Goal: Task Accomplishment & Management: Manage account settings

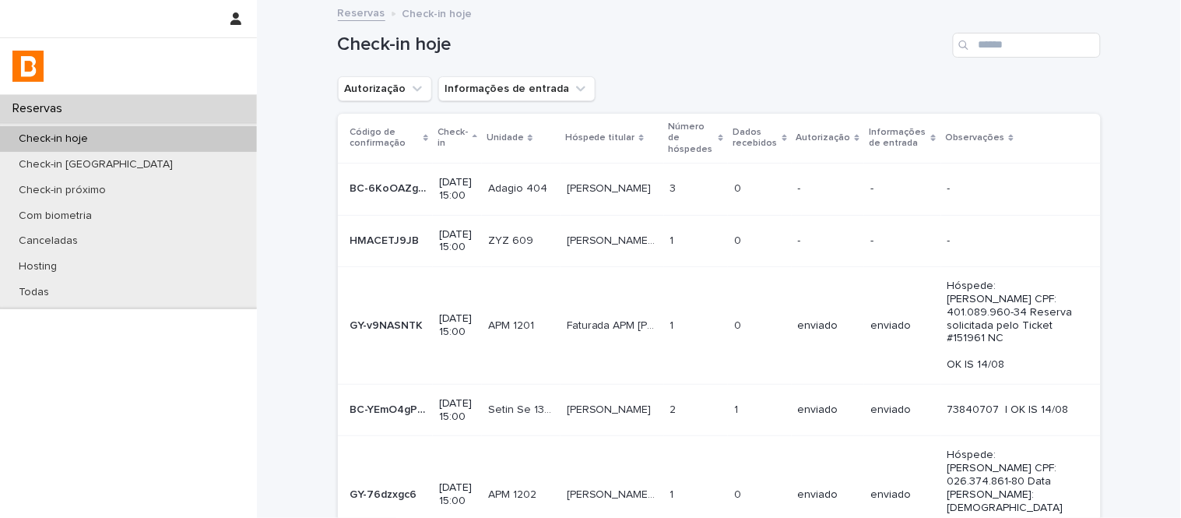
click at [393, 87] on button "Autorização" at bounding box center [385, 88] width 94 height 25
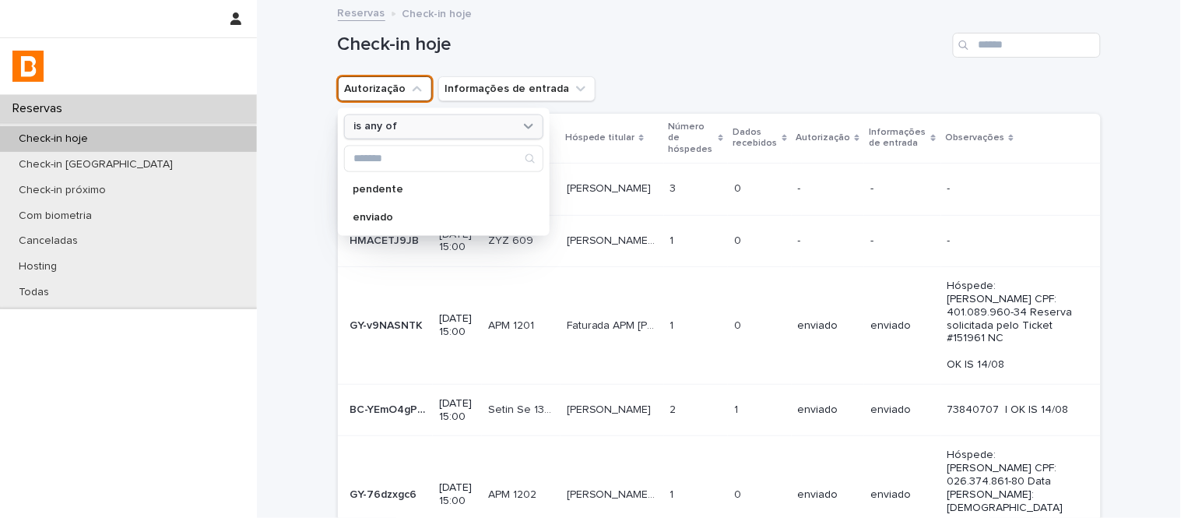
click at [409, 131] on div "is any of" at bounding box center [434, 126] width 172 height 16
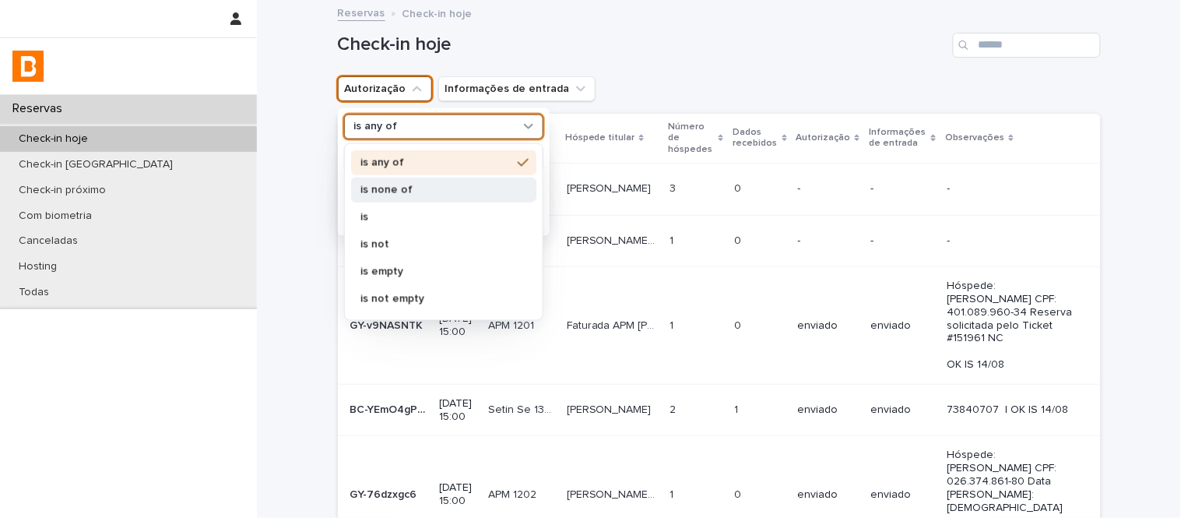
click at [416, 189] on p "is none of" at bounding box center [435, 189] width 151 height 11
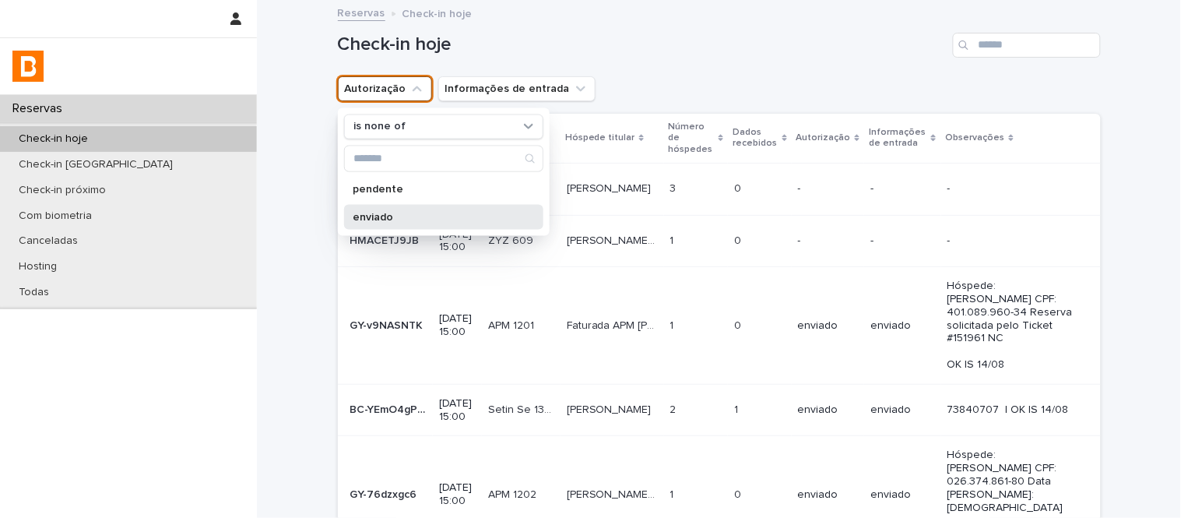
click at [452, 214] on p "enviado" at bounding box center [435, 216] width 165 height 11
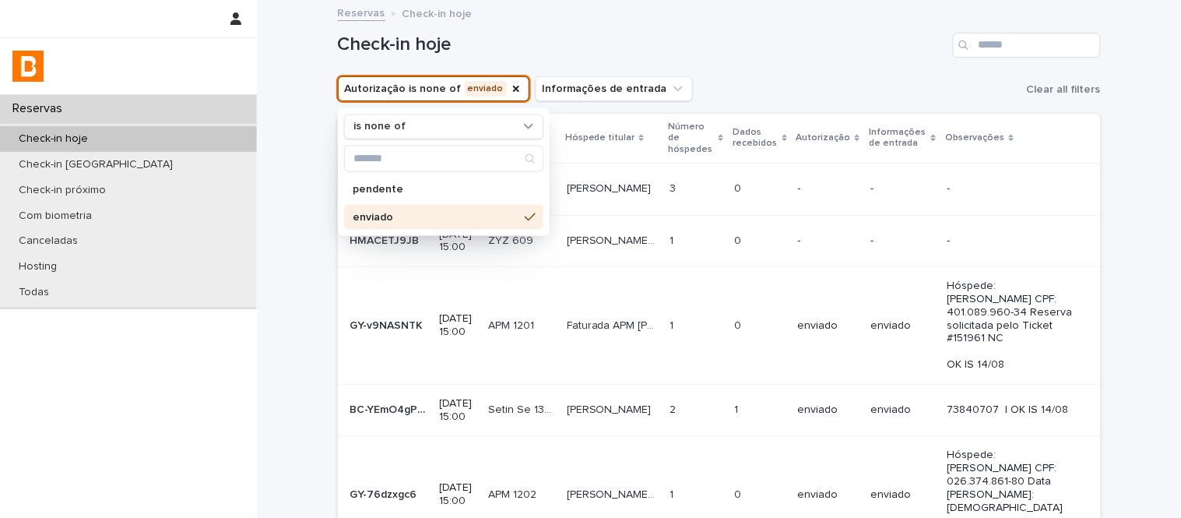
click at [757, 34] on h1 "Check-in hoje" at bounding box center [642, 44] width 609 height 23
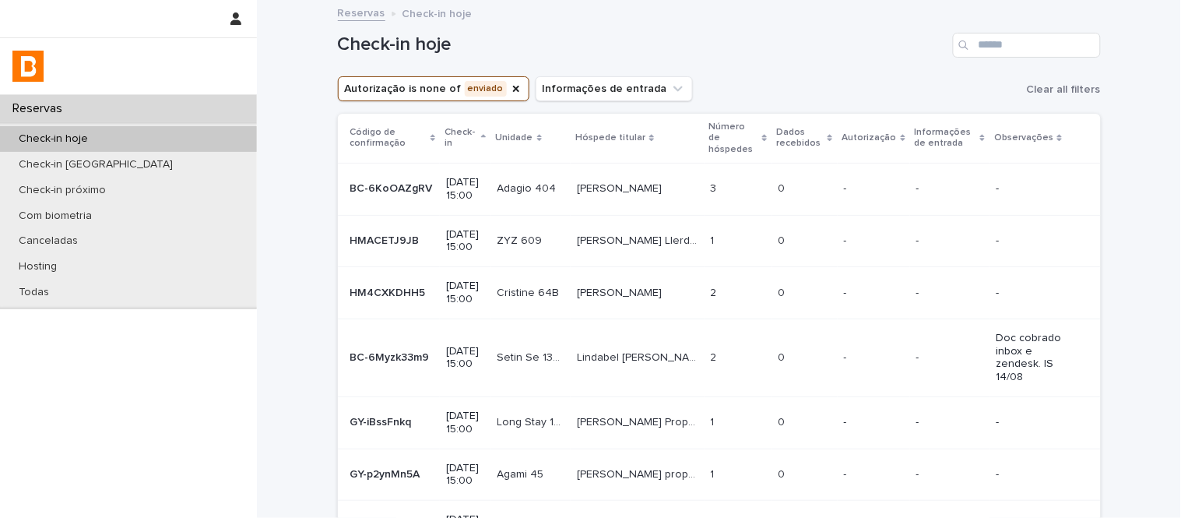
click at [804, 135] on p "Dados recebidos" at bounding box center [800, 138] width 47 height 29
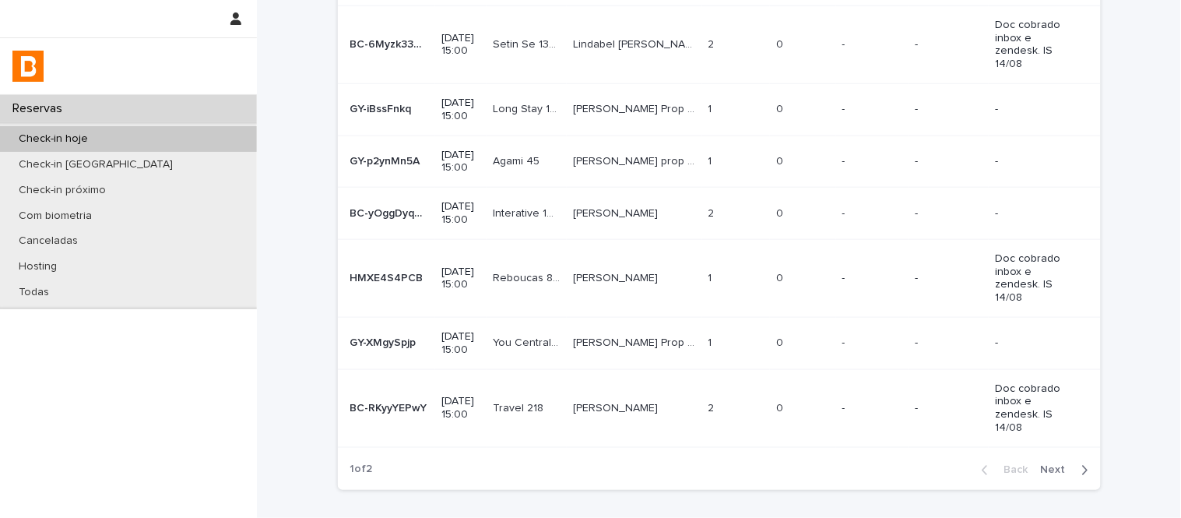
scroll to position [329, 0]
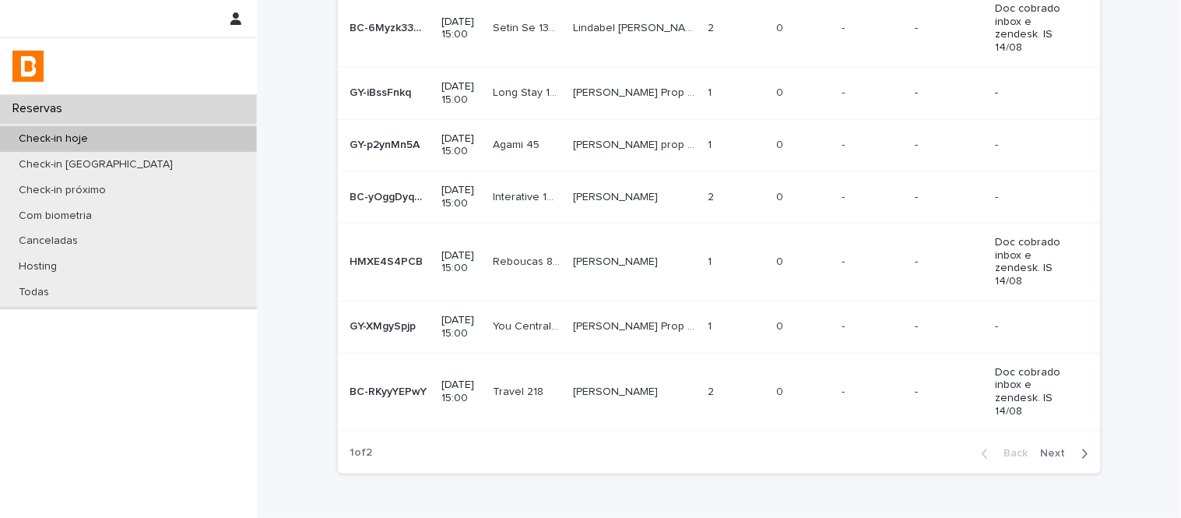
click at [1044, 448] on span "Next" at bounding box center [1058, 453] width 34 height 11
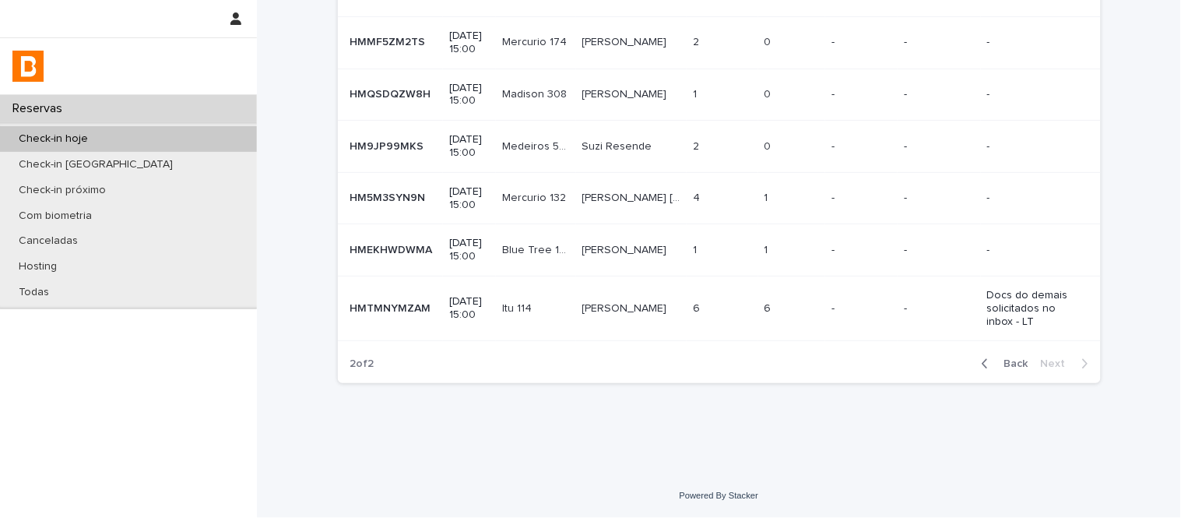
scroll to position [290, 0]
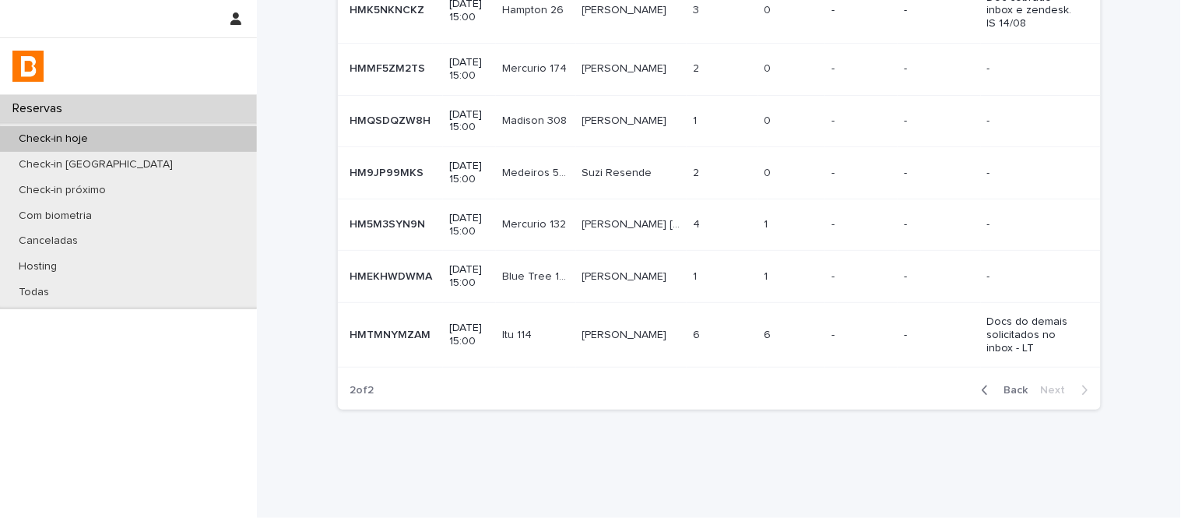
click at [853, 251] on td "-" at bounding box center [861, 277] width 72 height 52
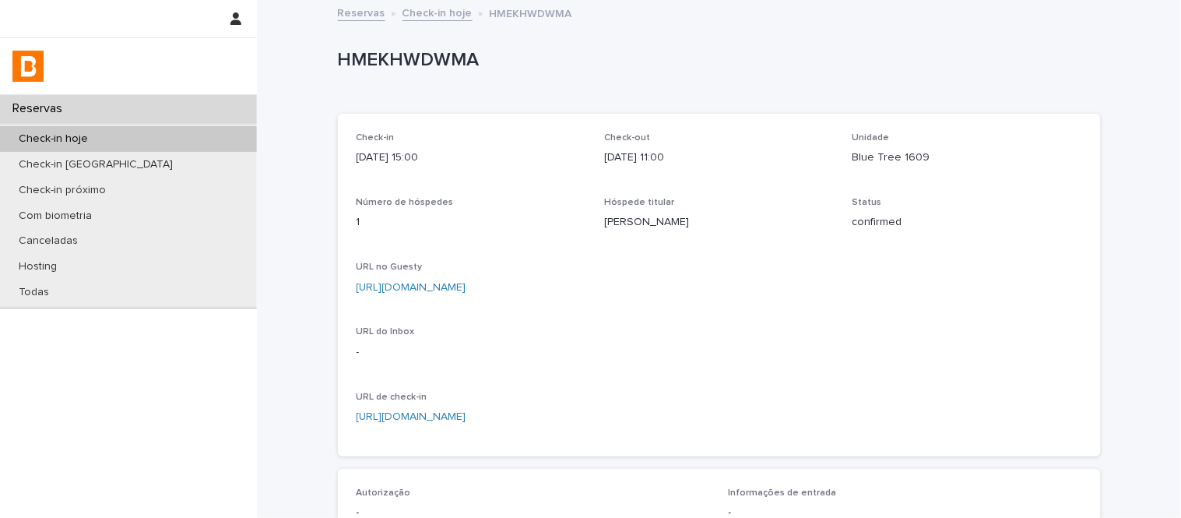
click at [872, 160] on p "Blue Tree 1609" at bounding box center [967, 157] width 230 height 16
copy p "Blue Tree 1609"
click at [856, 154] on p "Blue Tree 1609" at bounding box center [967, 157] width 230 height 16
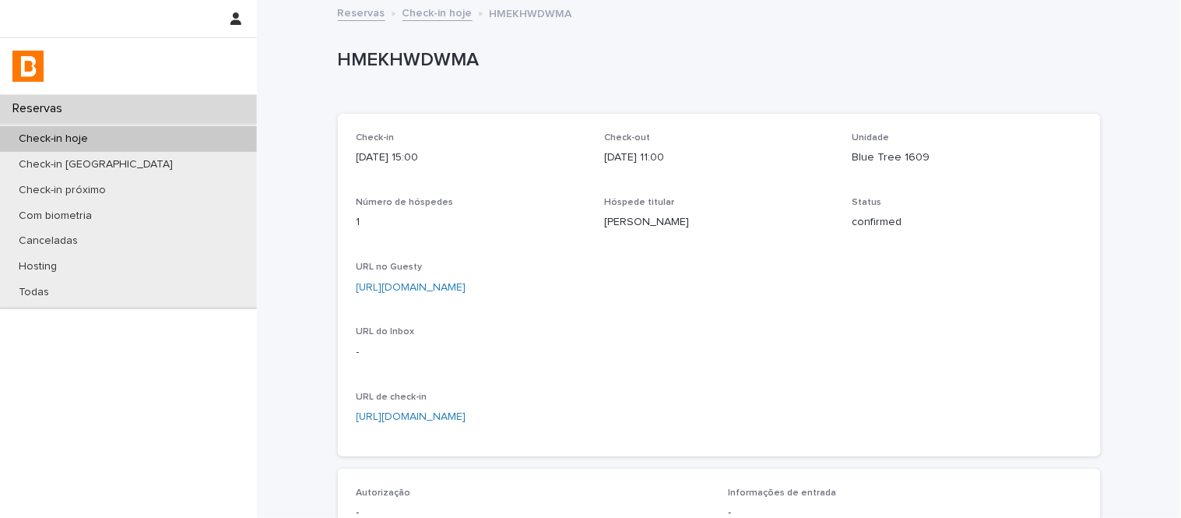
click at [856, 156] on p "Blue Tree 1609" at bounding box center [967, 157] width 230 height 16
copy p "Blue Tree 1609"
click at [466, 289] on link "[URL][DOMAIN_NAME]" at bounding box center [411, 287] width 110 height 11
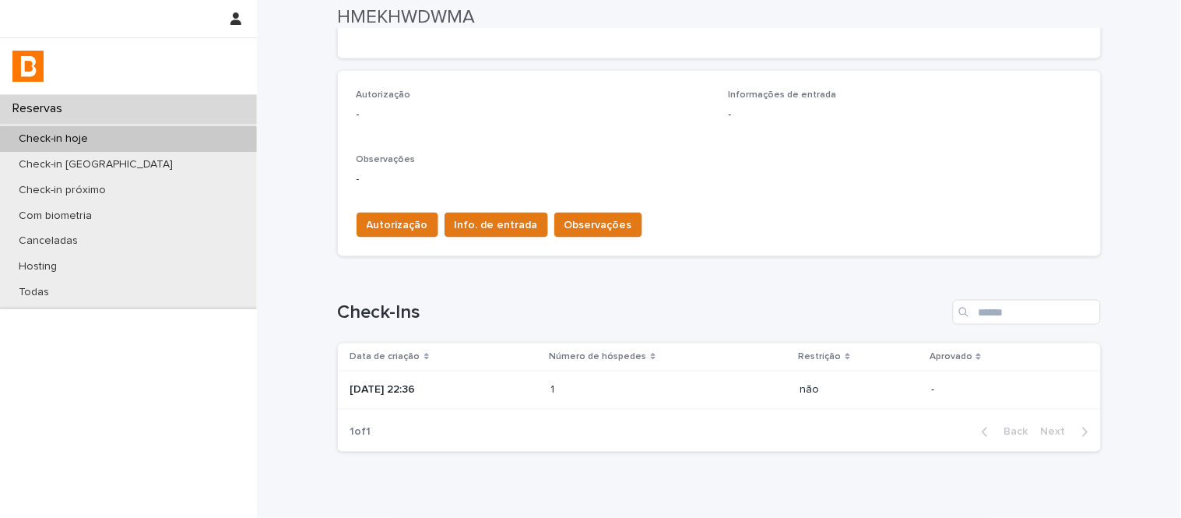
scroll to position [401, 0]
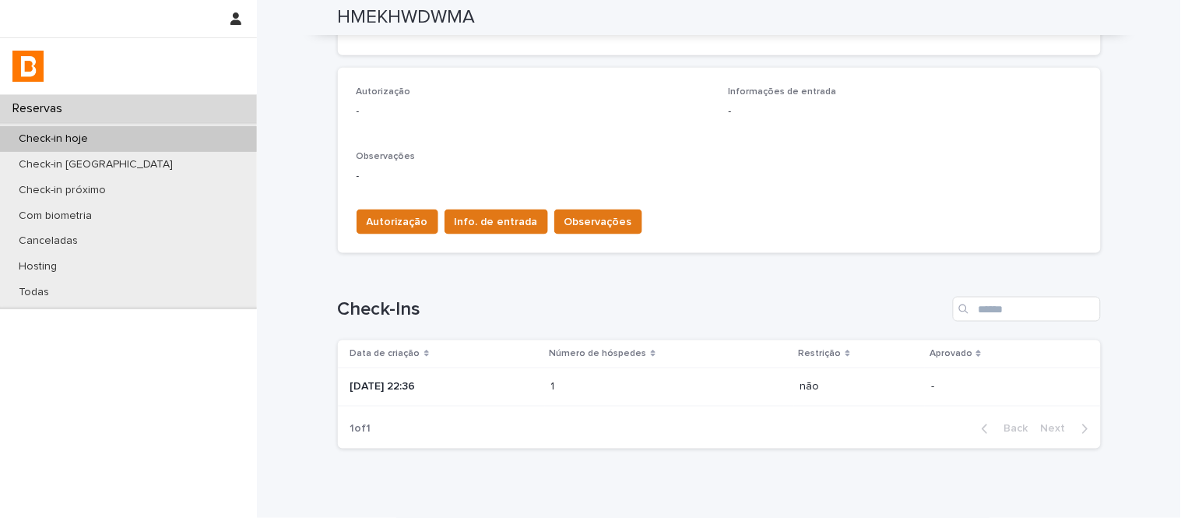
click at [868, 375] on div "não" at bounding box center [859, 387] width 119 height 26
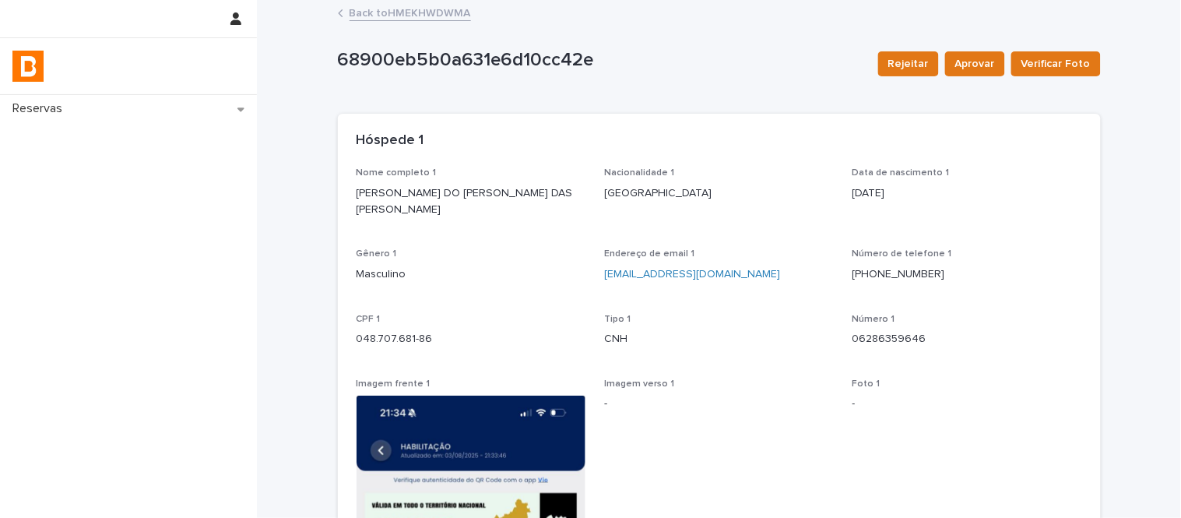
click at [440, 200] on p "[PERSON_NAME] DO [PERSON_NAME] DAS [PERSON_NAME]" at bounding box center [471, 201] width 230 height 33
copy p "[PERSON_NAME] DO [PERSON_NAME] DAS [PERSON_NAME]"
click at [408, 335] on p "048.707.681-86" at bounding box center [471, 339] width 230 height 16
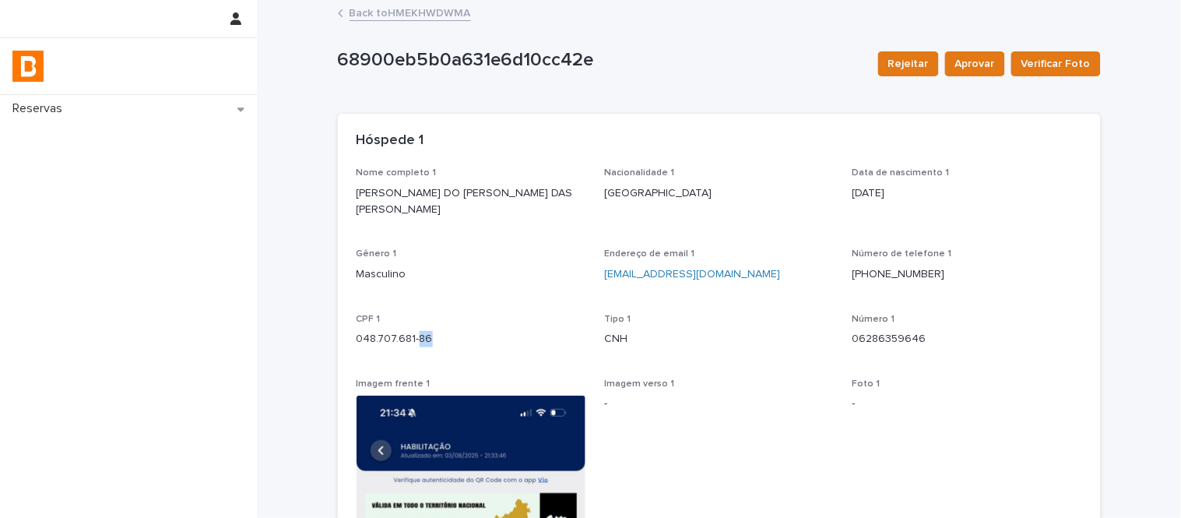
click at [408, 335] on p "048.707.681-86" at bounding box center [471, 339] width 230 height 16
copy p "048.707.681-86"
click at [425, 12] on link "Back to HMEKHWDWMA" at bounding box center [409, 12] width 121 height 18
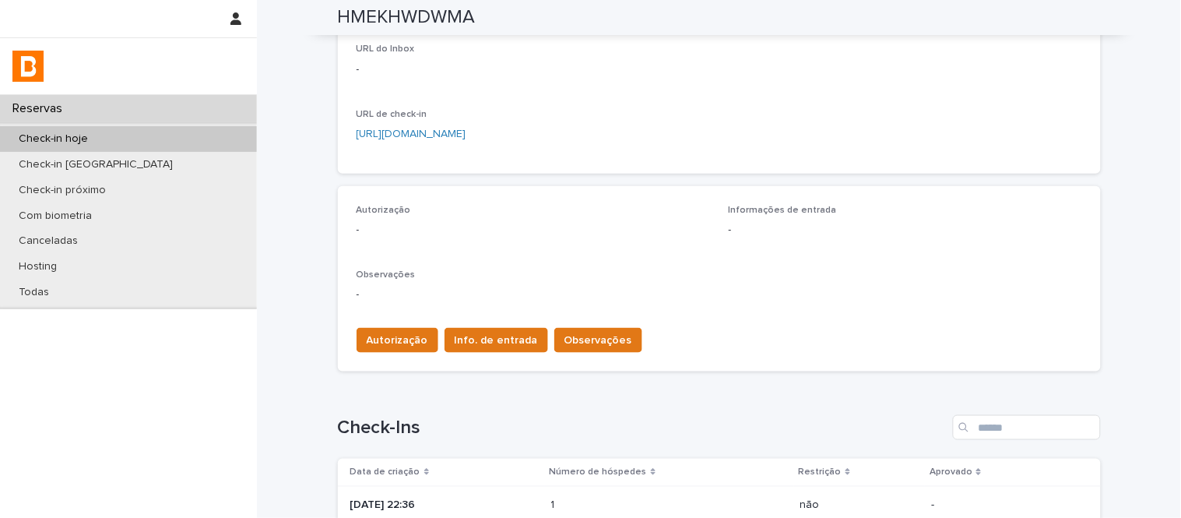
scroll to position [286, 0]
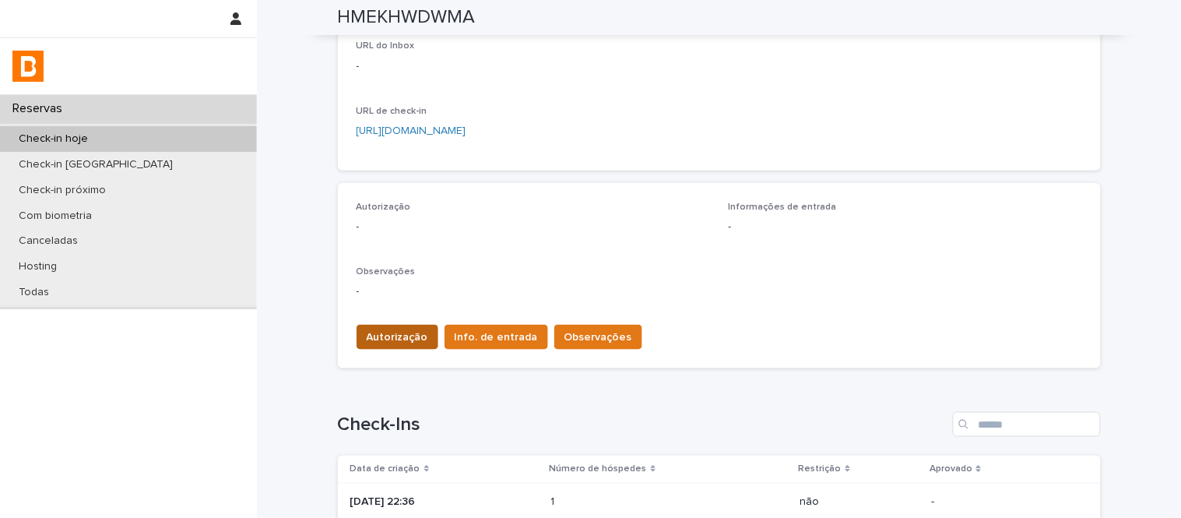
click at [402, 344] on button "Autorização" at bounding box center [397, 337] width 82 height 25
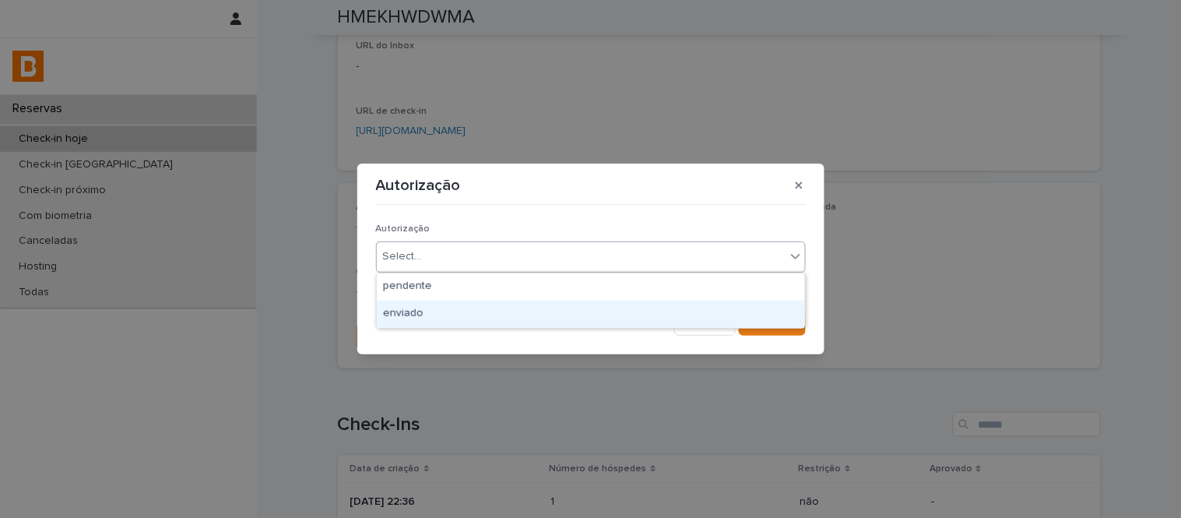
drag, startPoint x: 412, startPoint y: 265, endPoint x: 405, endPoint y: 299, distance: 34.2
click at [403, 304] on body "Reservas Check-in hoje Check-in amanhã Check-in próximo Com biometria Cancelada…" at bounding box center [590, 259] width 1181 height 518
click at [403, 304] on div "enviado" at bounding box center [591, 313] width 428 height 27
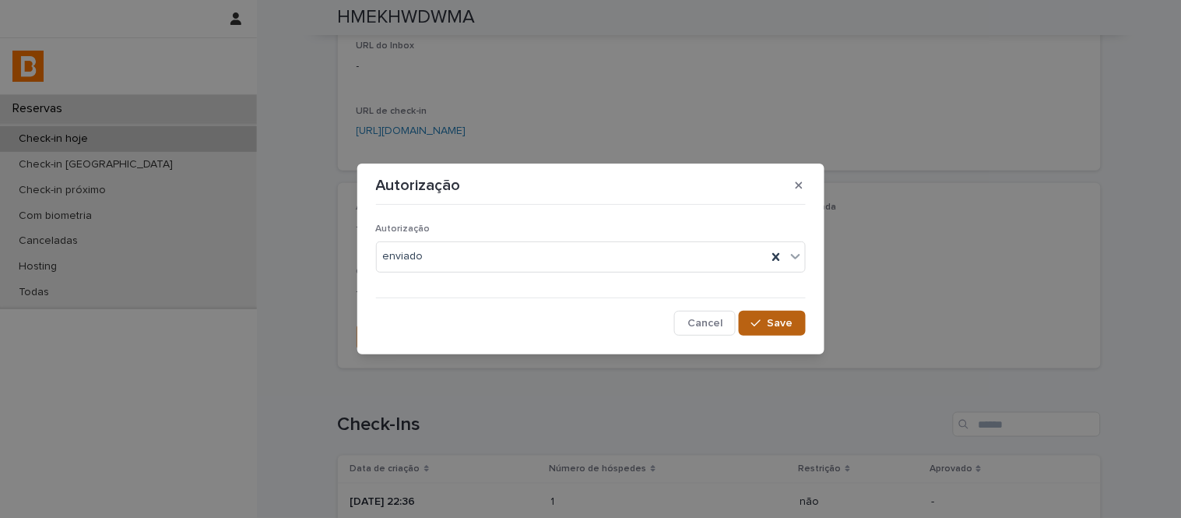
click at [798, 318] on button "Save" at bounding box center [772, 323] width 66 height 25
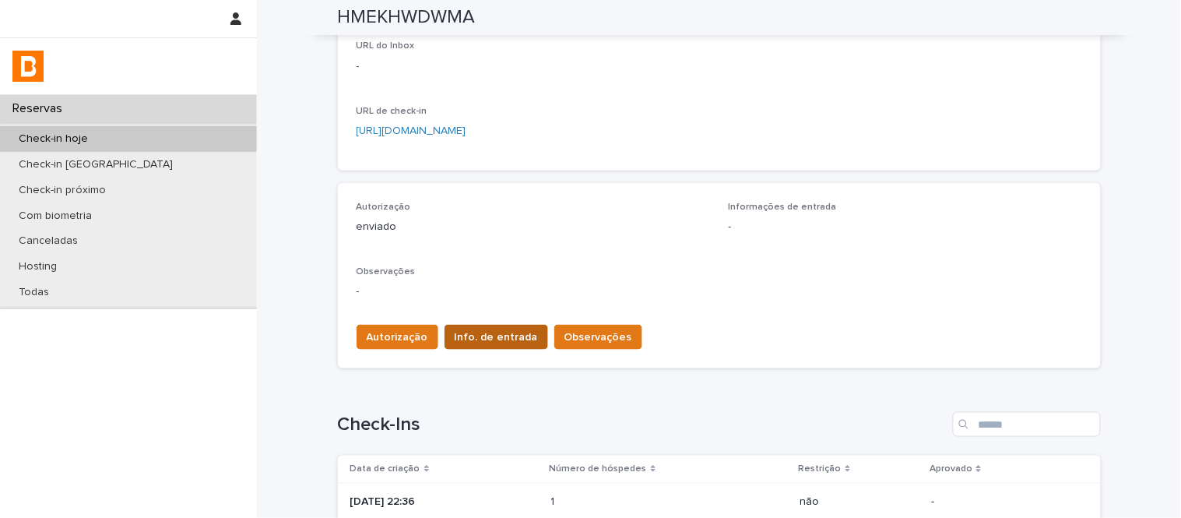
click at [473, 330] on span "Info. de entrada" at bounding box center [496, 337] width 83 height 16
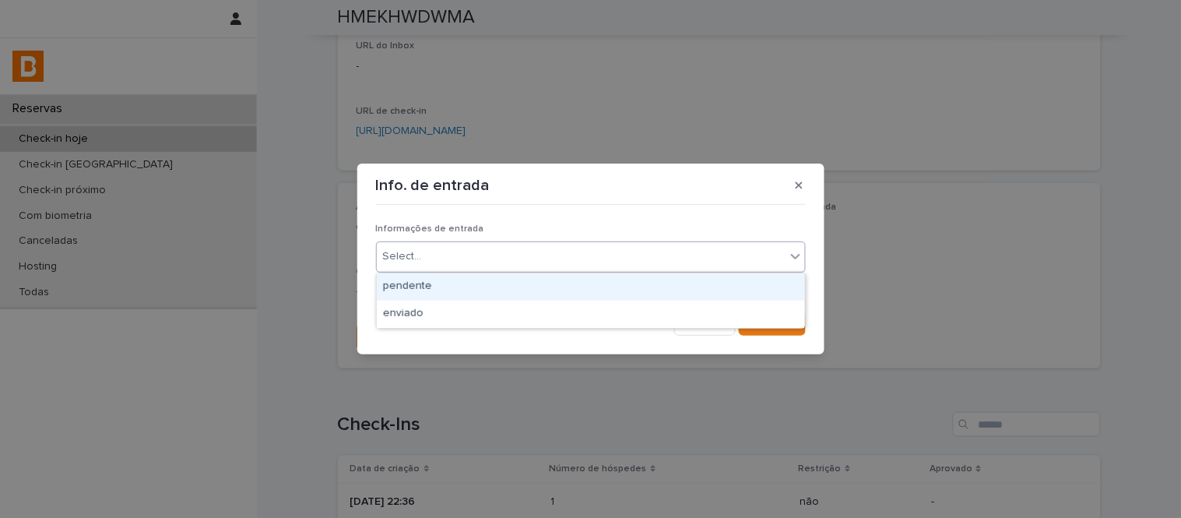
click at [486, 263] on div "Select..." at bounding box center [581, 257] width 409 height 26
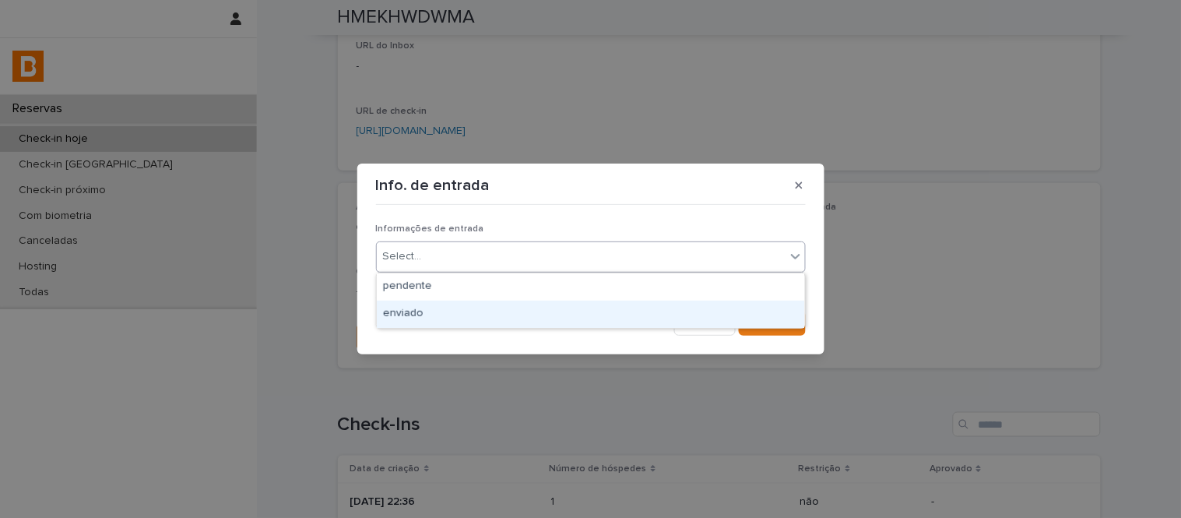
click at [483, 308] on div "enviado" at bounding box center [591, 313] width 428 height 27
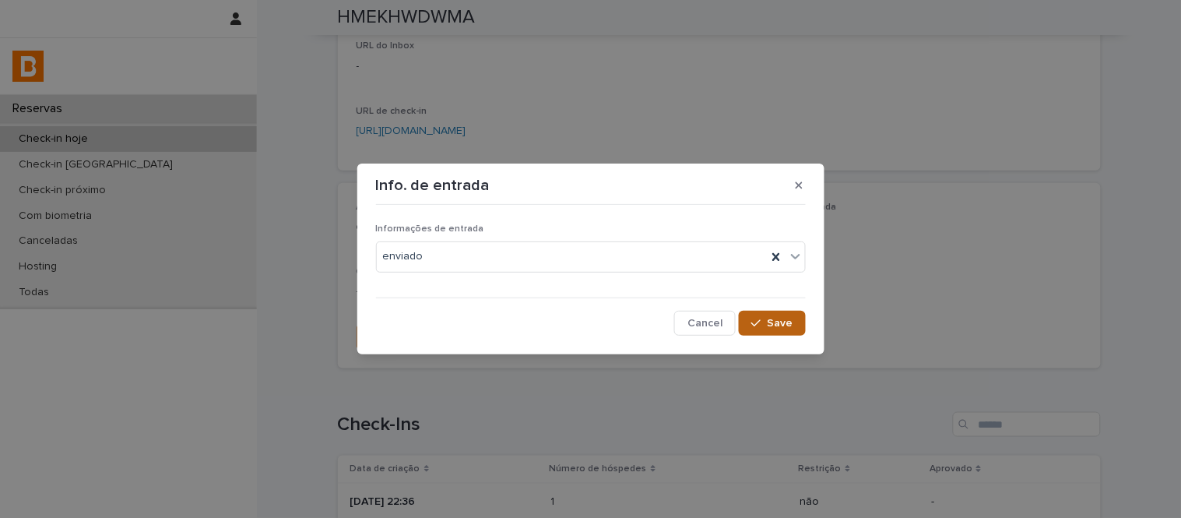
click at [783, 320] on span "Save" at bounding box center [780, 323] width 26 height 11
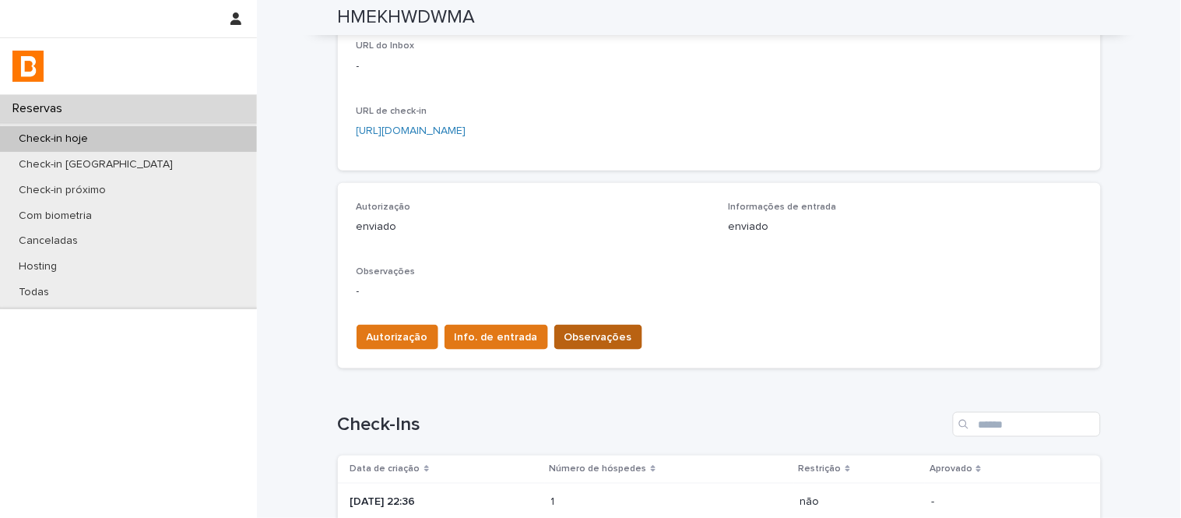
click at [565, 329] on span "Observações" at bounding box center [598, 337] width 68 height 16
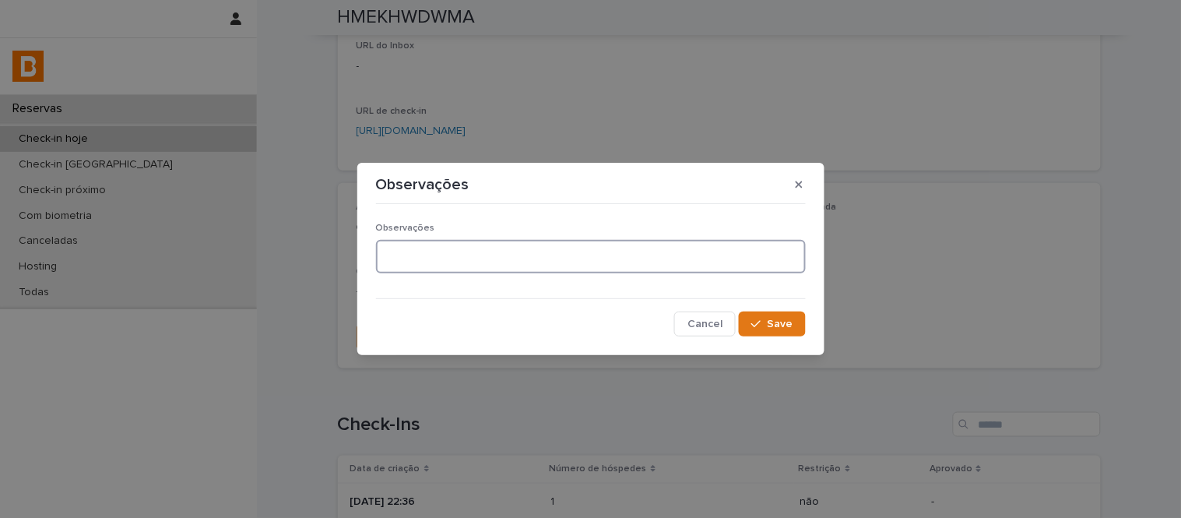
click at [574, 265] on textarea at bounding box center [591, 256] width 430 height 33
type textarea "**********"
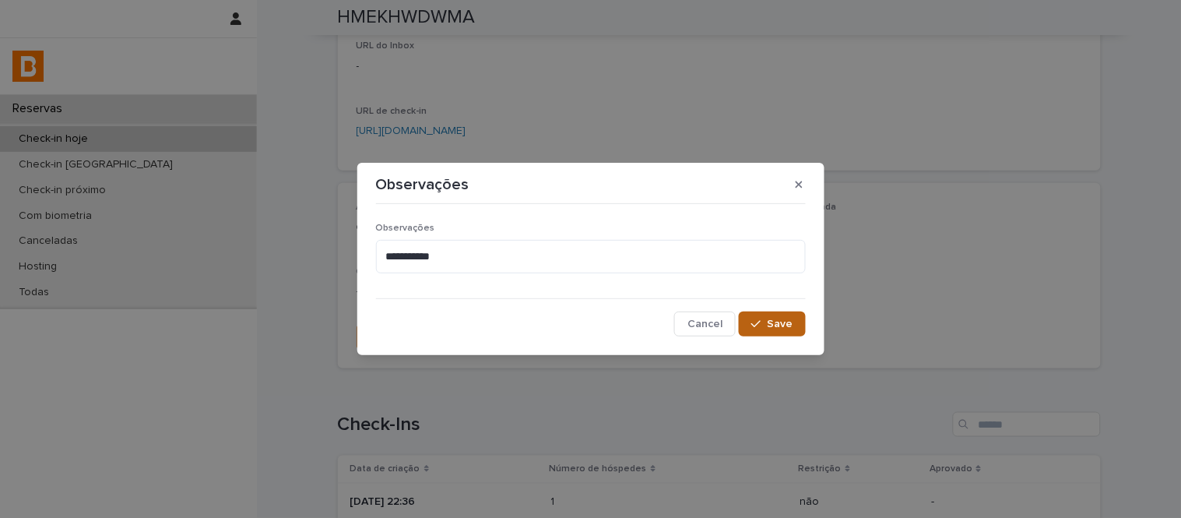
click at [795, 323] on button "Save" at bounding box center [772, 323] width 66 height 25
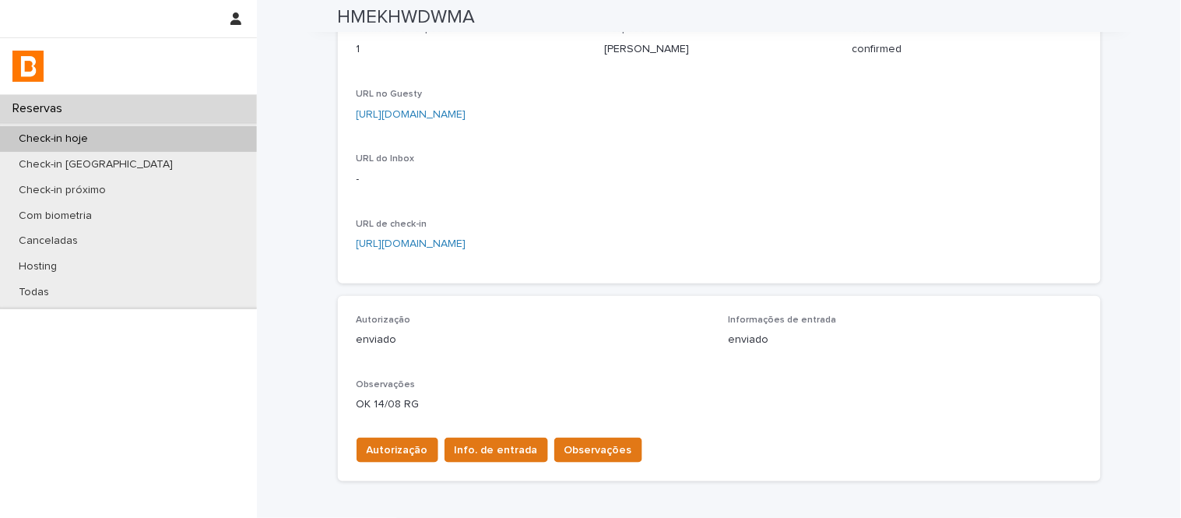
scroll to position [0, 0]
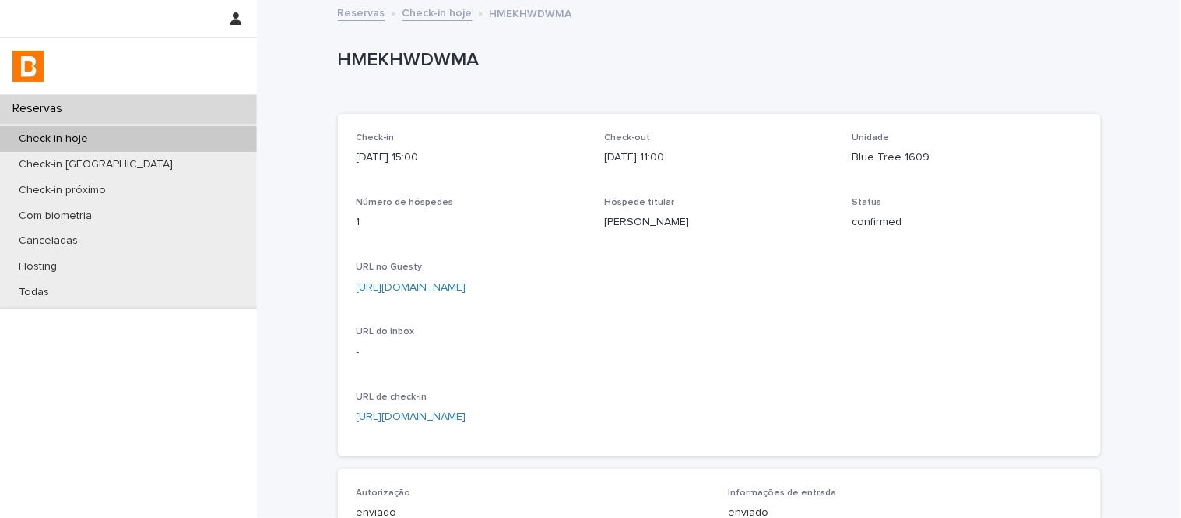
click at [419, 10] on link "Check-in hoje" at bounding box center [437, 12] width 70 height 18
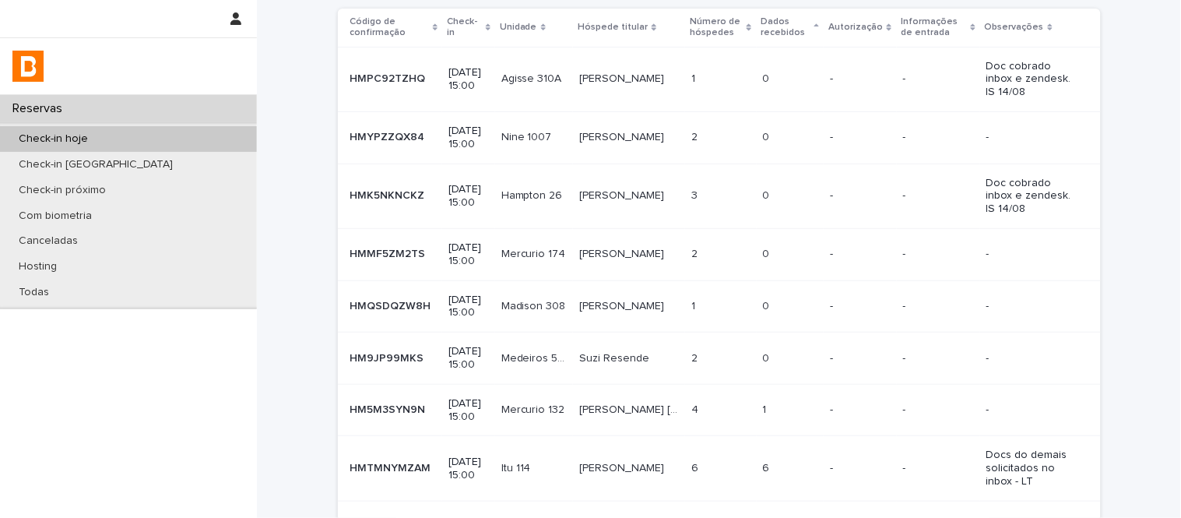
scroll to position [73, 0]
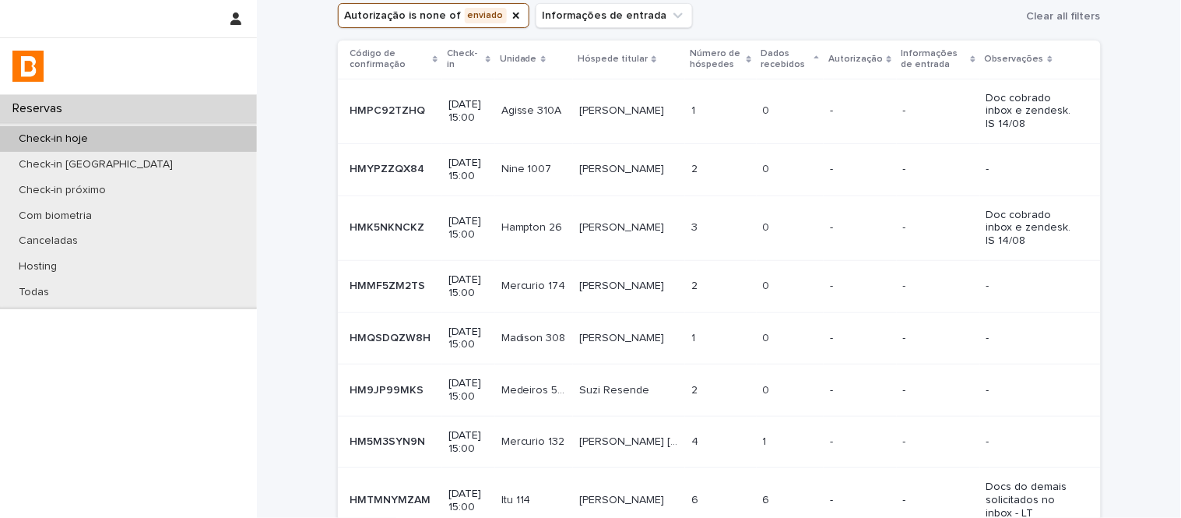
click at [986, 92] on p "Doc cobrado inbox e zendesk. IS 14/08" at bounding box center [1031, 111] width 90 height 39
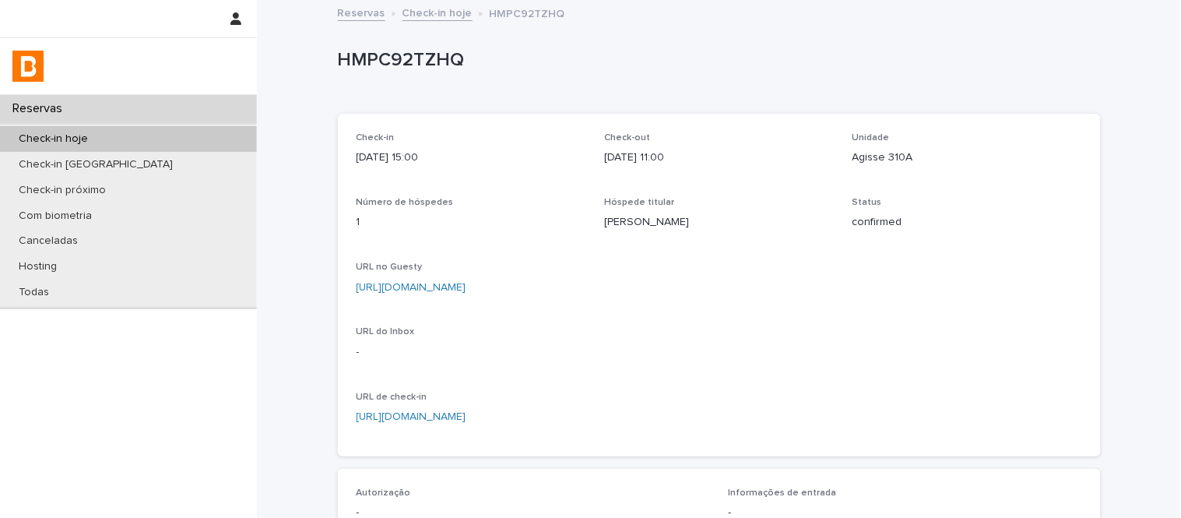
click at [395, 65] on p "HMPC92TZHQ" at bounding box center [716, 60] width 757 height 23
copy p "HMPC92TZHQ"
click at [427, 16] on link "Check-in hoje" at bounding box center [437, 12] width 70 height 18
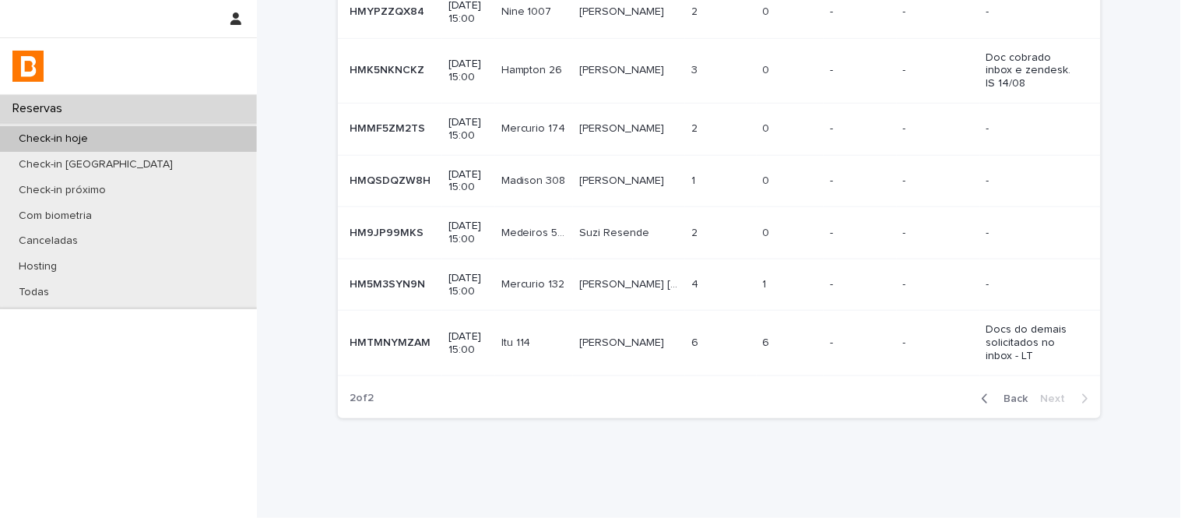
scroll to position [238, 0]
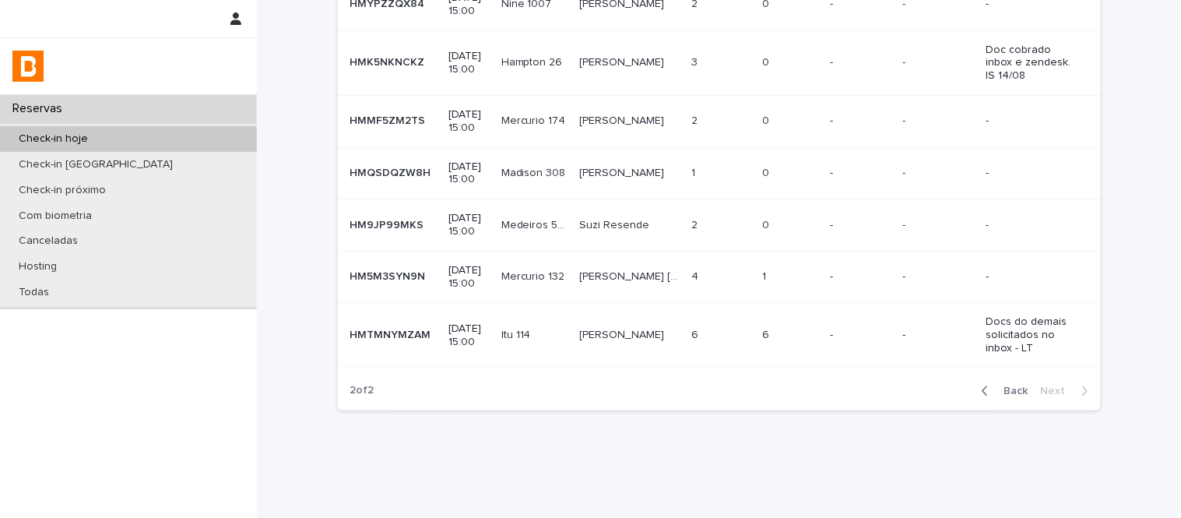
click at [1006, 385] on span "Back" at bounding box center [1011, 390] width 33 height 11
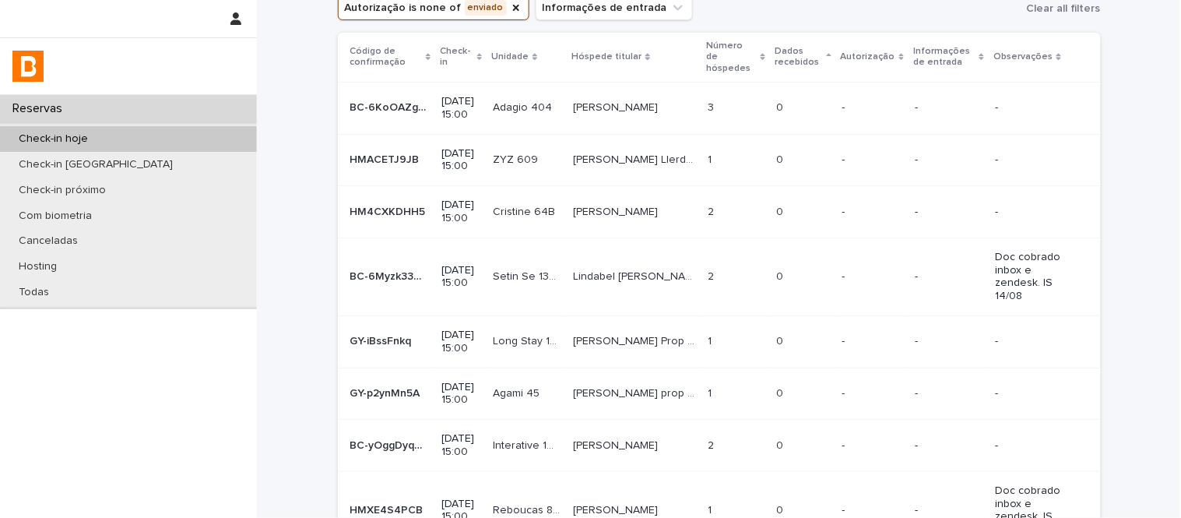
scroll to position [79, 0]
click at [925, 164] on td "-" at bounding box center [948, 161] width 80 height 52
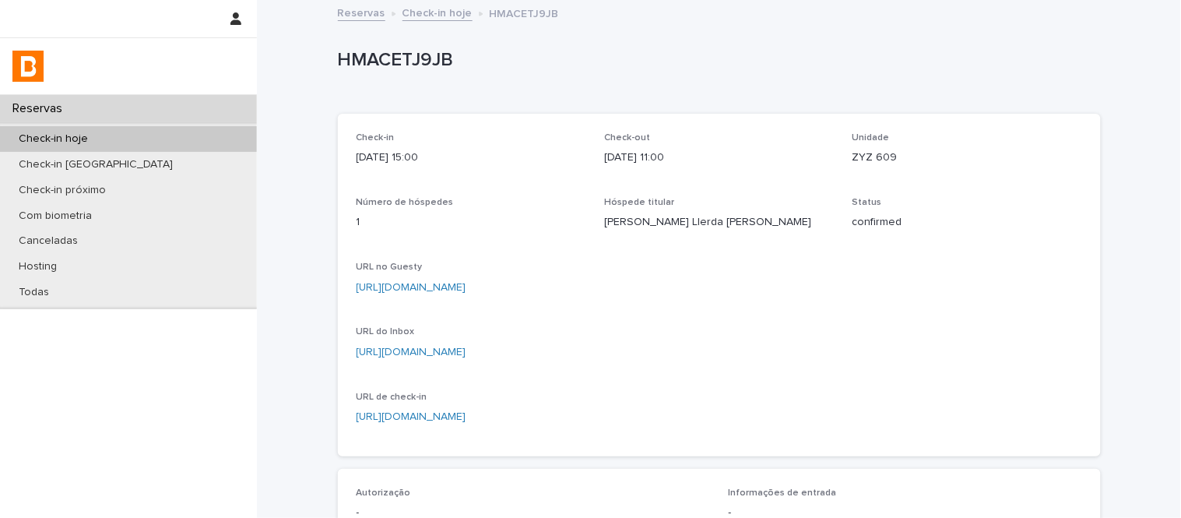
click at [423, 51] on p "HMACETJ9JB" at bounding box center [716, 60] width 757 height 23
copy p "HMACETJ9JB"
click at [434, 11] on link "Check-in hoje" at bounding box center [437, 12] width 70 height 18
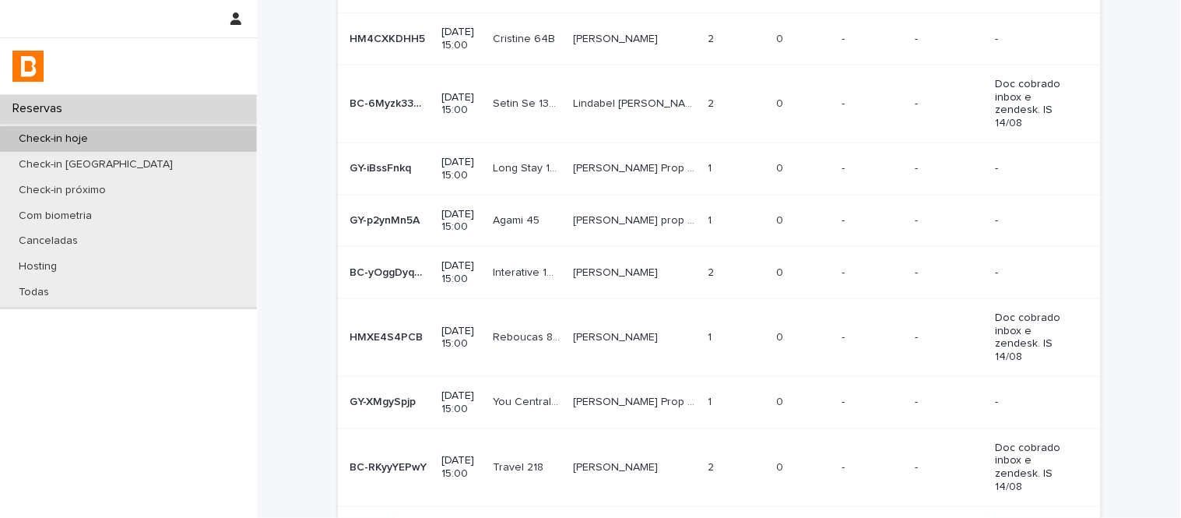
scroll to position [255, 0]
click at [637, 141] on td "[PERSON_NAME] Prop Long Stay 1507 [PERSON_NAME] Long Stay 1507" at bounding box center [634, 167] width 135 height 52
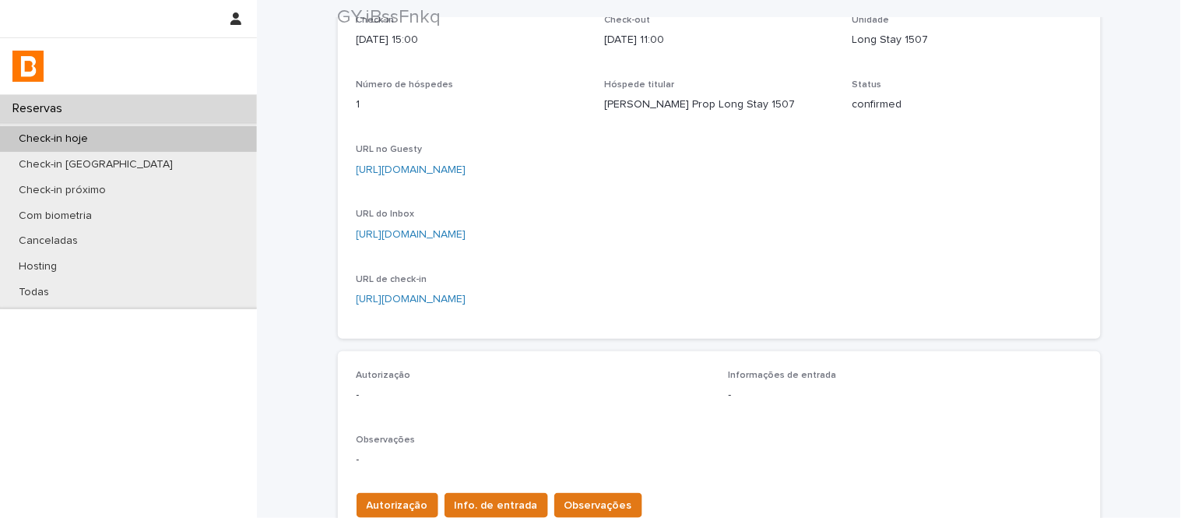
scroll to position [410, 0]
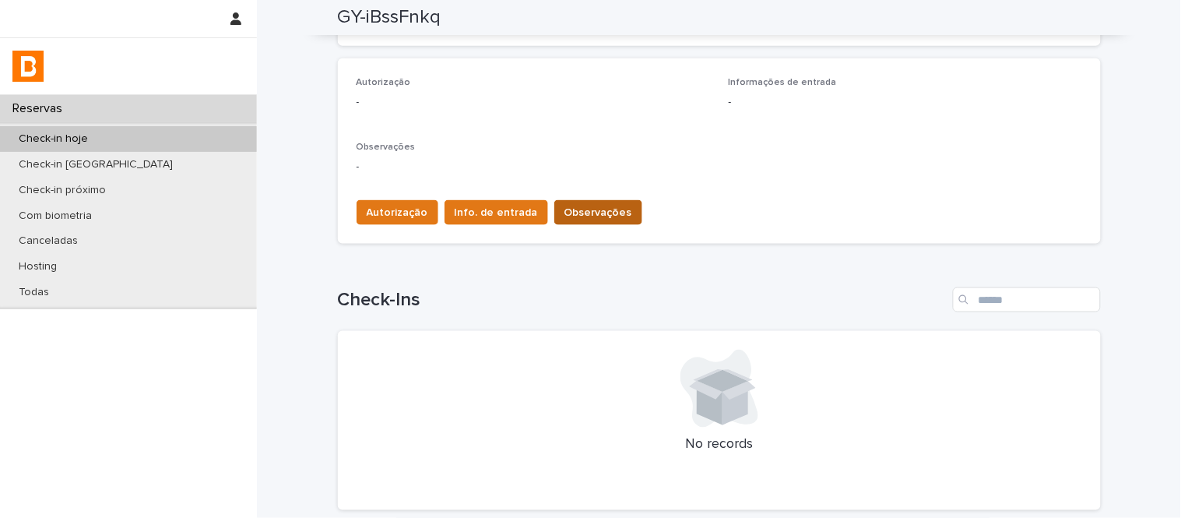
click at [609, 202] on button "Observações" at bounding box center [598, 212] width 88 height 25
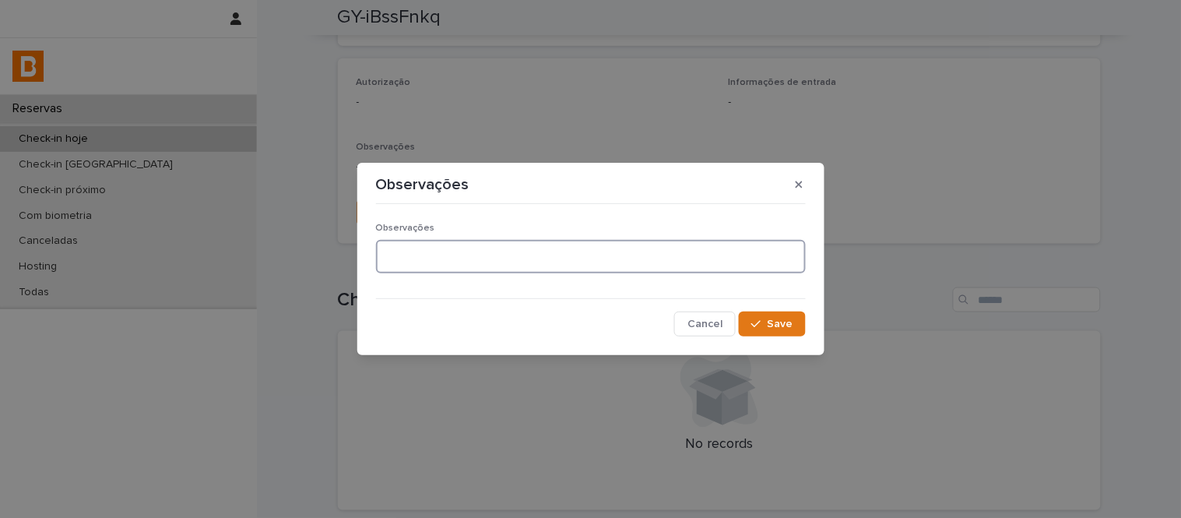
click at [511, 273] on textarea at bounding box center [591, 256] width 430 height 33
type textarea "**********"
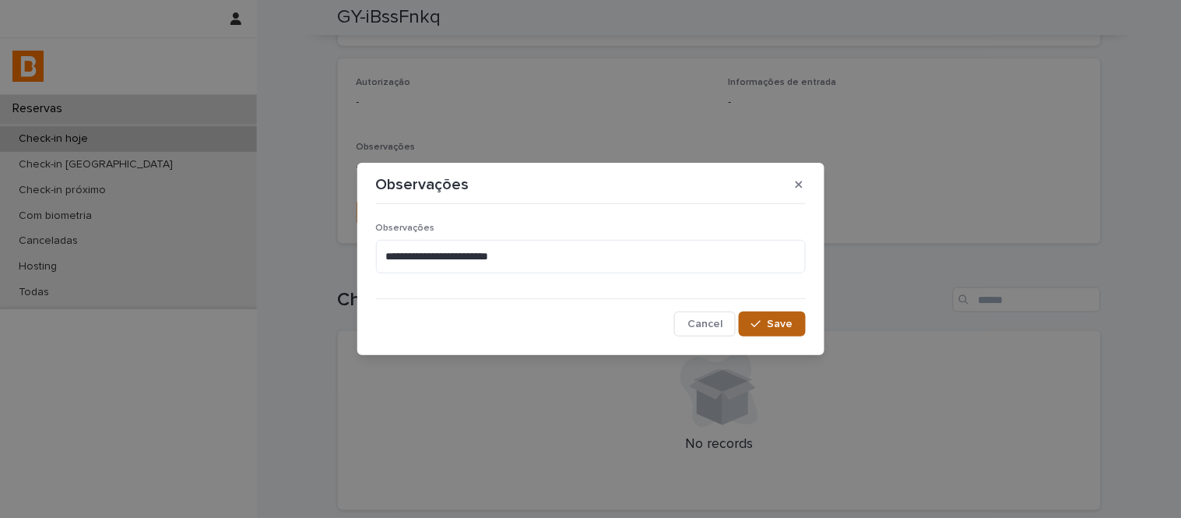
click at [796, 316] on button "Save" at bounding box center [772, 323] width 66 height 25
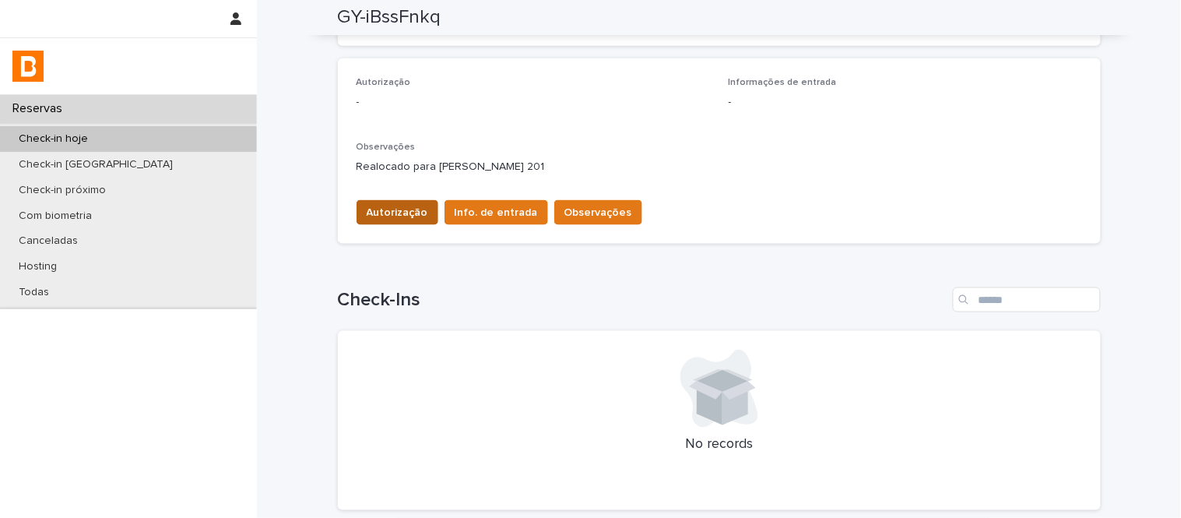
click at [409, 201] on button "Autorização" at bounding box center [397, 212] width 82 height 25
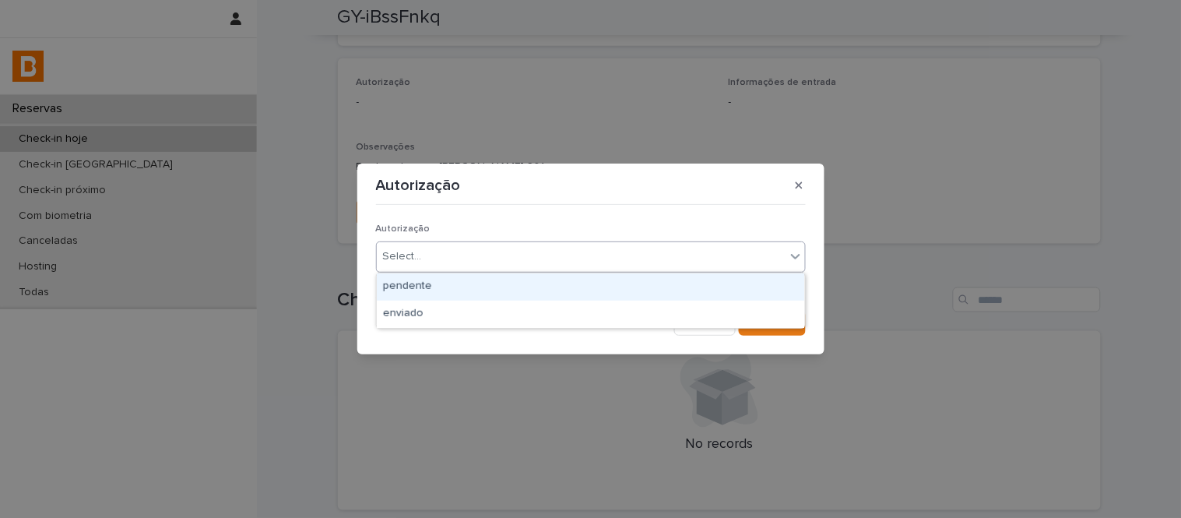
click at [448, 263] on div "Select..." at bounding box center [581, 257] width 409 height 26
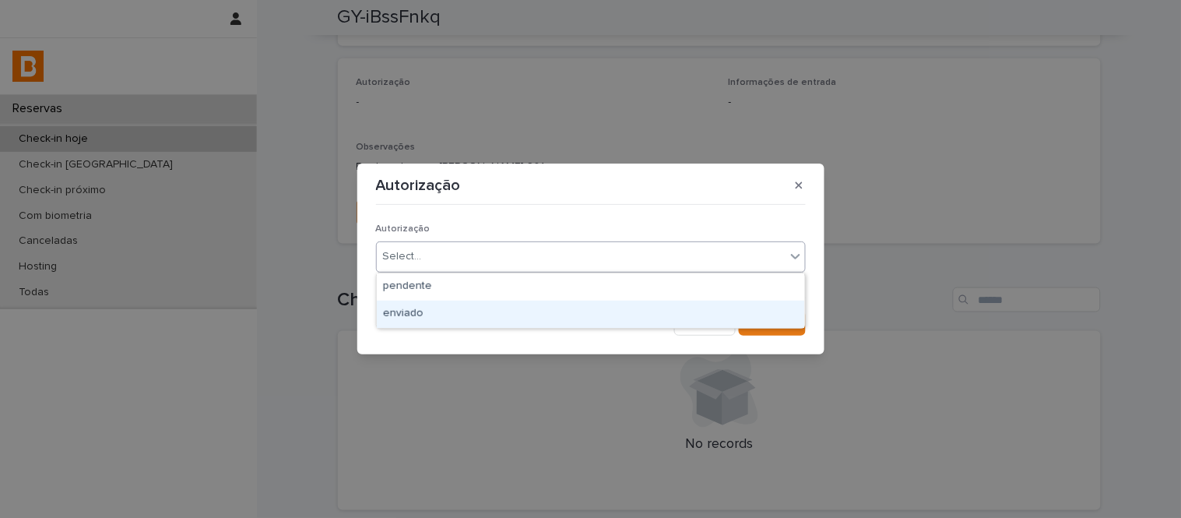
click at [448, 307] on div "enviado" at bounding box center [591, 313] width 428 height 27
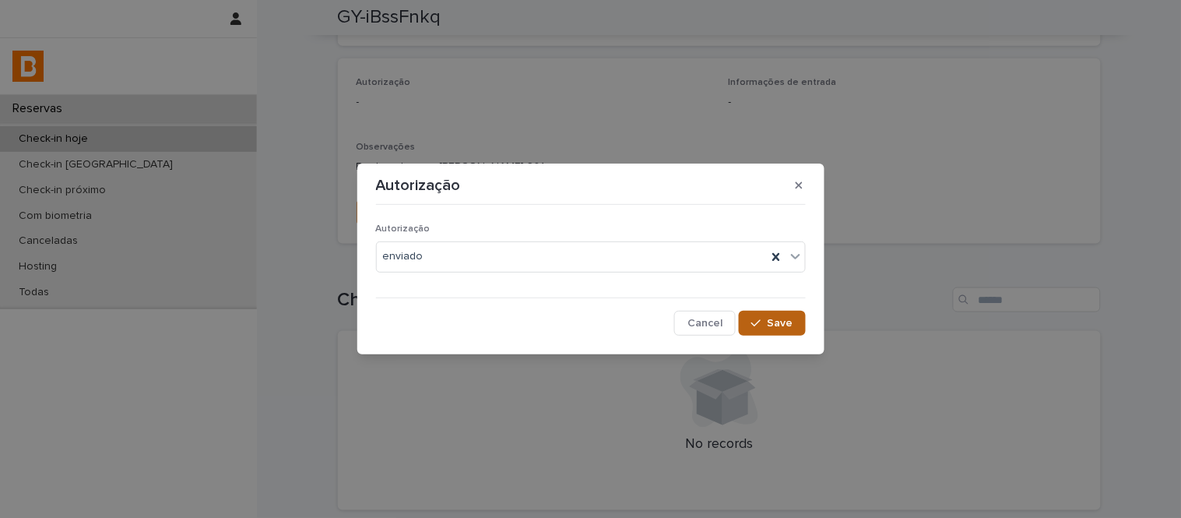
click at [774, 327] on span "Save" at bounding box center [780, 323] width 26 height 11
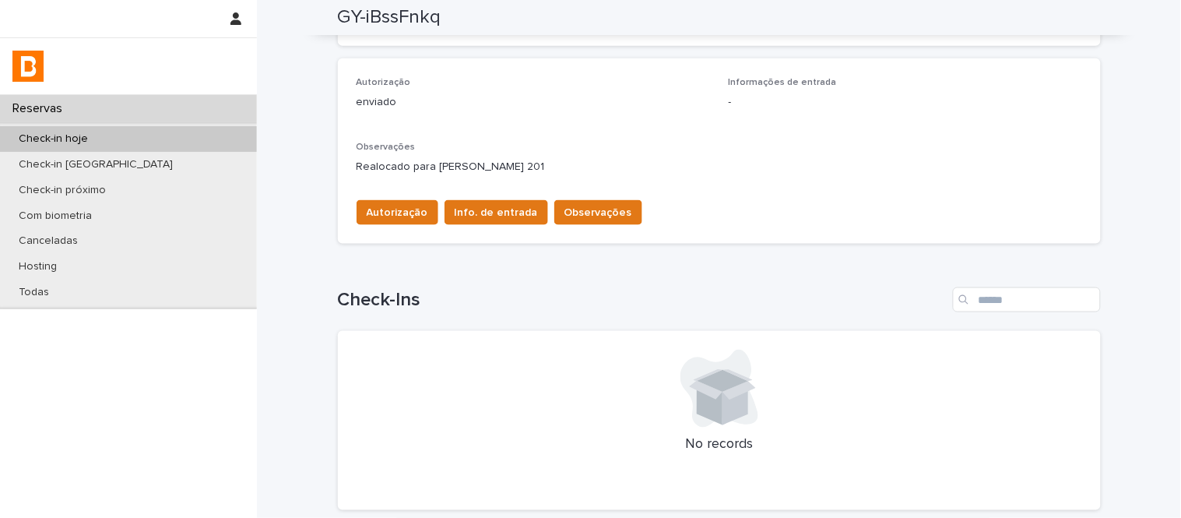
scroll to position [0, 0]
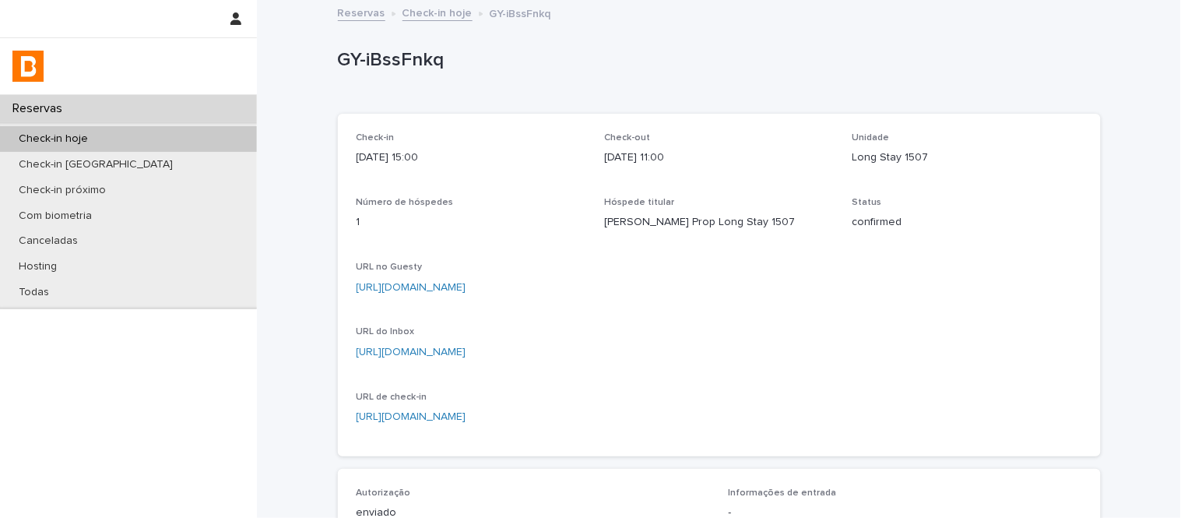
click at [448, 9] on link "Check-in hoje" at bounding box center [437, 12] width 70 height 18
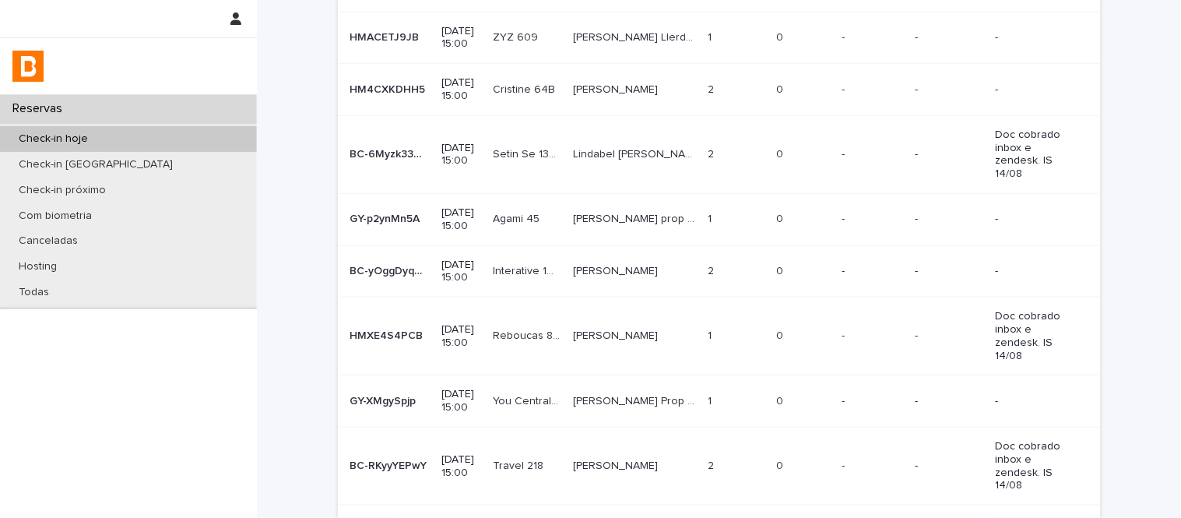
scroll to position [277, 0]
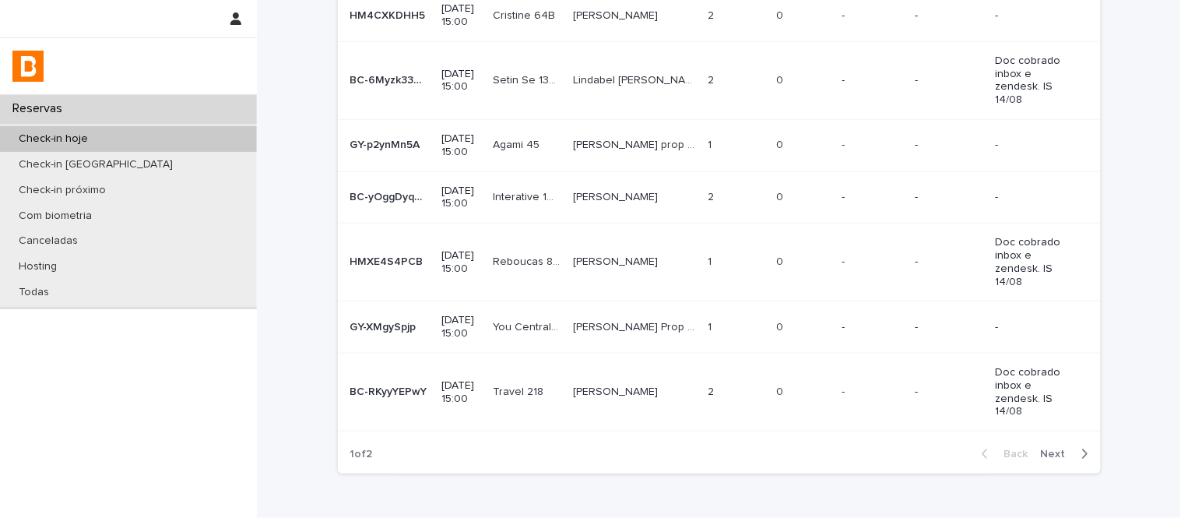
click at [1068, 448] on span "Next" at bounding box center [1058, 453] width 34 height 11
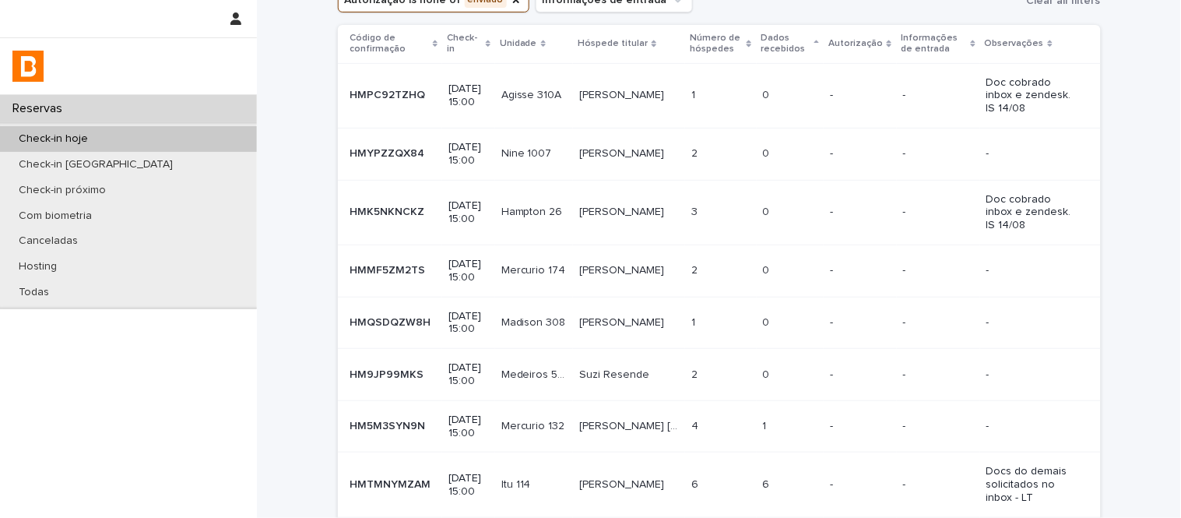
scroll to position [67, 0]
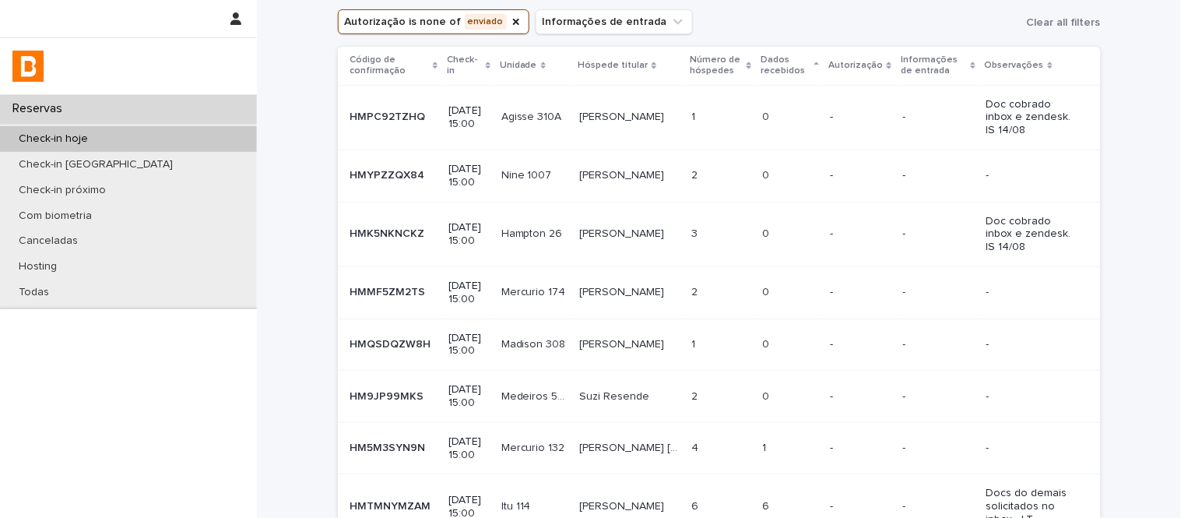
click at [805, 320] on td "0 0" at bounding box center [791, 344] width 68 height 52
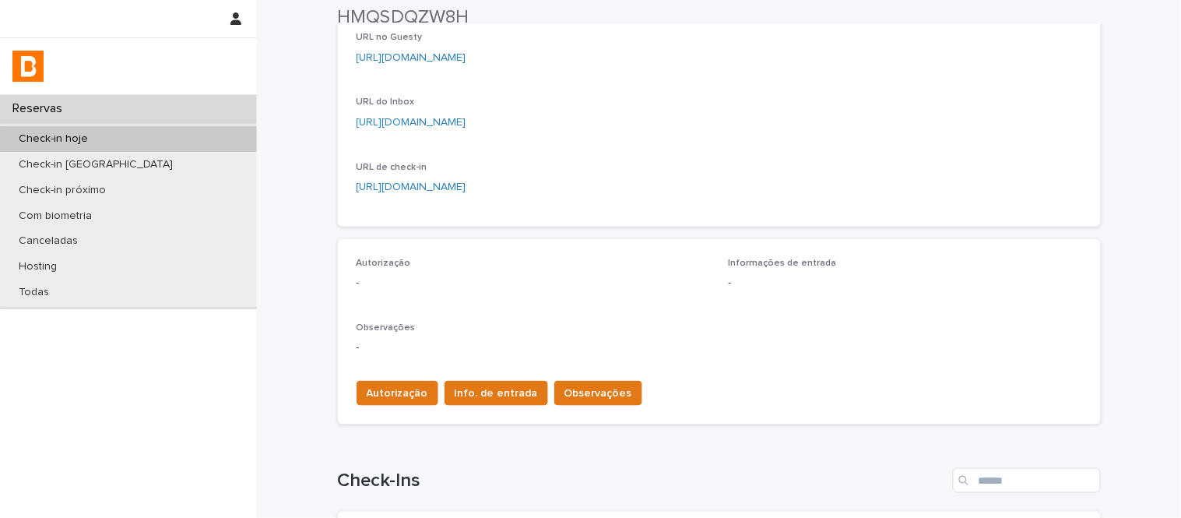
scroll to position [236, 0]
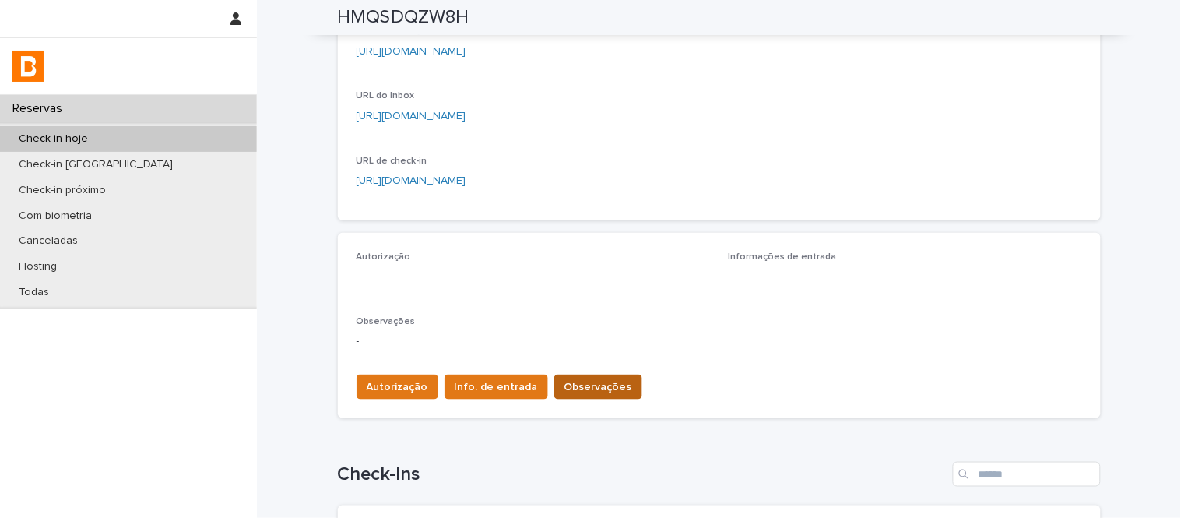
click at [593, 395] on button "Observações" at bounding box center [598, 386] width 88 height 25
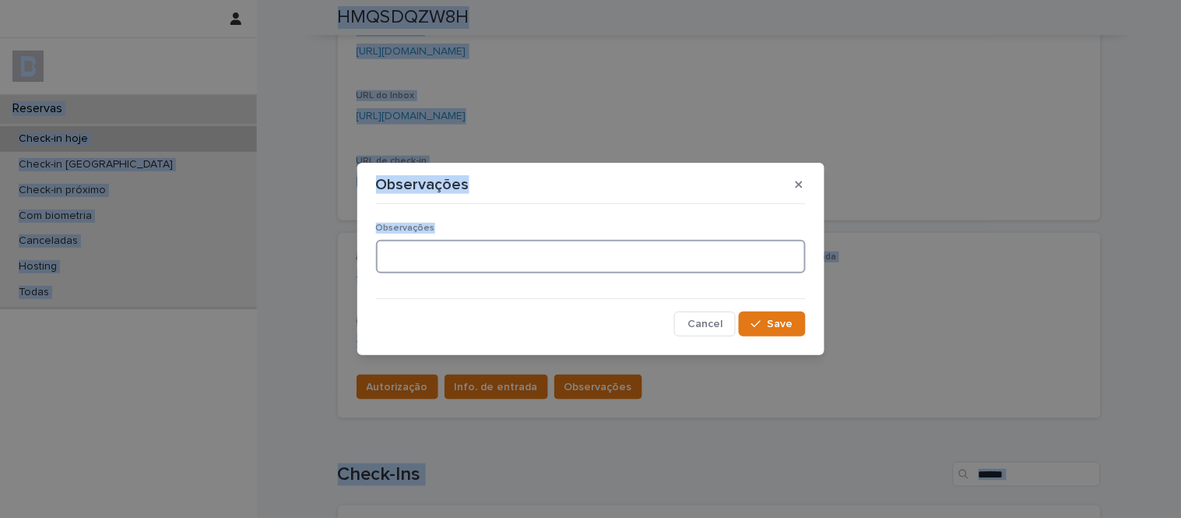
click at [563, 260] on textarea at bounding box center [591, 256] width 430 height 33
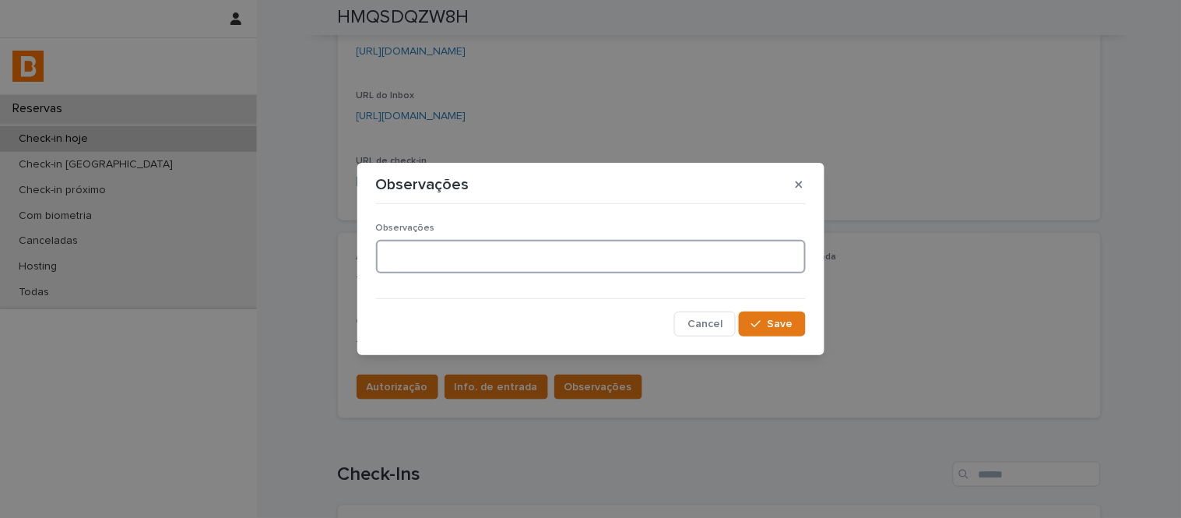
click at [563, 260] on textarea at bounding box center [591, 256] width 430 height 33
type textarea "**********"
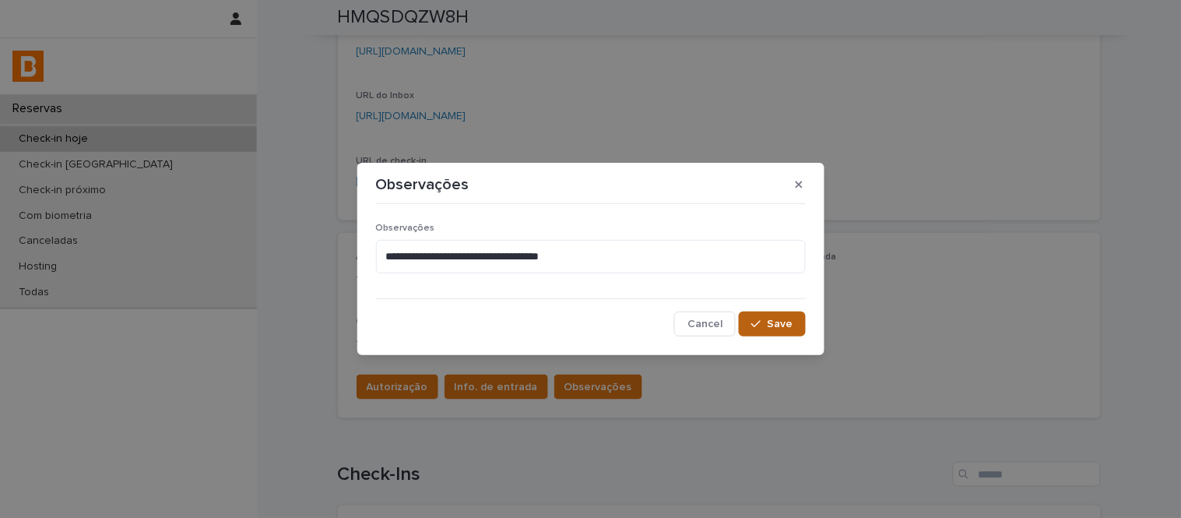
click at [752, 315] on button "Save" at bounding box center [772, 323] width 66 height 25
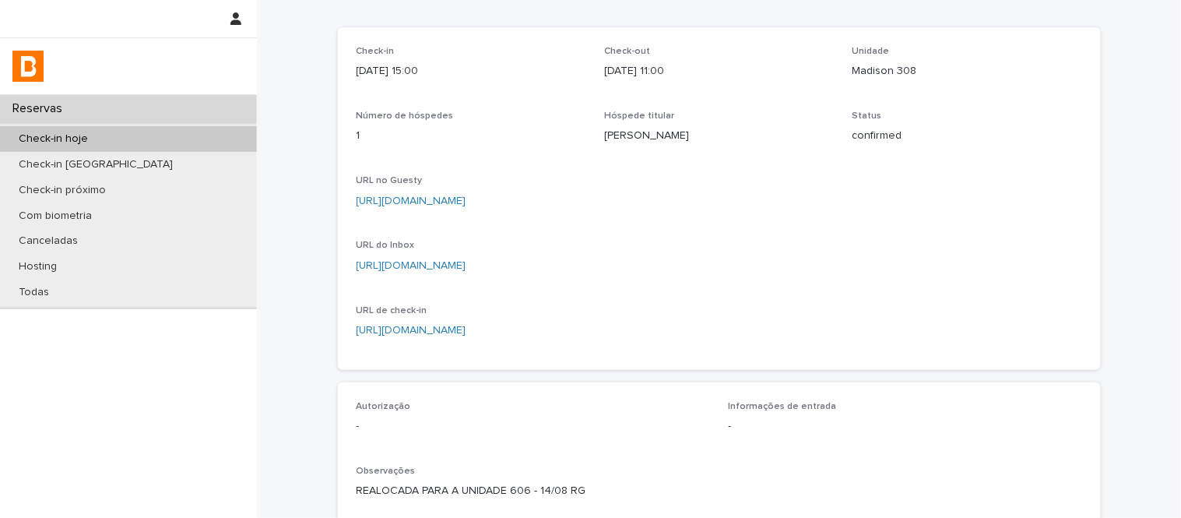
scroll to position [0, 0]
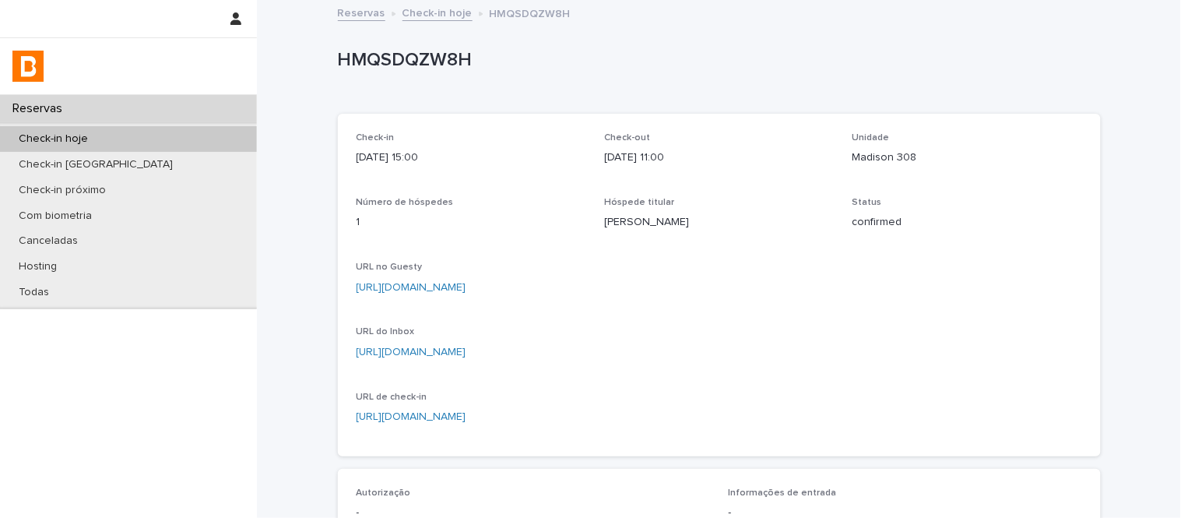
click at [454, 53] on p "HMQSDQZW8H" at bounding box center [716, 60] width 757 height 23
copy p "HMQSDQZW8H"
click at [535, 339] on div "URL do Inbox [URL][DOMAIN_NAME]" at bounding box center [471, 349] width 230 height 46
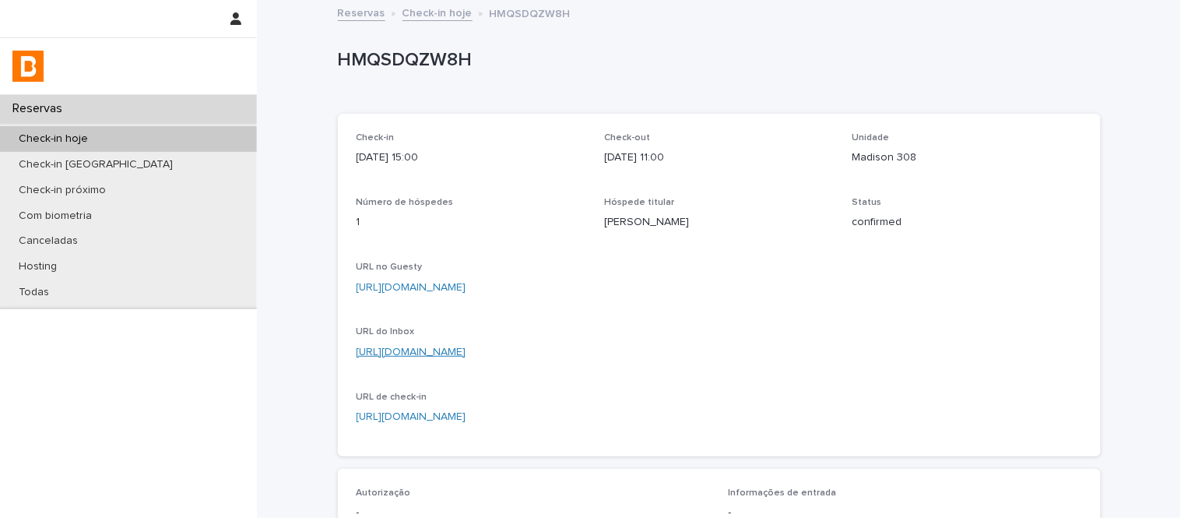
click at [466, 354] on link "[URL][DOMAIN_NAME]" at bounding box center [411, 351] width 110 height 11
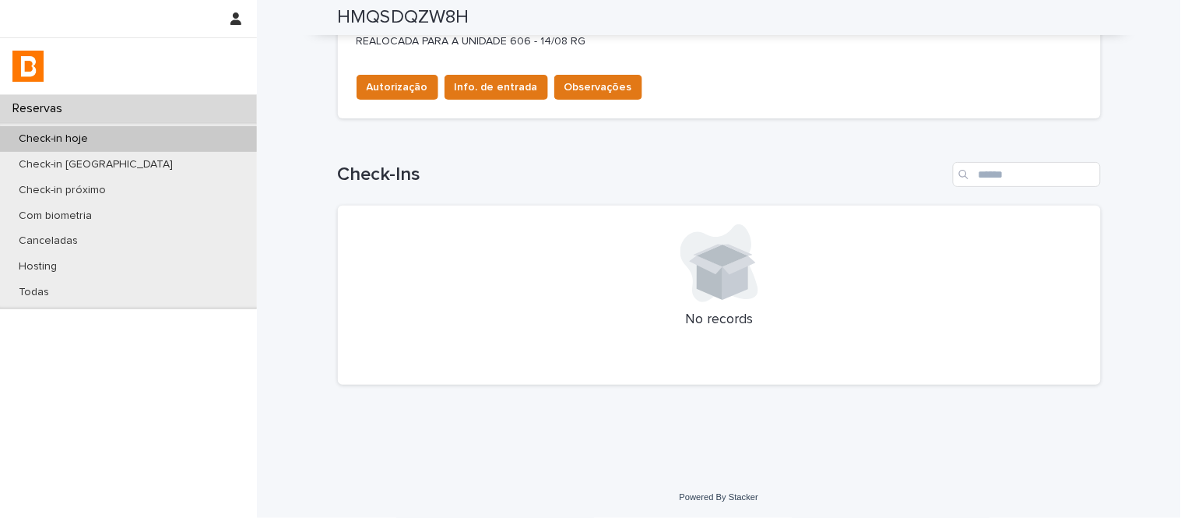
scroll to position [449, 0]
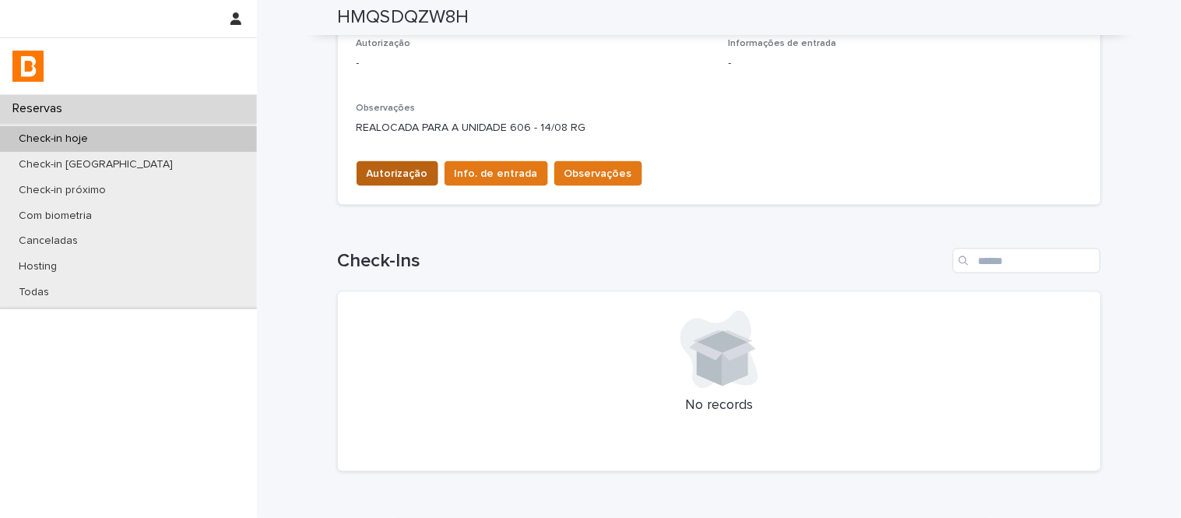
click at [402, 180] on span "Autorização" at bounding box center [397, 174] width 61 height 16
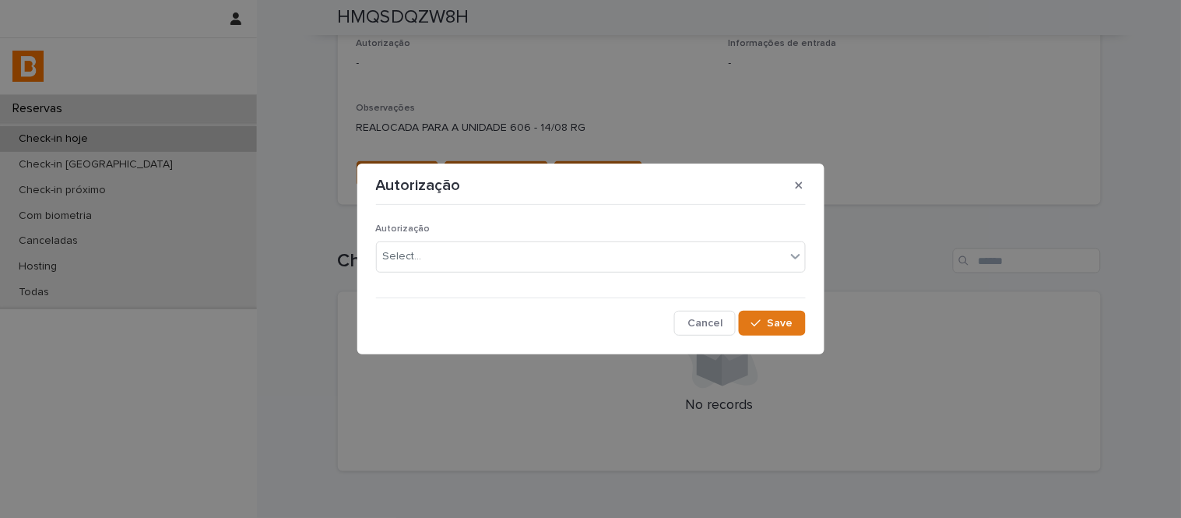
click at [495, 280] on div "Autorização Select..." at bounding box center [591, 253] width 430 height 61
click at [493, 262] on div "Select..." at bounding box center [581, 257] width 409 height 26
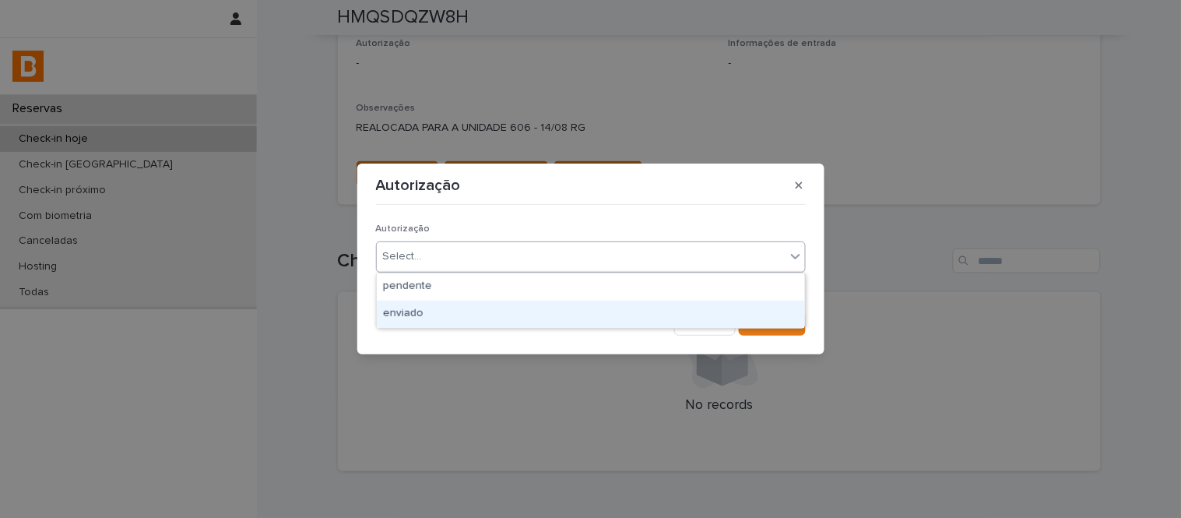
click at [516, 313] on div "enviado" at bounding box center [591, 313] width 428 height 27
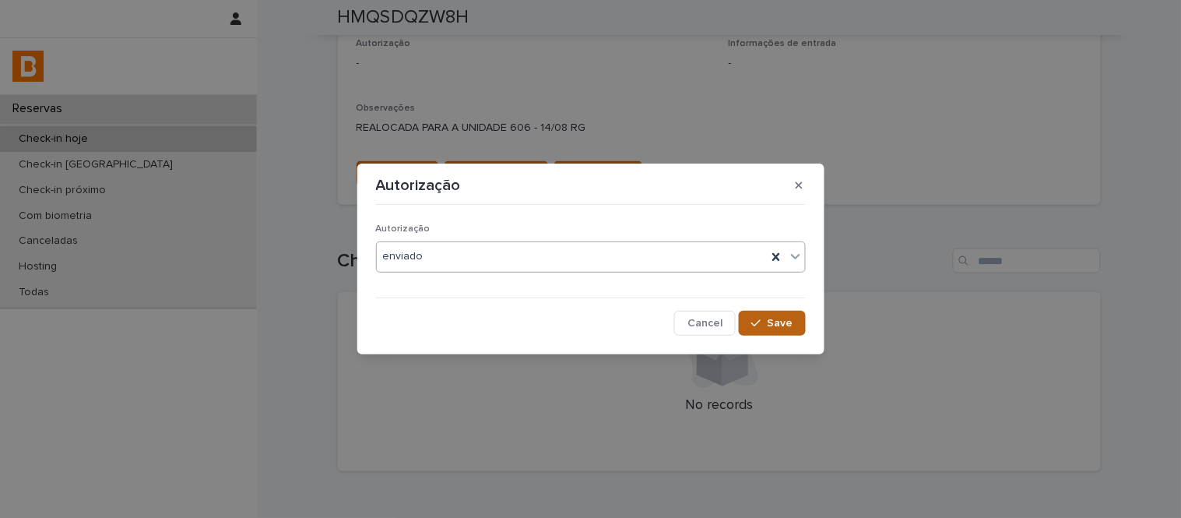
click at [766, 329] on button "Save" at bounding box center [772, 323] width 66 height 25
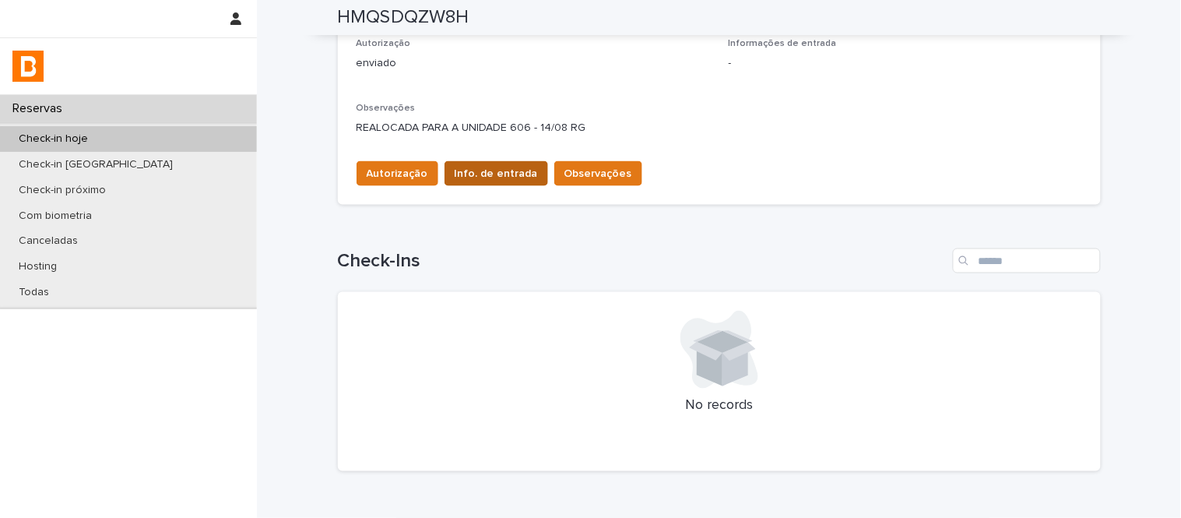
click at [508, 174] on span "Info. de entrada" at bounding box center [496, 174] width 83 height 16
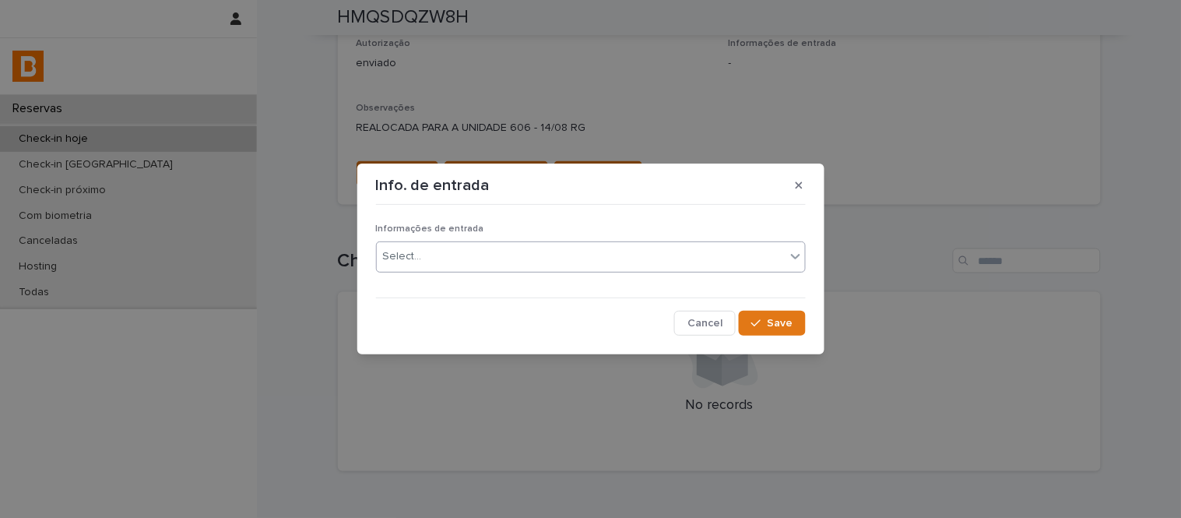
click at [546, 265] on div "Select..." at bounding box center [581, 257] width 409 height 26
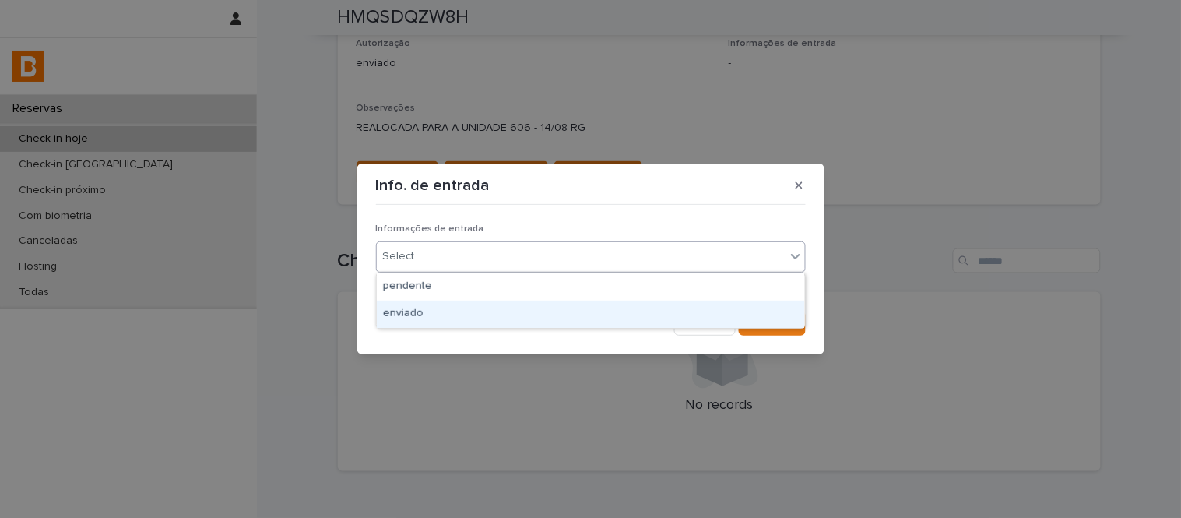
click at [563, 308] on div "enviado" at bounding box center [591, 313] width 428 height 27
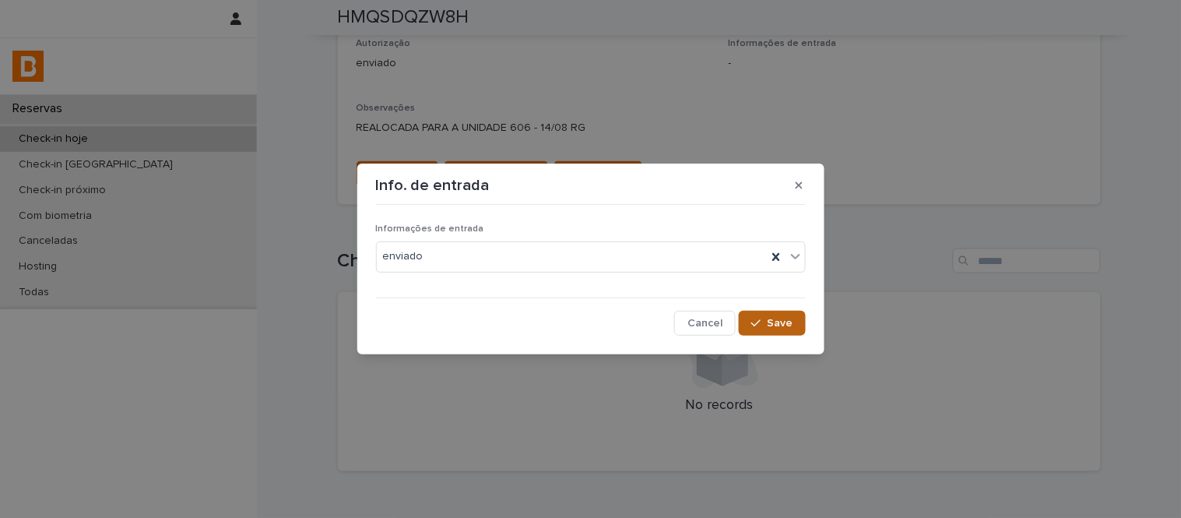
click at [792, 330] on button "Save" at bounding box center [772, 323] width 66 height 25
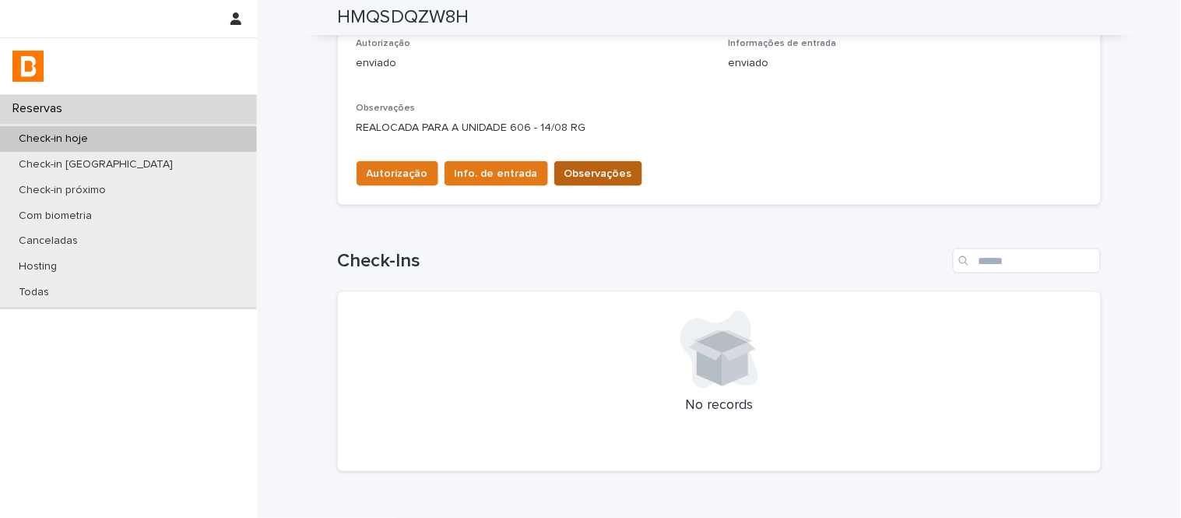
click at [574, 181] on button "Observações" at bounding box center [598, 173] width 88 height 25
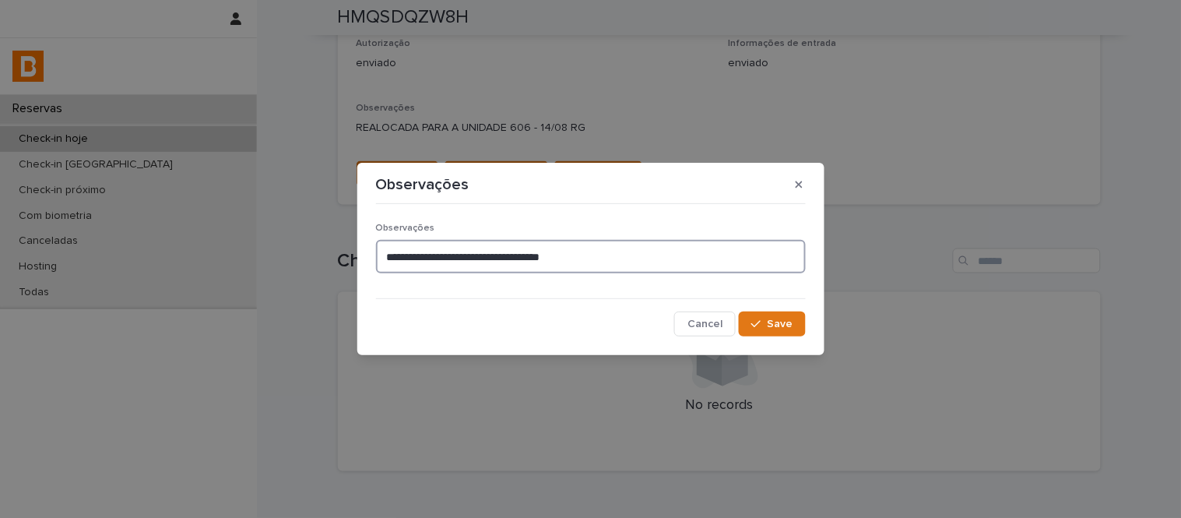
click at [671, 265] on textarea "**********" at bounding box center [591, 256] width 430 height 33
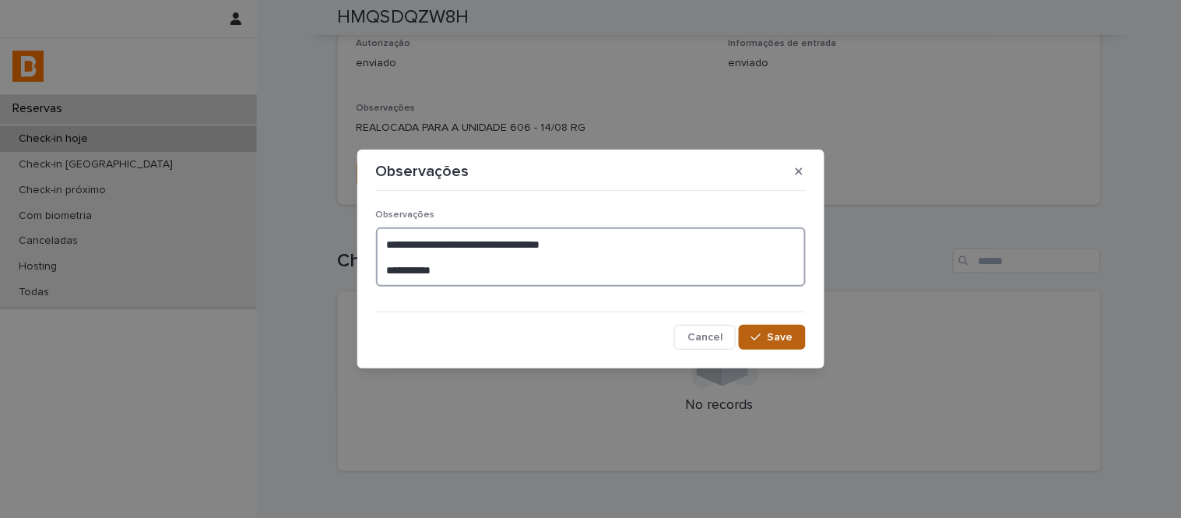
type textarea "**********"
click at [778, 332] on span "Save" at bounding box center [780, 337] width 26 height 11
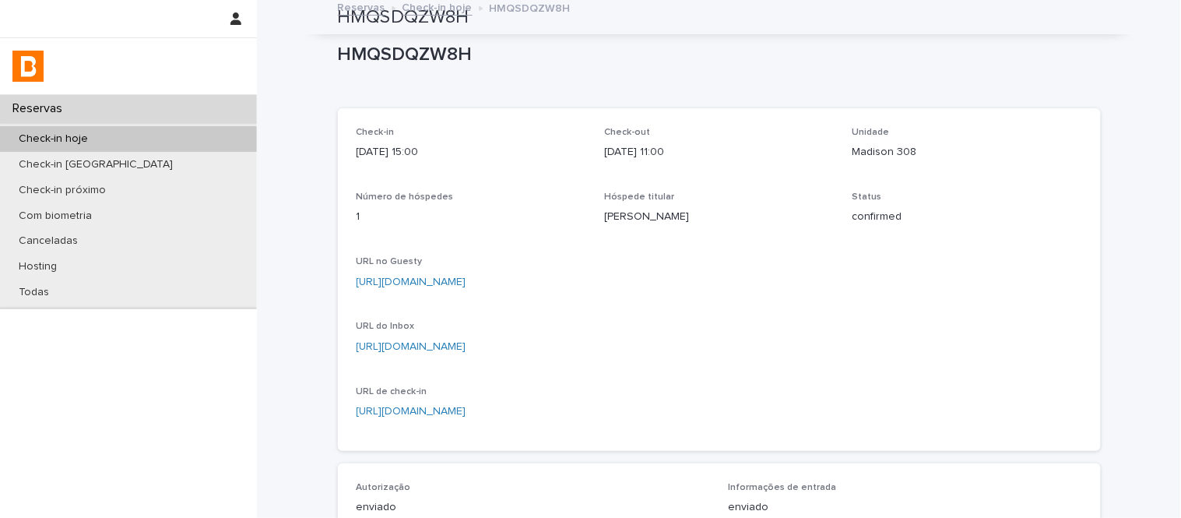
scroll to position [0, 0]
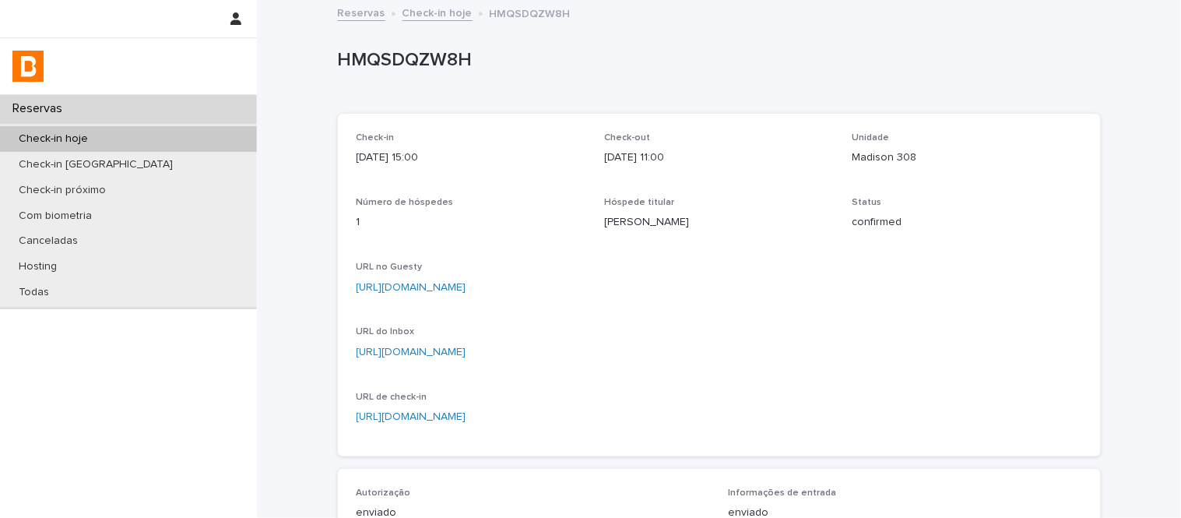
click at [431, 9] on link "Check-in hoje" at bounding box center [437, 12] width 70 height 18
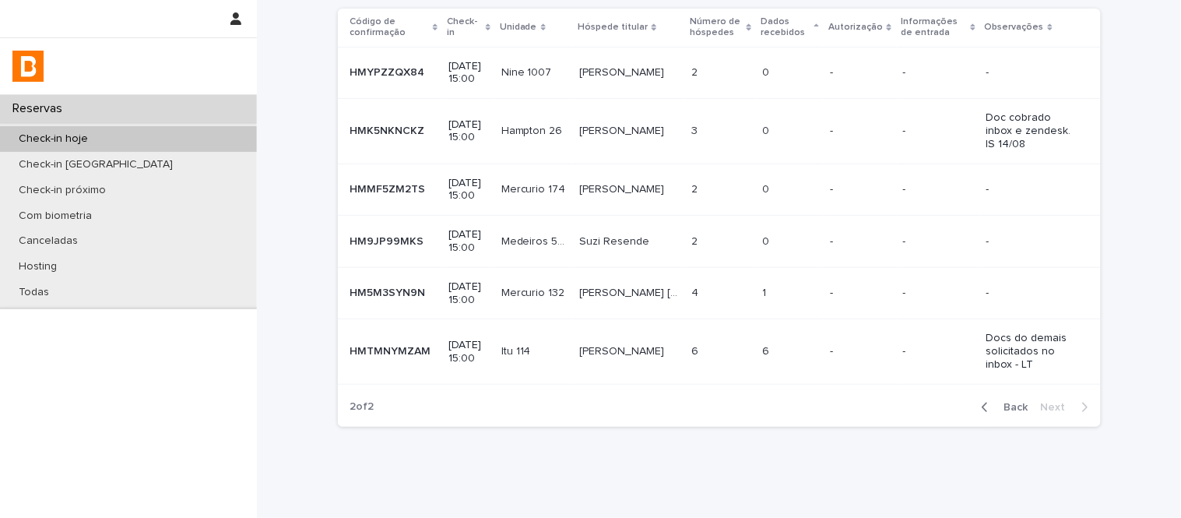
scroll to position [101, 0]
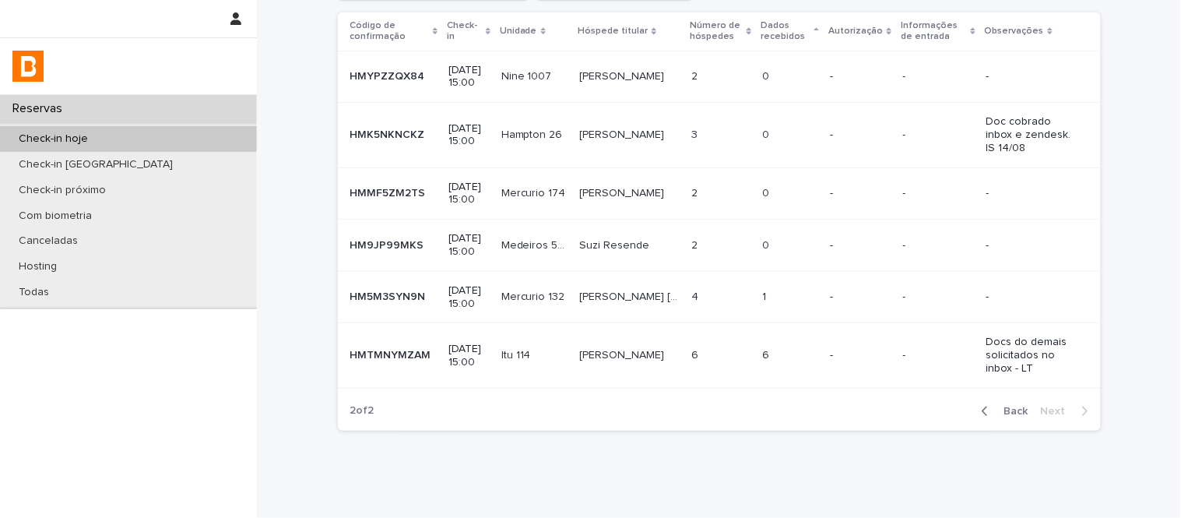
click at [985, 404] on div "button" at bounding box center [987, 411] width 13 height 14
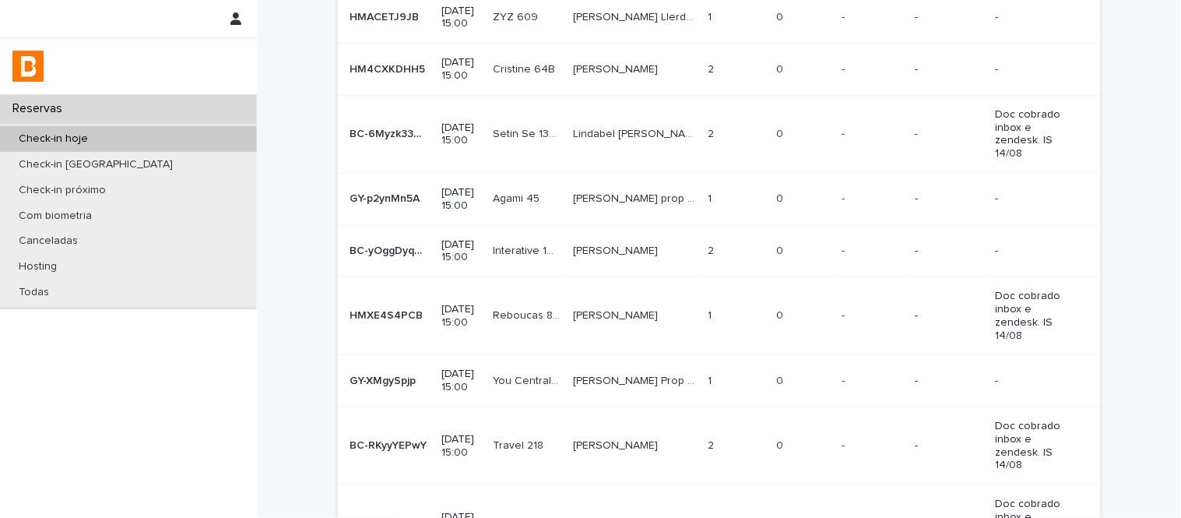
scroll to position [229, 0]
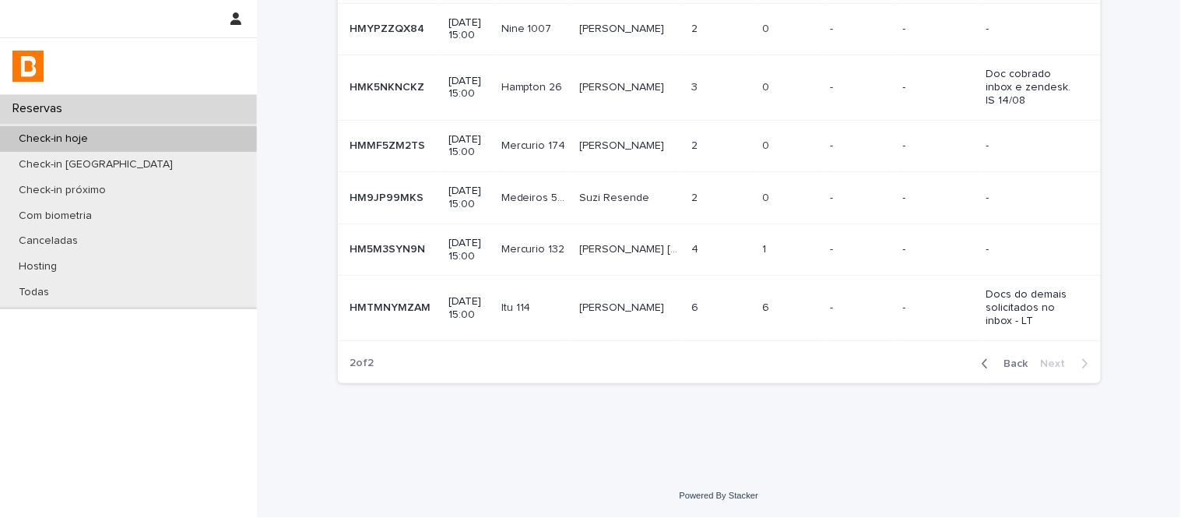
scroll to position [131, 0]
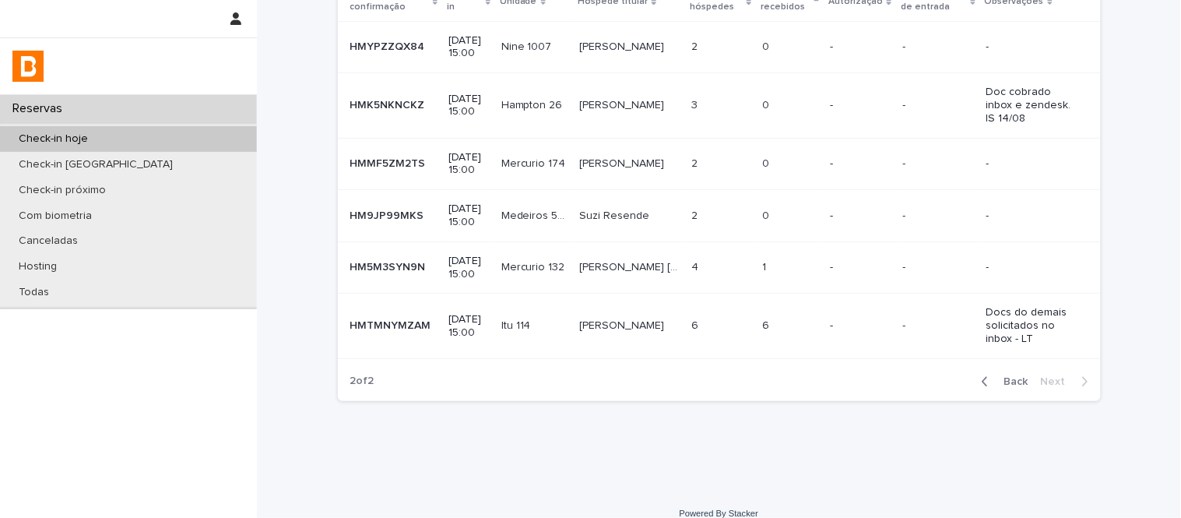
click at [995, 374] on button "Back" at bounding box center [1001, 381] width 65 height 14
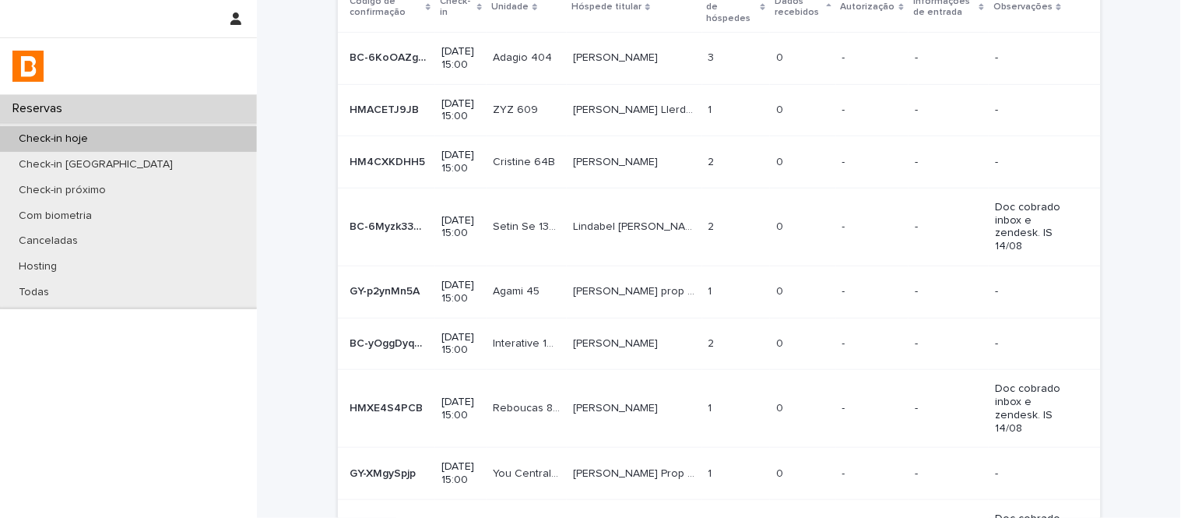
scroll to position [229, 0]
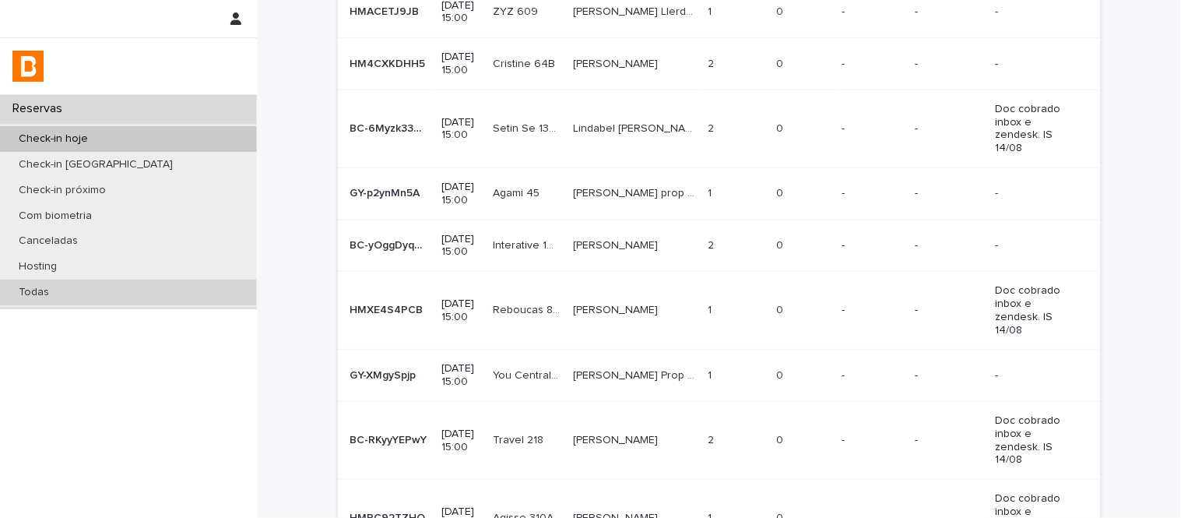
click at [216, 293] on div "Todas" at bounding box center [128, 292] width 257 height 26
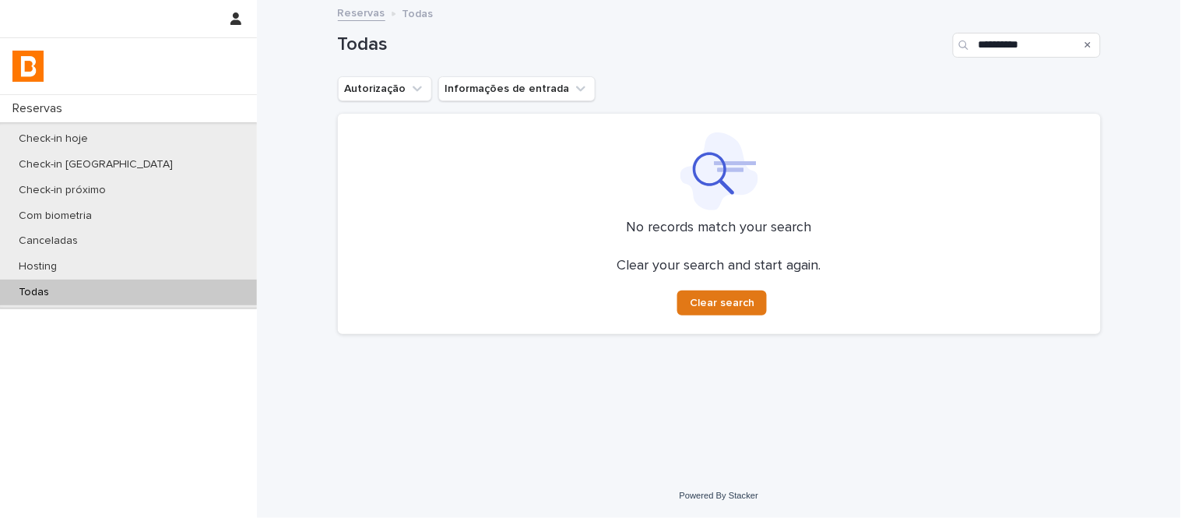
type input "**********"
click at [125, 132] on div "Check-in hoje" at bounding box center [128, 139] width 257 height 26
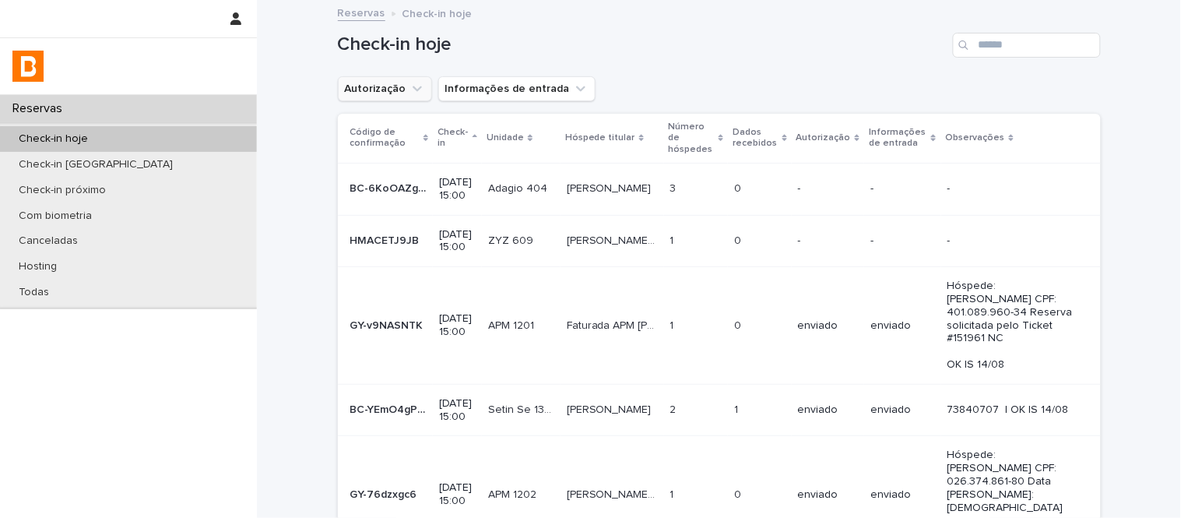
drag, startPoint x: 386, startPoint y: 86, endPoint x: 389, endPoint y: 100, distance: 14.4
click at [385, 87] on button "Autorização" at bounding box center [385, 88] width 94 height 25
click at [409, 133] on div "is any of" at bounding box center [422, 123] width 160 height 20
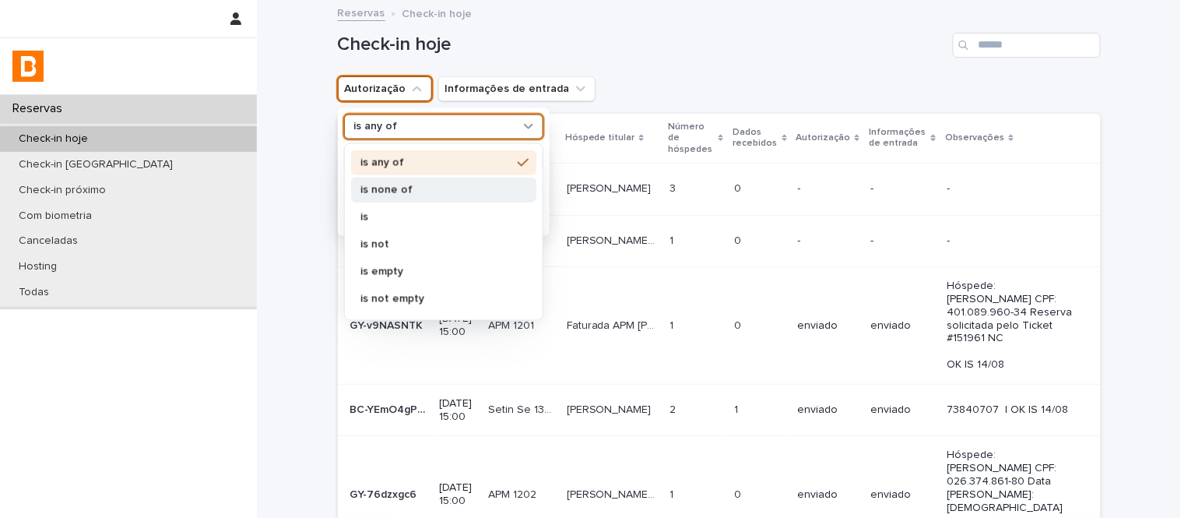
click at [411, 195] on p "is none of" at bounding box center [435, 189] width 151 height 11
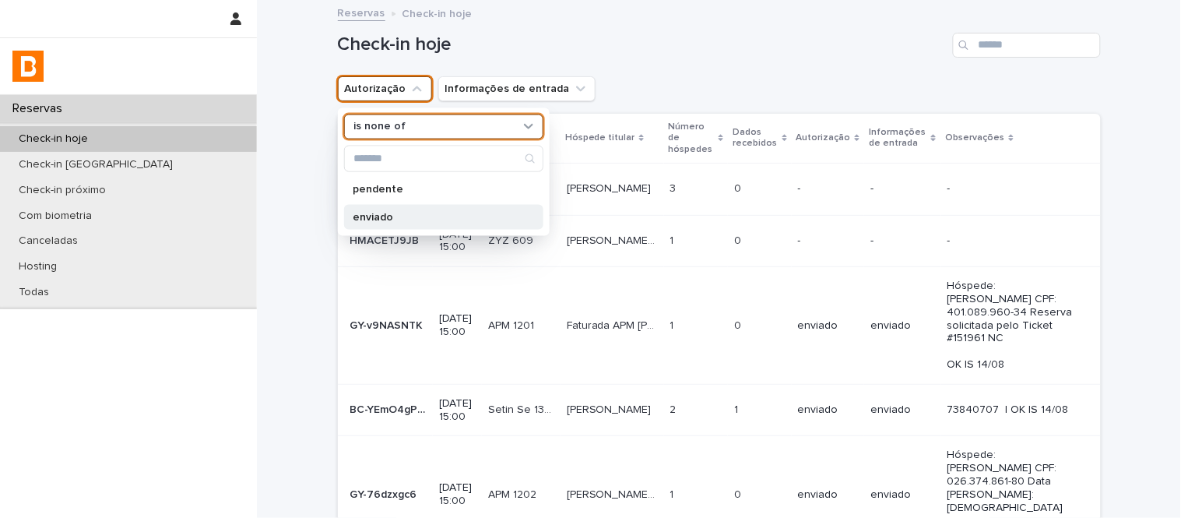
click at [412, 216] on p "enviado" at bounding box center [435, 216] width 165 height 11
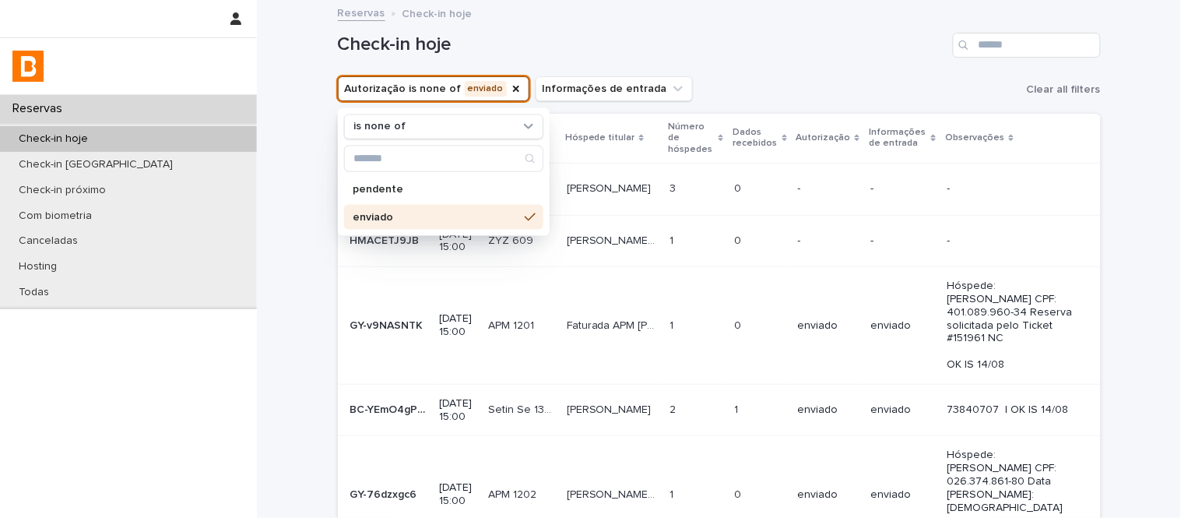
click at [719, 2] on div "Check-in hoje" at bounding box center [719, 39] width 763 height 75
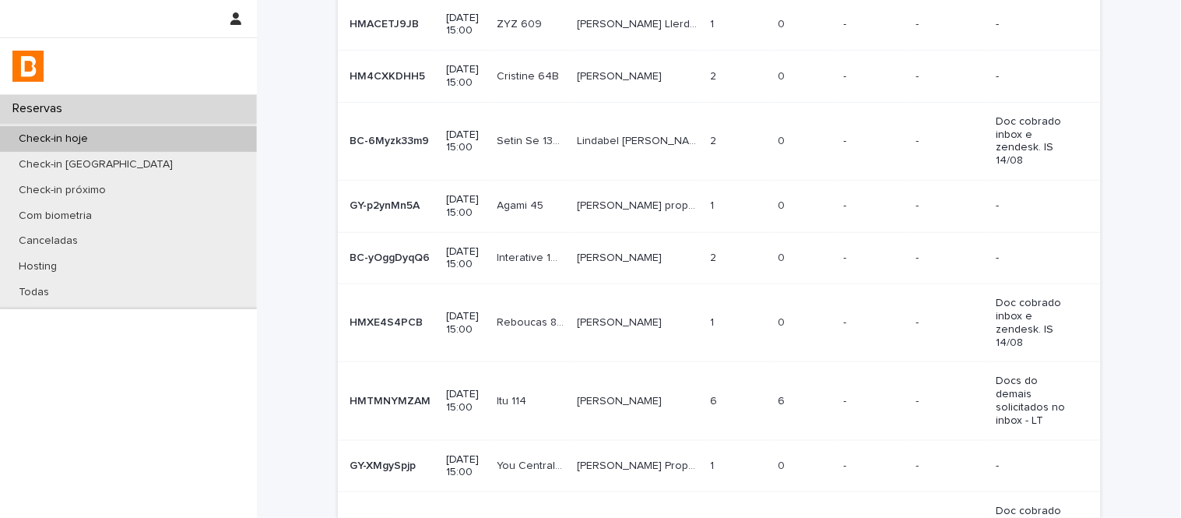
scroll to position [220, 0]
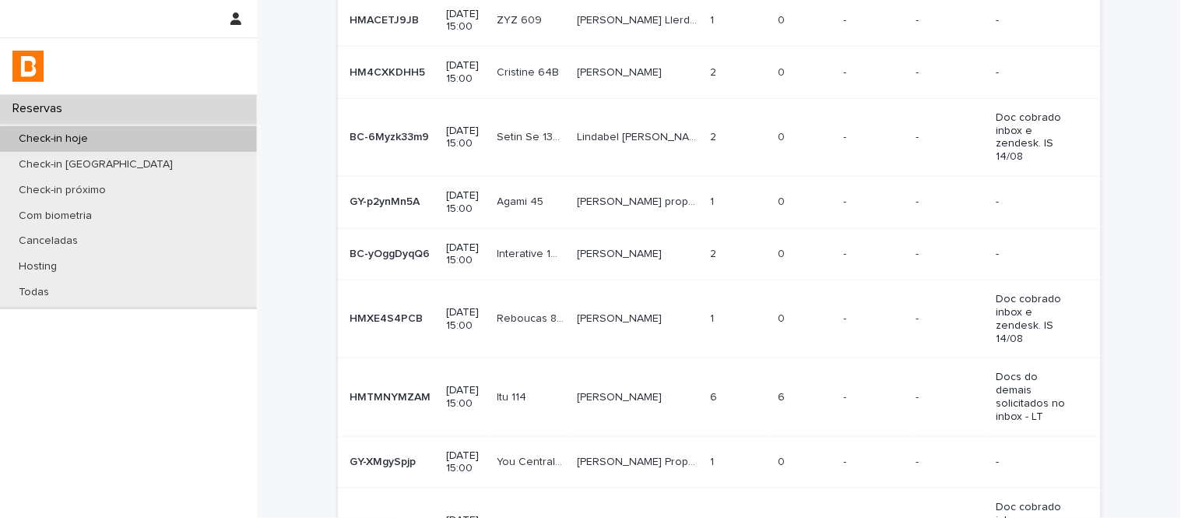
click at [567, 128] on p "Setin Se 1303" at bounding box center [532, 136] width 71 height 16
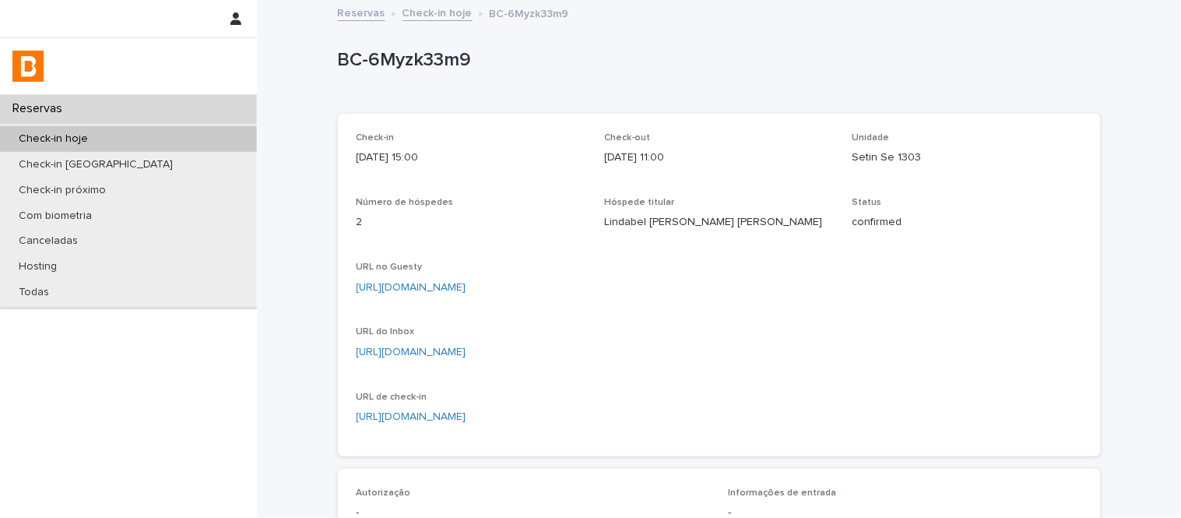
click at [873, 156] on p "Setin Se 1303" at bounding box center [967, 157] width 230 height 16
copy p "Setin Se 1303"
click at [466, 282] on link "[URL][DOMAIN_NAME]" at bounding box center [411, 287] width 110 height 11
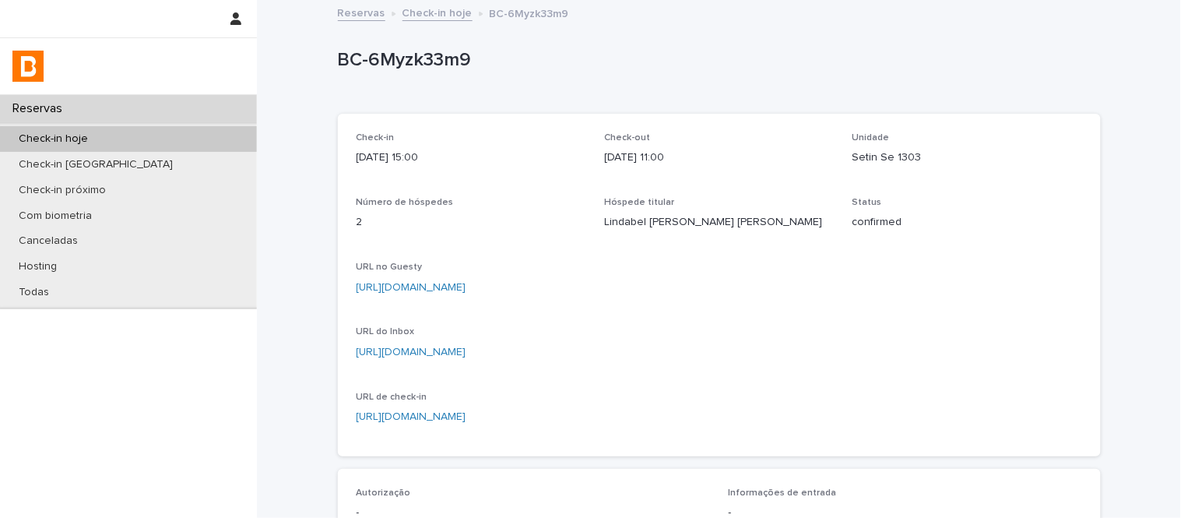
click at [656, 229] on p "Lindabel [PERSON_NAME] [PERSON_NAME]" at bounding box center [719, 222] width 230 height 16
copy p "Lindabel [PERSON_NAME] [PERSON_NAME]"
click at [466, 283] on link "[URL][DOMAIN_NAME]" at bounding box center [411, 287] width 110 height 11
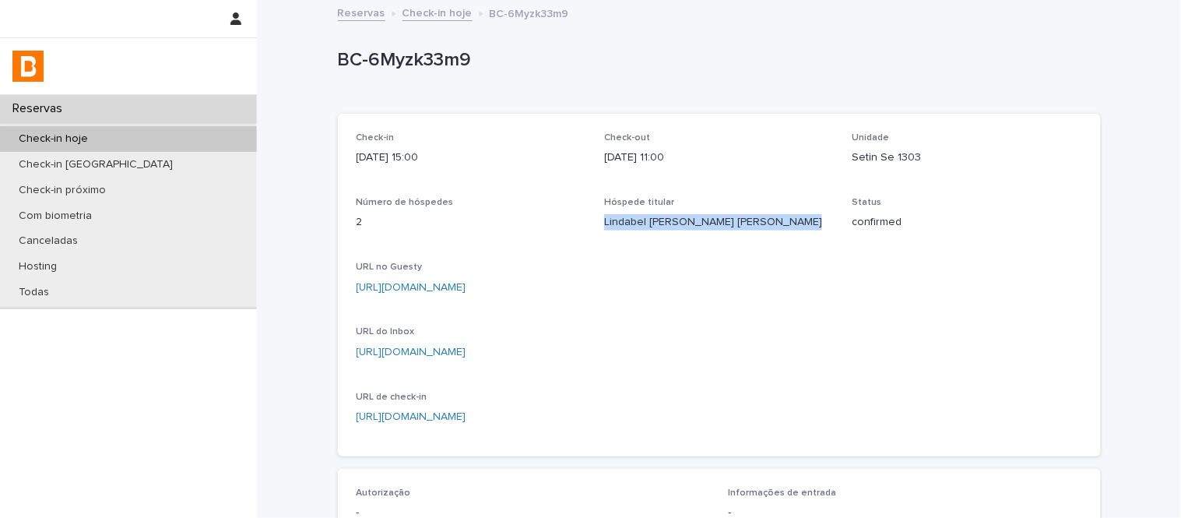
scroll to position [518, 0]
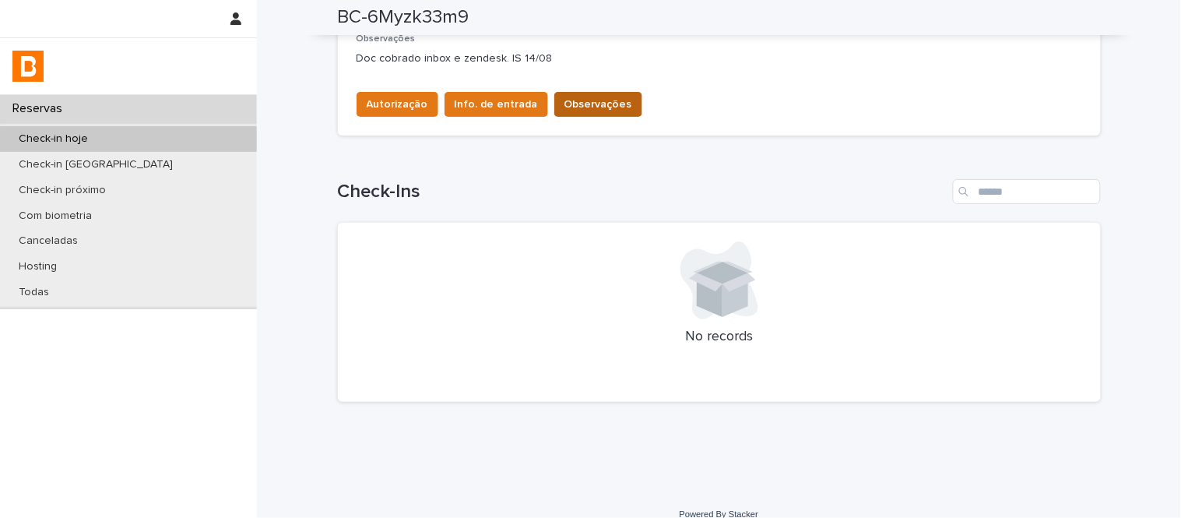
click at [616, 106] on button "Observações" at bounding box center [598, 104] width 88 height 25
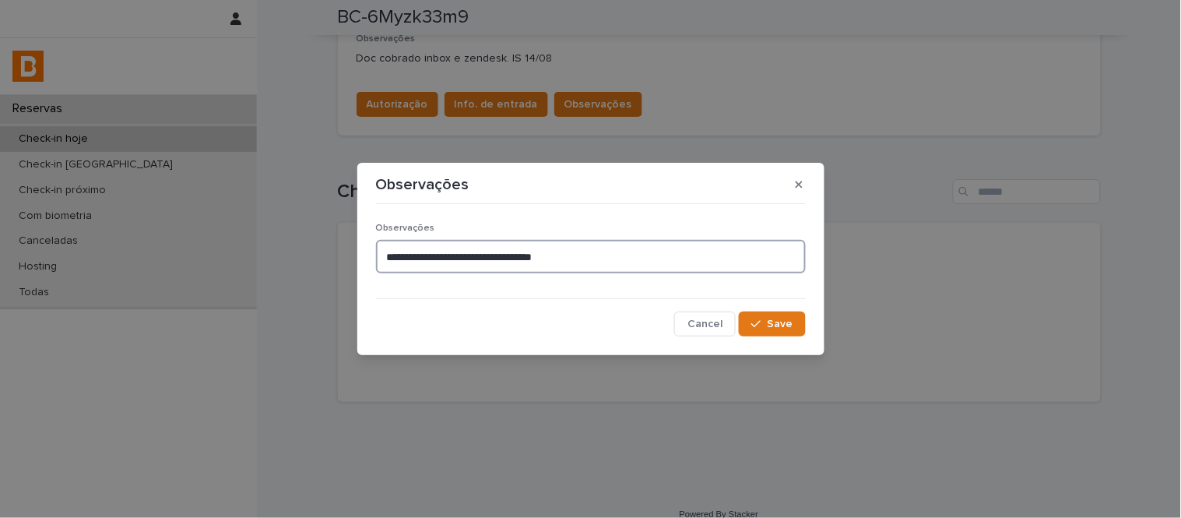
click at [633, 270] on textarea "**********" at bounding box center [591, 256] width 430 height 33
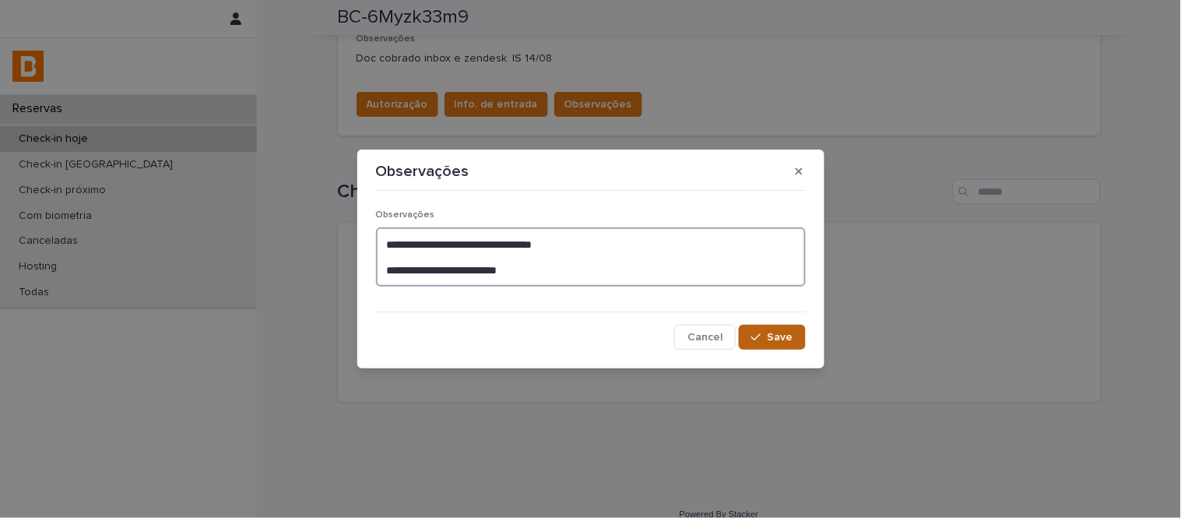
type textarea "**********"
click at [787, 340] on span "Save" at bounding box center [780, 337] width 26 height 11
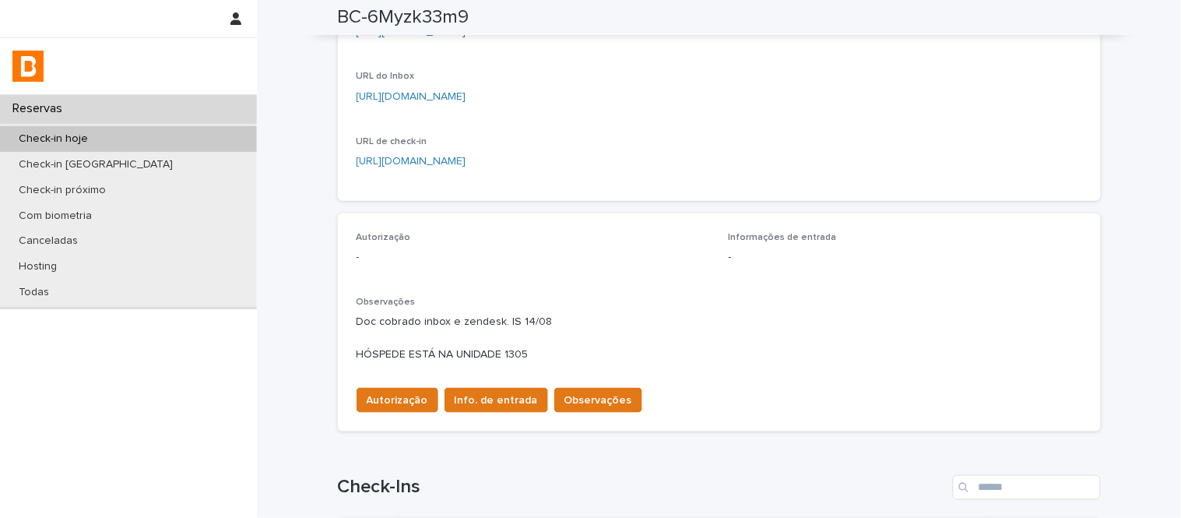
scroll to position [259, 0]
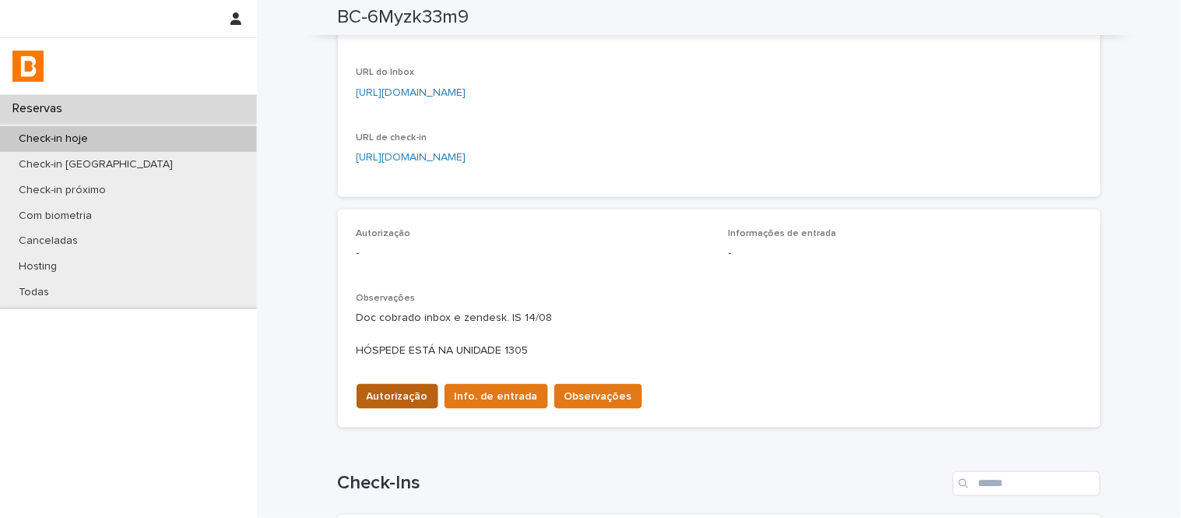
click at [387, 395] on span "Autorização" at bounding box center [397, 396] width 61 height 16
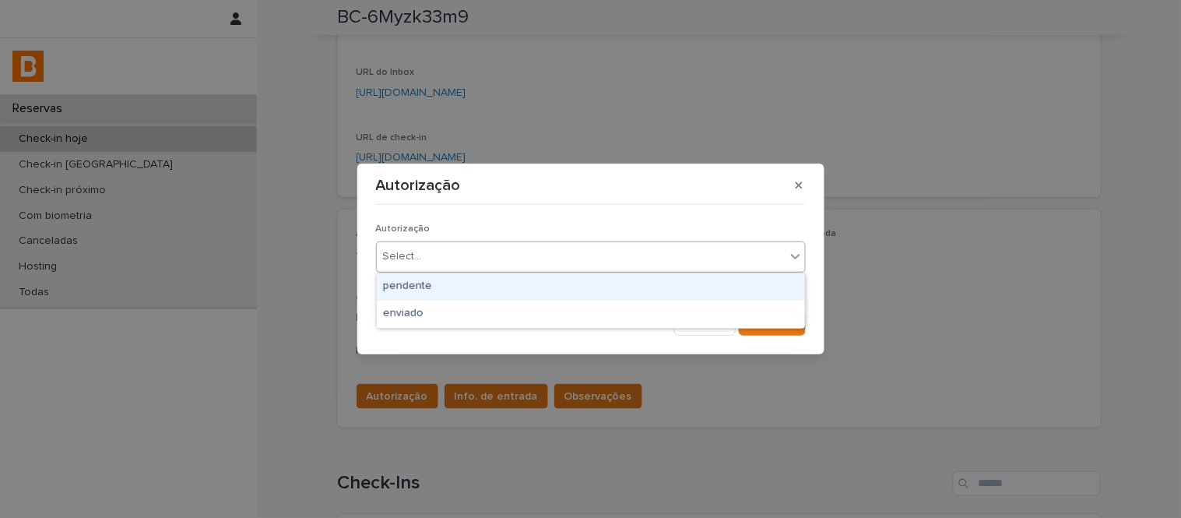
click at [526, 263] on div "Select..." at bounding box center [581, 257] width 409 height 26
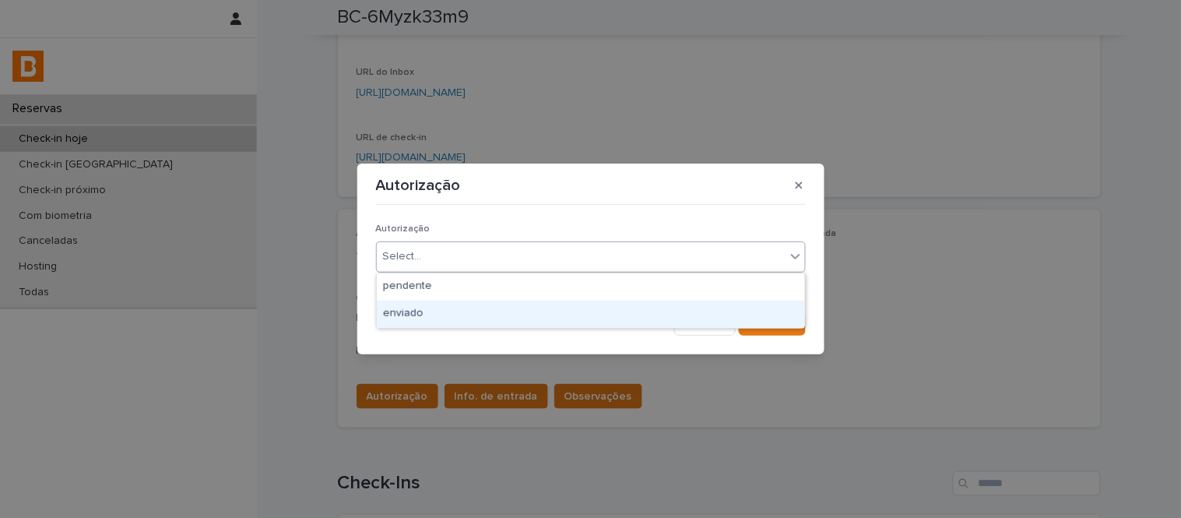
click at [535, 309] on div "enviado" at bounding box center [591, 313] width 428 height 27
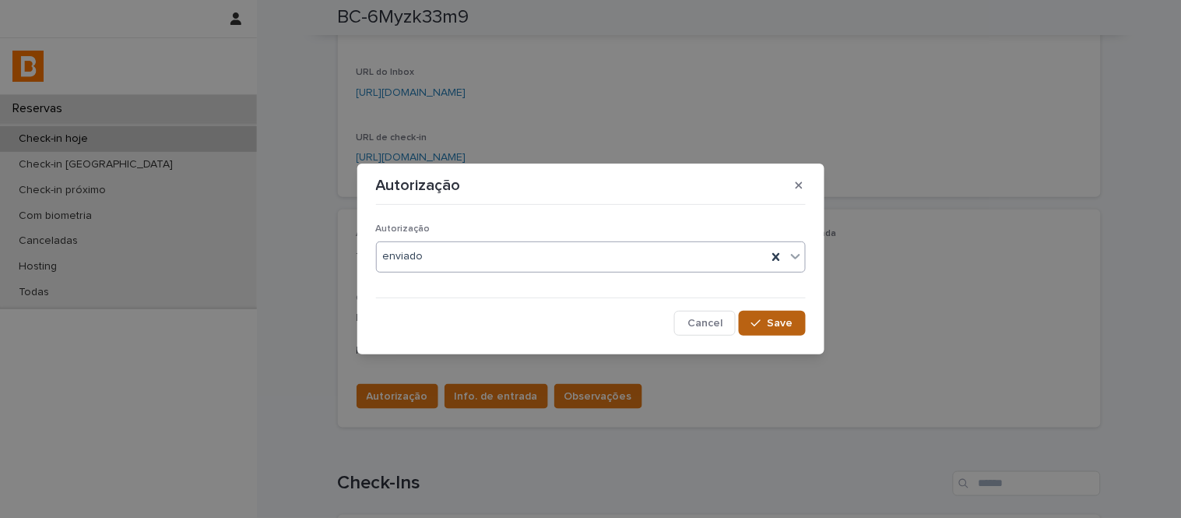
click at [760, 332] on button "Save" at bounding box center [772, 323] width 66 height 25
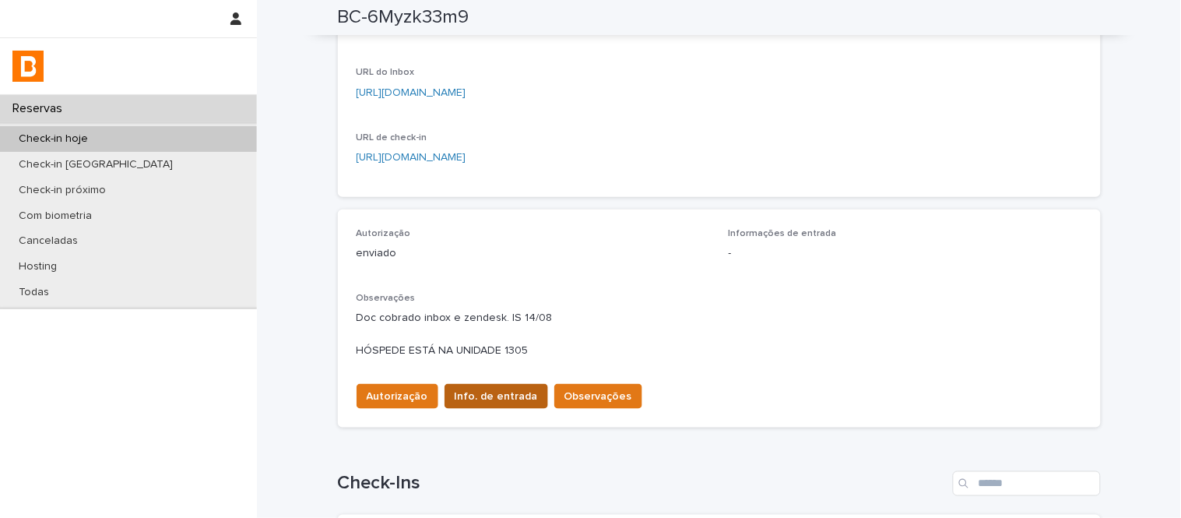
click at [504, 384] on button "Info. de entrada" at bounding box center [496, 396] width 104 height 25
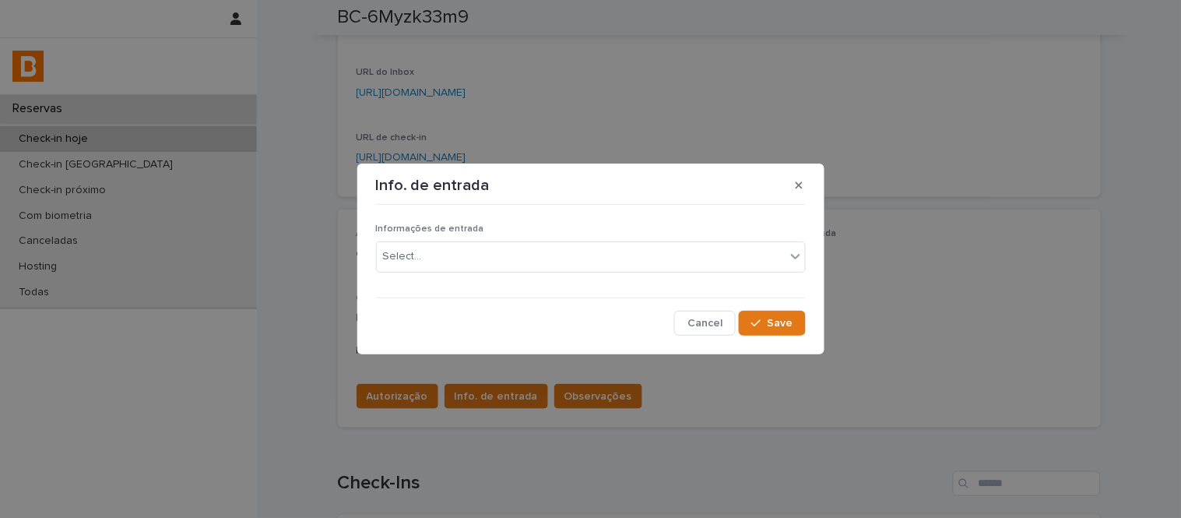
click at [554, 234] on p "Informações de entrada" at bounding box center [591, 228] width 430 height 11
click at [556, 258] on div "Select..." at bounding box center [581, 257] width 409 height 26
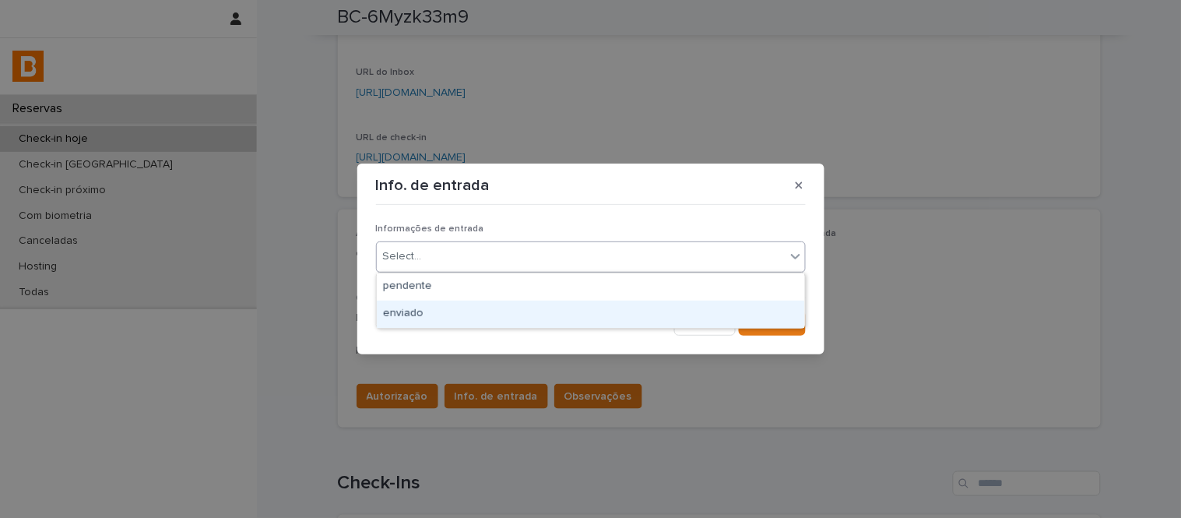
click at [578, 308] on div "enviado" at bounding box center [591, 313] width 428 height 27
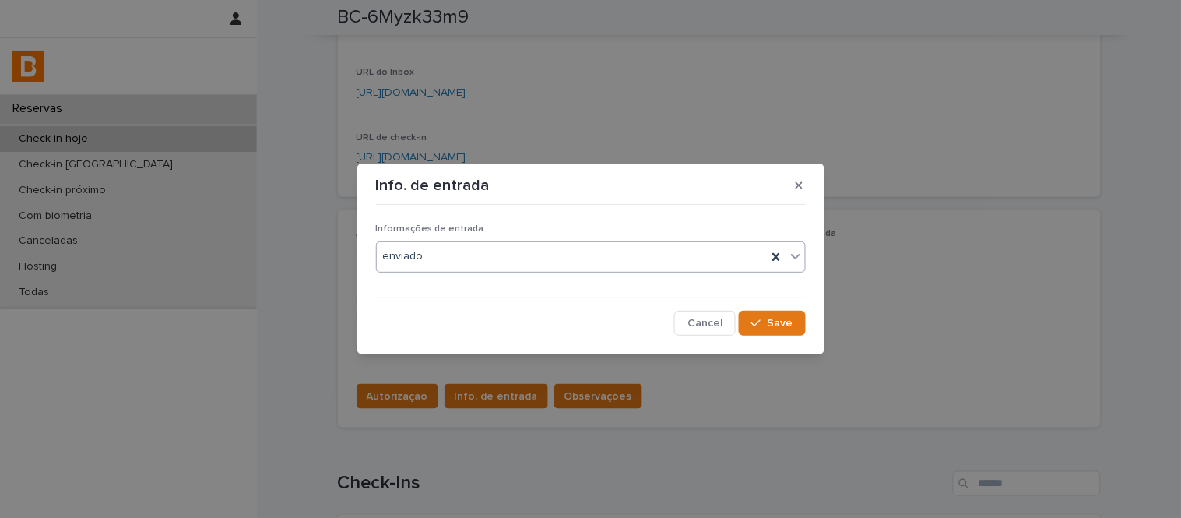
click at [806, 316] on div "Informações de entrada option enviado, selected. 0 results available. Select is…" at bounding box center [590, 273] width 437 height 132
click at [774, 315] on button "Save" at bounding box center [772, 323] width 66 height 25
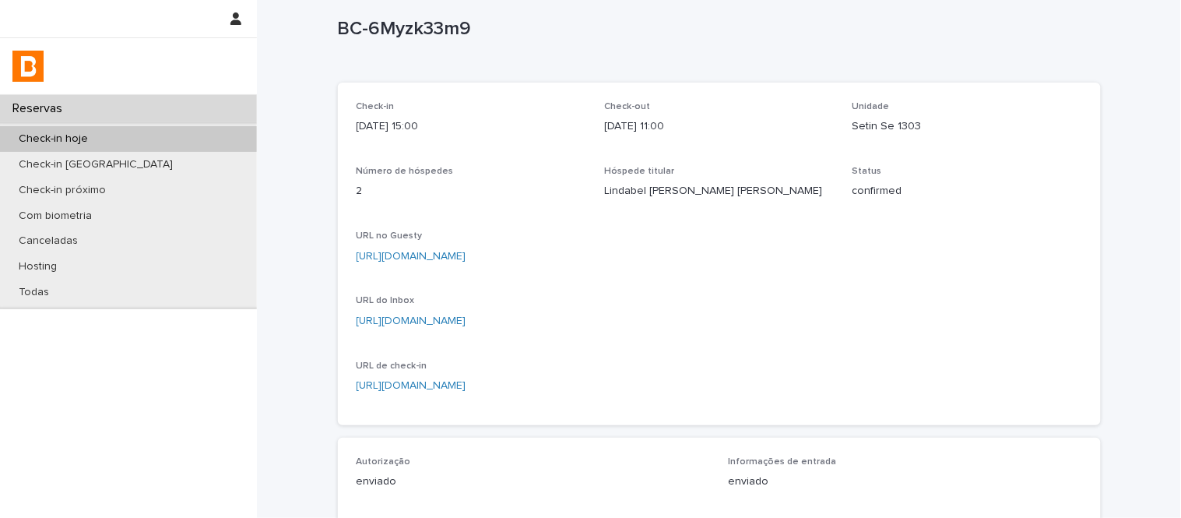
scroll to position [0, 0]
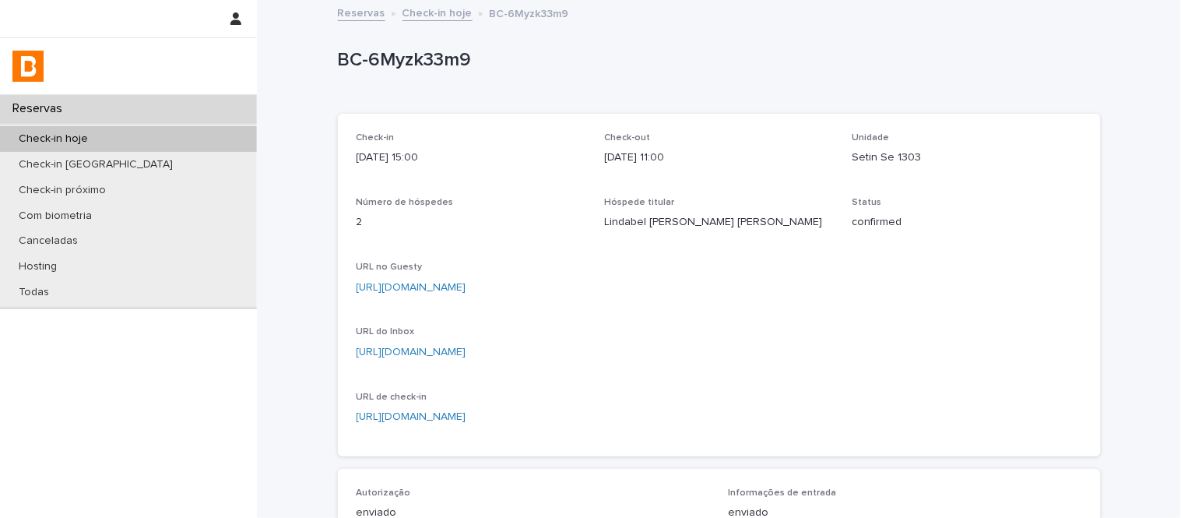
click at [432, 11] on link "Check-in hoje" at bounding box center [437, 12] width 70 height 18
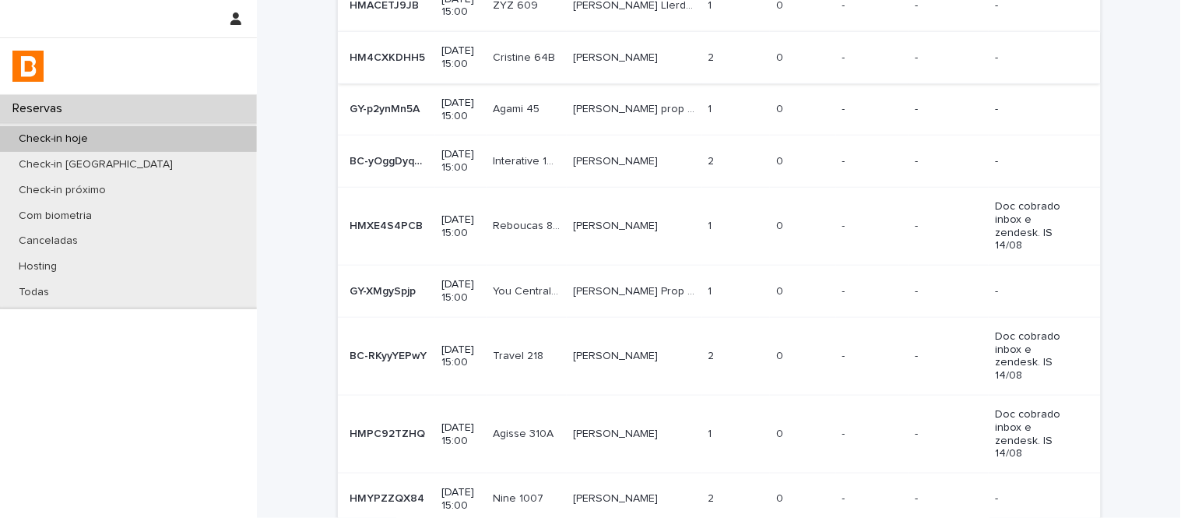
scroll to position [259, 0]
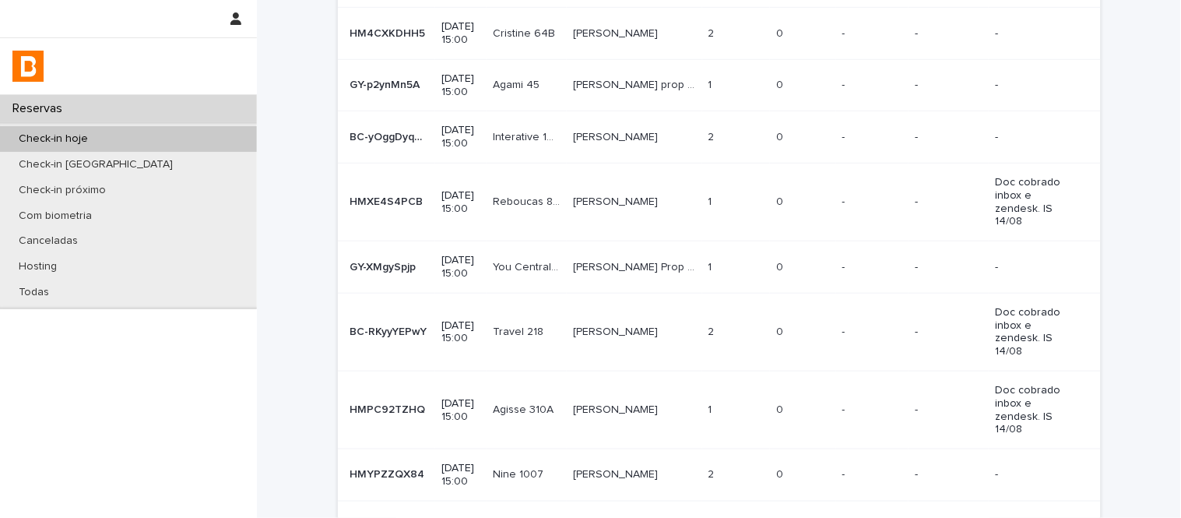
click at [702, 183] on td "1 1" at bounding box center [736, 202] width 68 height 78
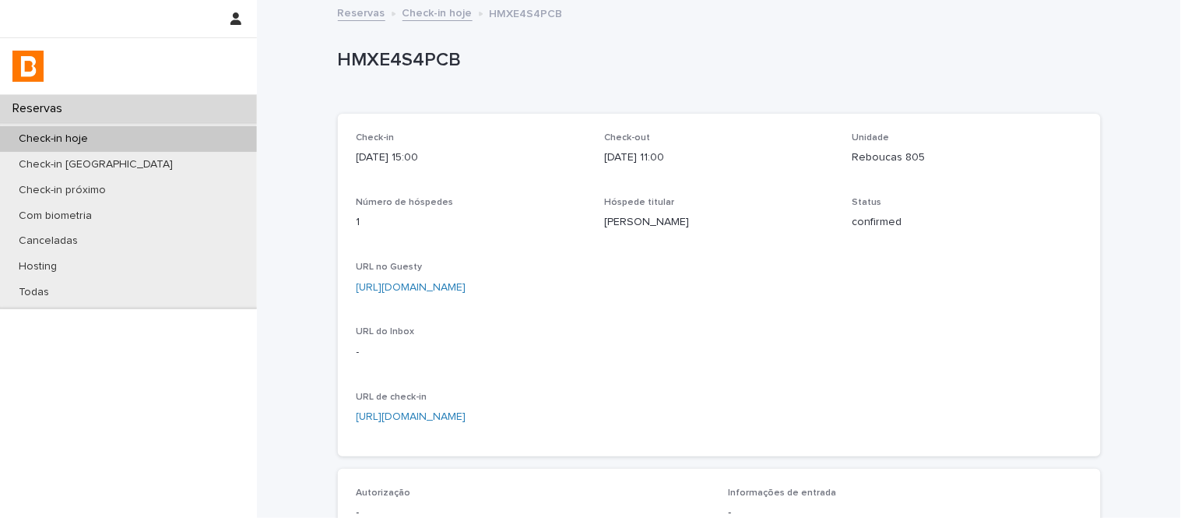
click at [414, 47] on div "HMXE4S4PCB" at bounding box center [716, 59] width 757 height 26
click at [416, 51] on p "HMXE4S4PCB" at bounding box center [716, 60] width 757 height 23
copy p "HMXE4S4PCB"
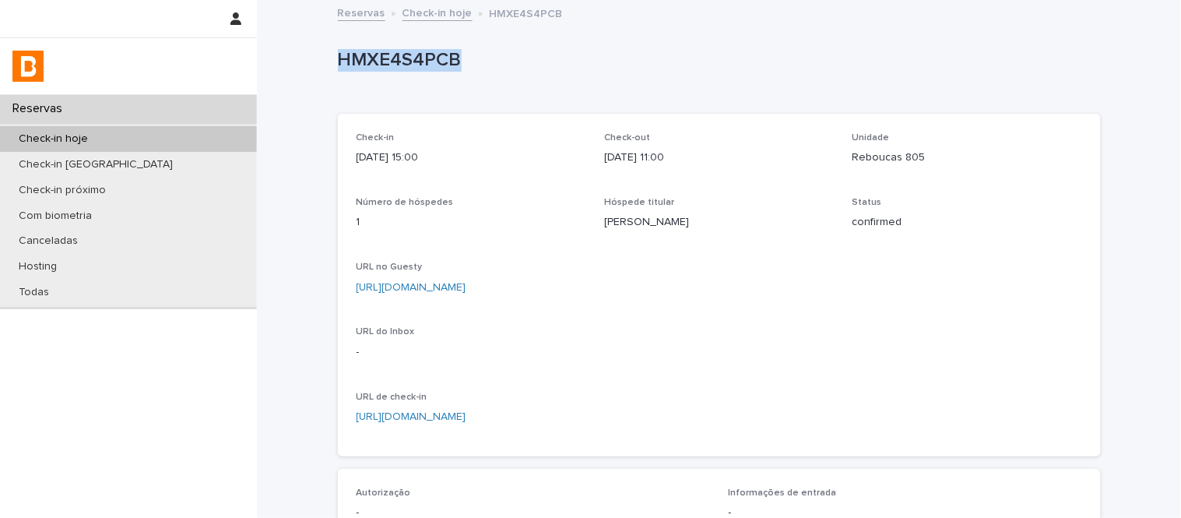
click at [426, 12] on link "Check-in hoje" at bounding box center [437, 12] width 70 height 18
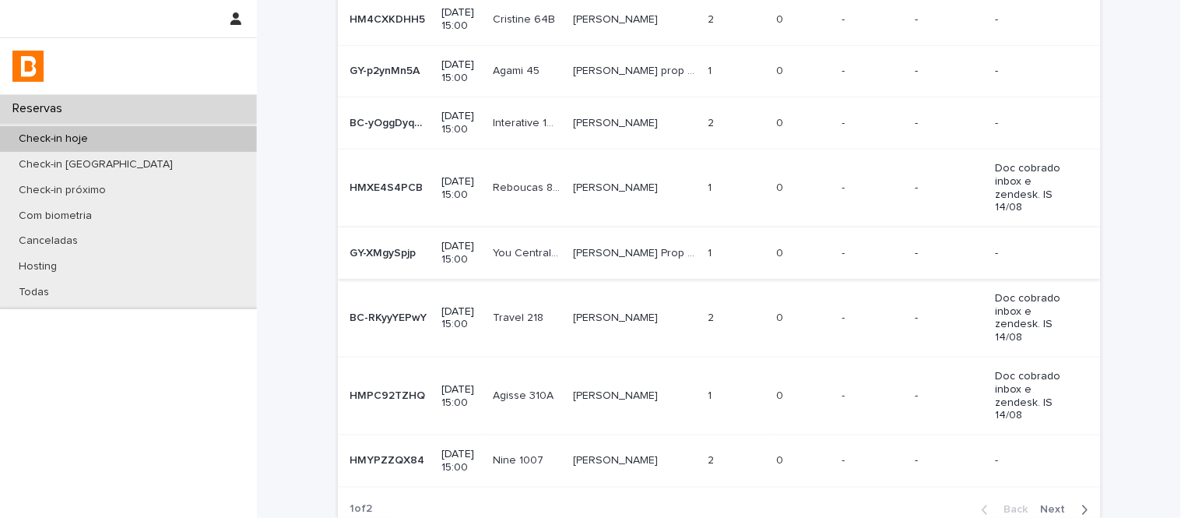
scroll to position [243, 0]
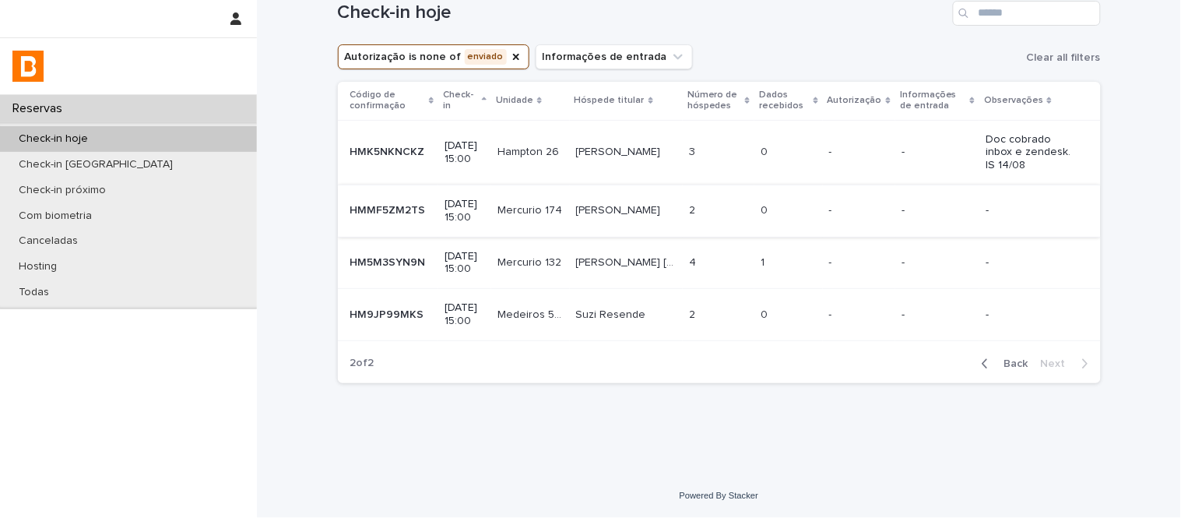
scroll to position [18, 0]
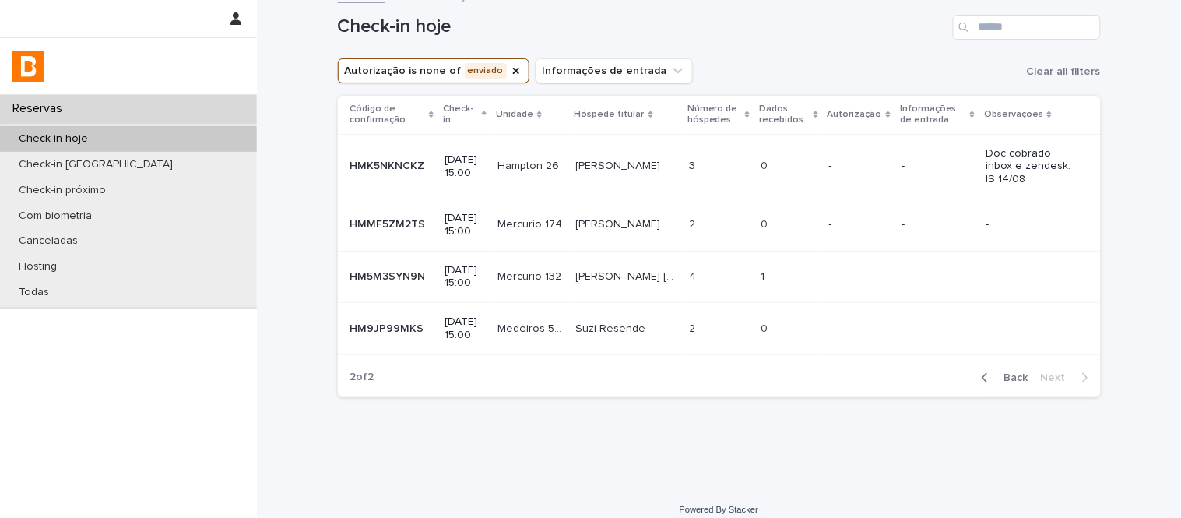
click at [995, 372] on span "Back" at bounding box center [1011, 377] width 33 height 11
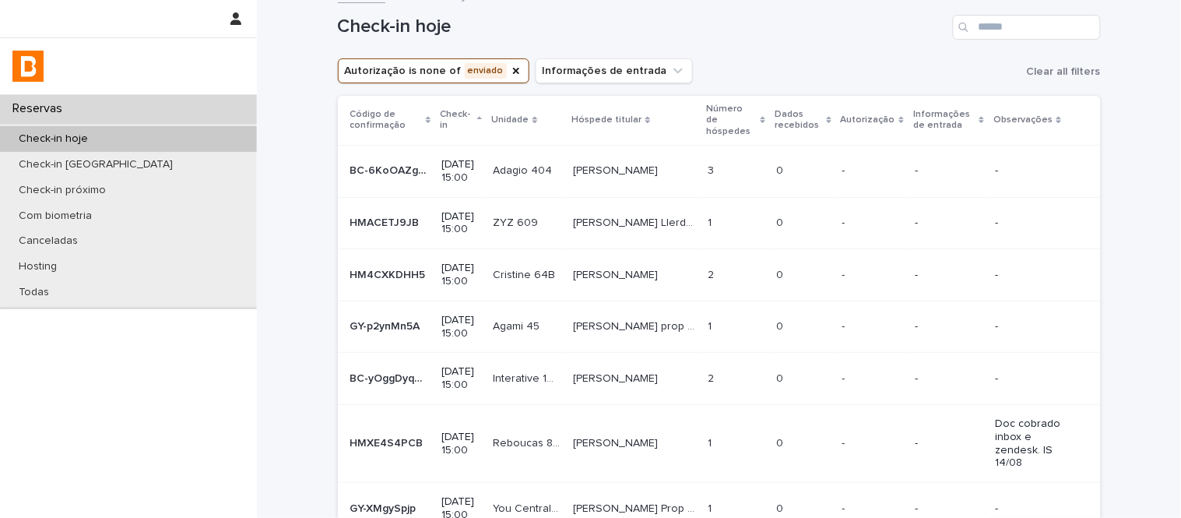
click at [647, 265] on p "[PERSON_NAME]" at bounding box center [617, 273] width 88 height 16
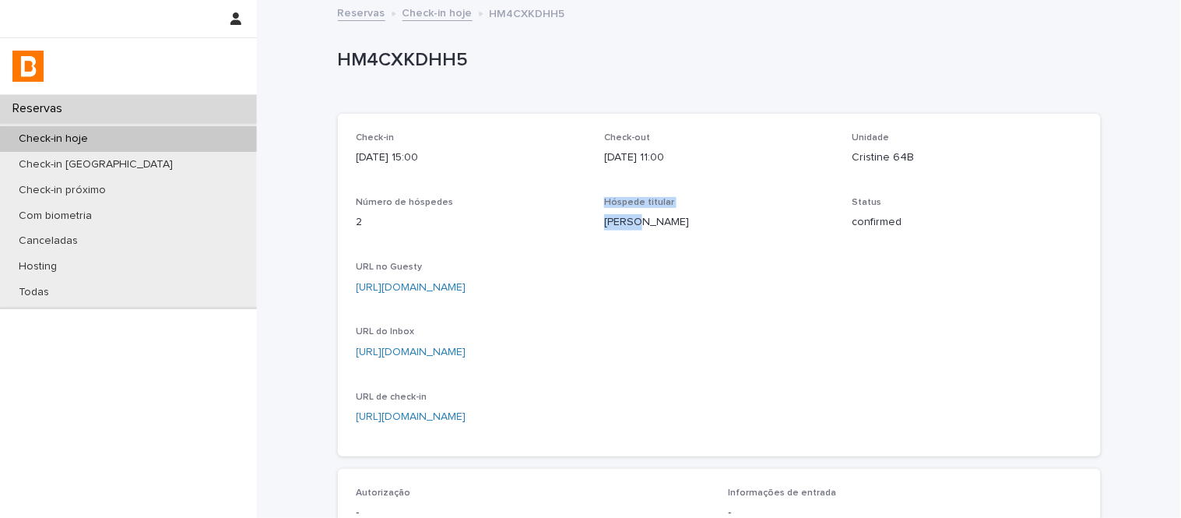
drag, startPoint x: 627, startPoint y: 222, endPoint x: 555, endPoint y: 222, distance: 72.4
click at [555, 222] on div "Check-in [DATE] 15:00 Check-out [DATE] 11:00 Unidade [PERSON_NAME] 64B Número d…" at bounding box center [718, 284] width 725 height 305
click at [658, 167] on div "Check-out [DATE] 11:00" at bounding box center [719, 155] width 230 height 46
drag, startPoint x: 634, startPoint y: 219, endPoint x: 577, endPoint y: 219, distance: 56.8
click at [577, 219] on div "Check-in [DATE] 15:00 Check-out [DATE] 11:00 Unidade [PERSON_NAME] 64B Número d…" at bounding box center [718, 284] width 725 height 305
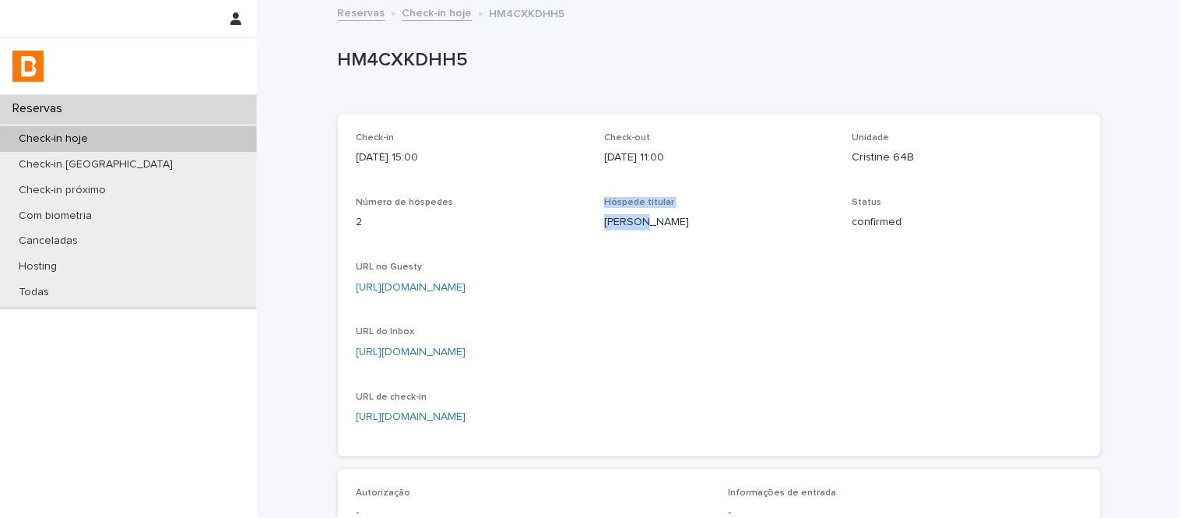
click at [613, 226] on p "[PERSON_NAME]" at bounding box center [719, 222] width 230 height 16
drag, startPoint x: 598, startPoint y: 220, endPoint x: 627, endPoint y: 221, distance: 28.8
click at [627, 221] on p "[PERSON_NAME]" at bounding box center [719, 222] width 230 height 16
click at [632, 517] on div at bounding box center [590, 518] width 1181 height 0
click at [596, 228] on div "Check-in [DATE] 15:00 Check-out [DATE] 11:00 Unidade [PERSON_NAME] 64B Número d…" at bounding box center [718, 284] width 725 height 305
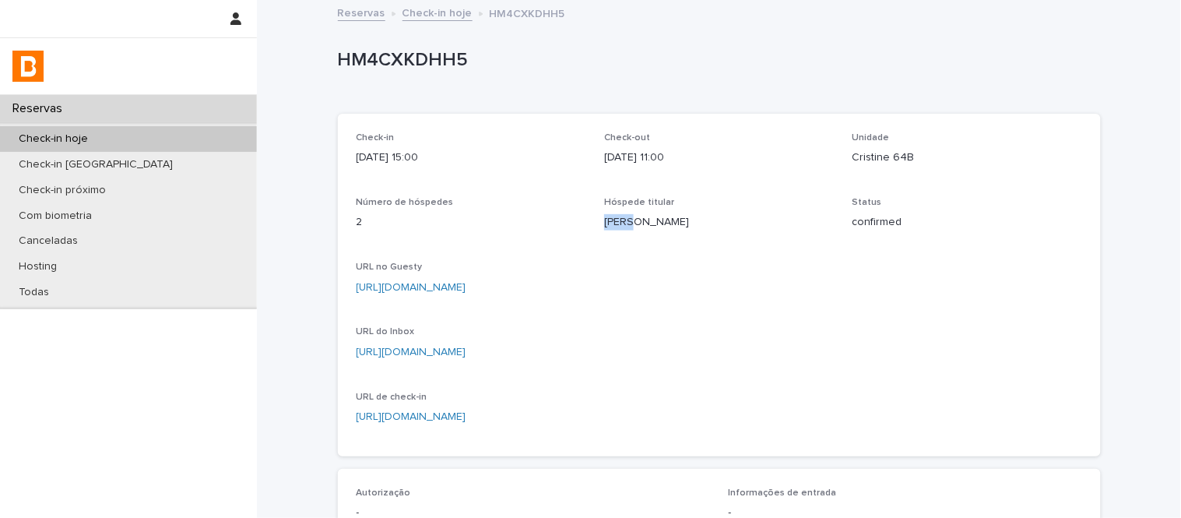
drag, startPoint x: 599, startPoint y: 223, endPoint x: 627, endPoint y: 226, distance: 27.4
click at [627, 226] on p "[PERSON_NAME]" at bounding box center [719, 222] width 230 height 16
drag, startPoint x: 598, startPoint y: 222, endPoint x: 630, endPoint y: 227, distance: 33.1
click at [630, 227] on p "[PERSON_NAME]" at bounding box center [719, 222] width 230 height 16
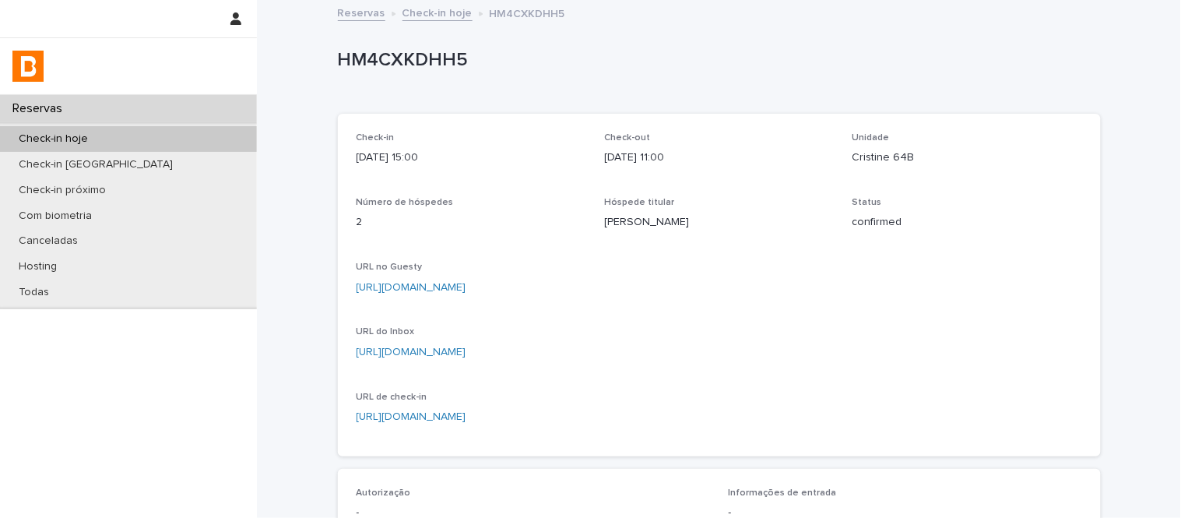
click at [464, 16] on div "Reservas Check-in hoje HM4CXKDHH5" at bounding box center [719, 14] width 778 height 22
click at [448, 12] on link "Check-in hoje" at bounding box center [437, 12] width 70 height 18
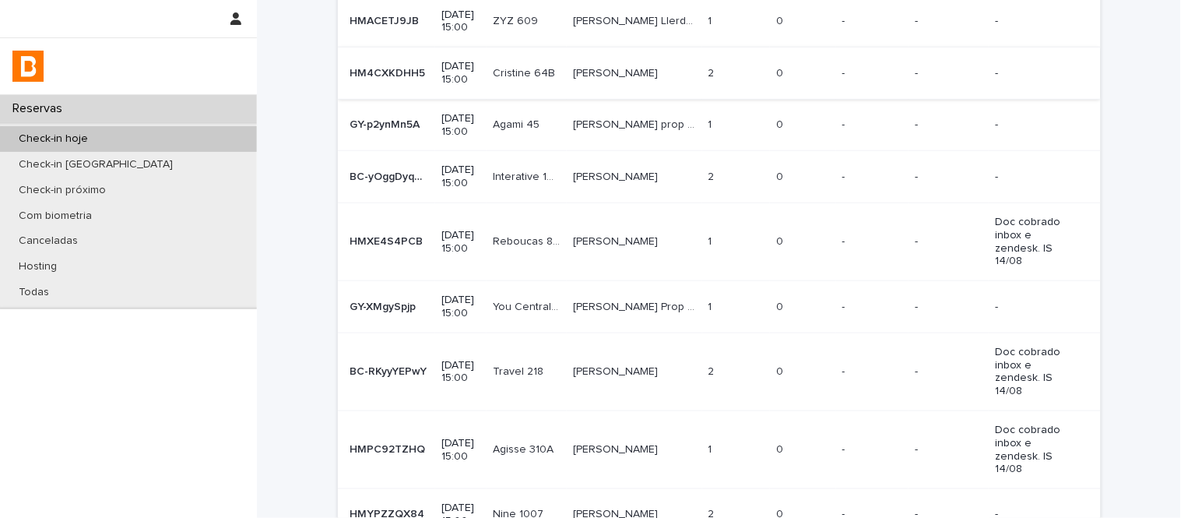
scroll to position [259, 0]
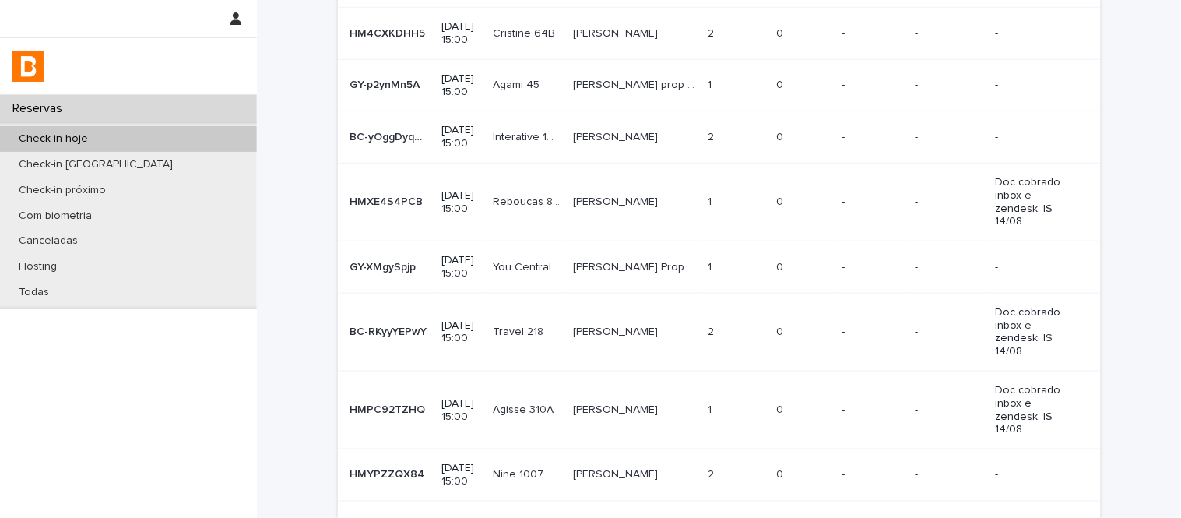
click at [617, 449] on td "[PERSON_NAME] [PERSON_NAME]" at bounding box center [634, 475] width 135 height 52
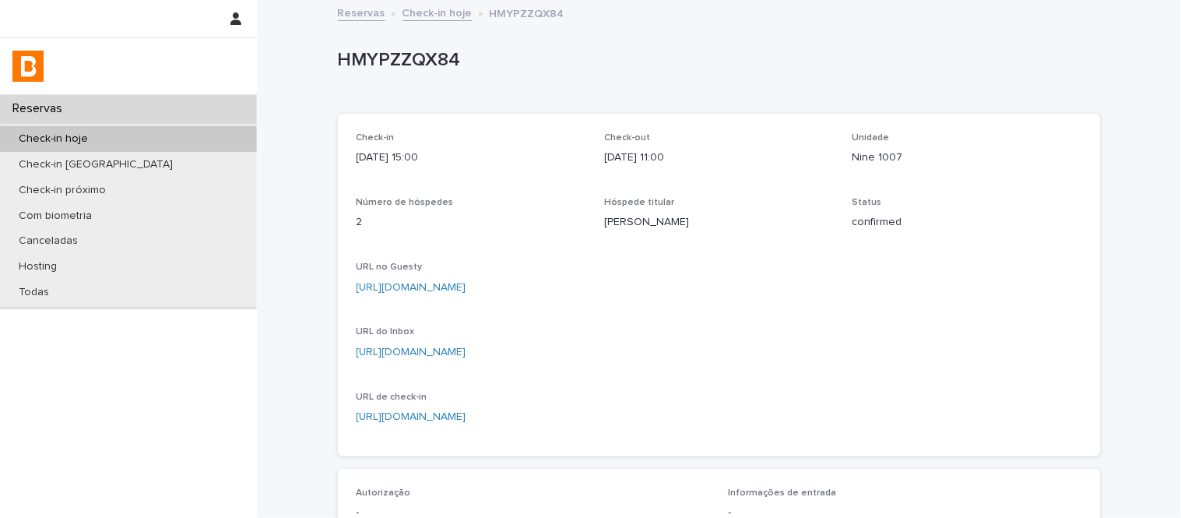
click at [866, 156] on p "Nine 1007" at bounding box center [967, 157] width 230 height 16
click at [466, 347] on link "[URL][DOMAIN_NAME]" at bounding box center [411, 351] width 110 height 11
click at [411, 46] on div "HMYPZZQX84" at bounding box center [716, 59] width 757 height 26
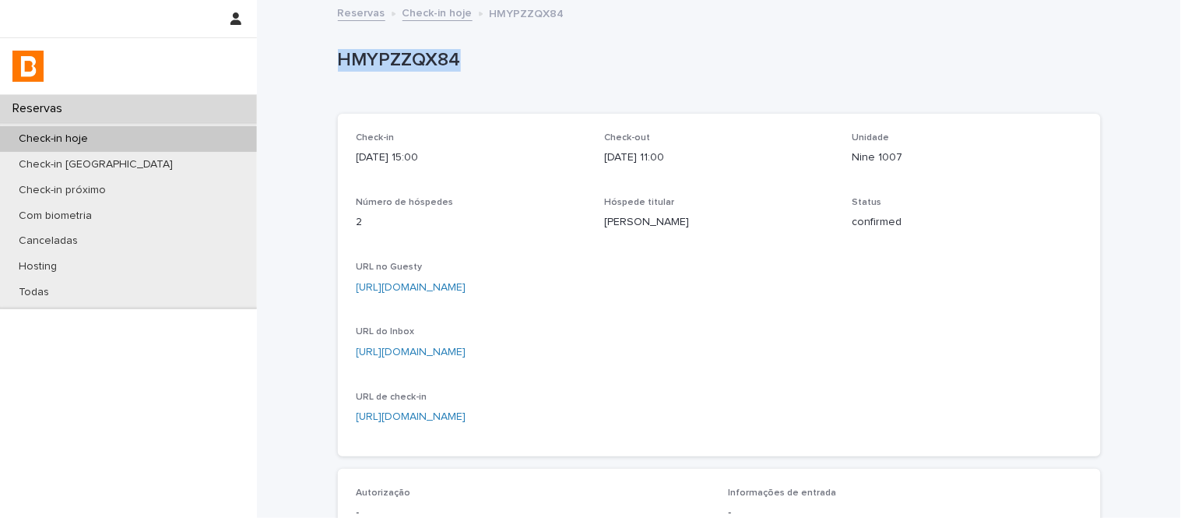
click at [411, 46] on div "HMYPZZQX84" at bounding box center [716, 59] width 757 height 26
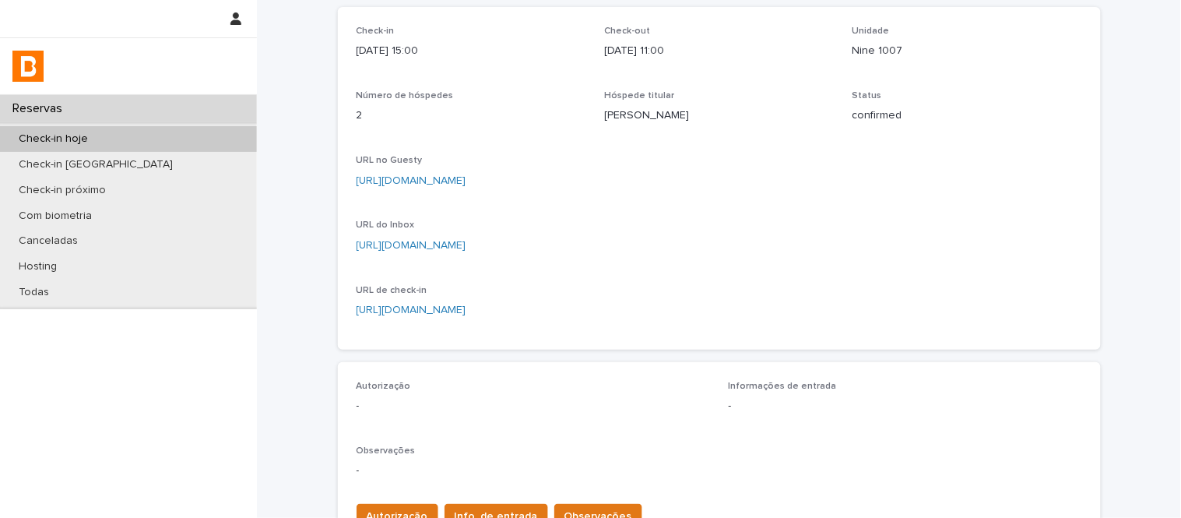
scroll to position [173, 0]
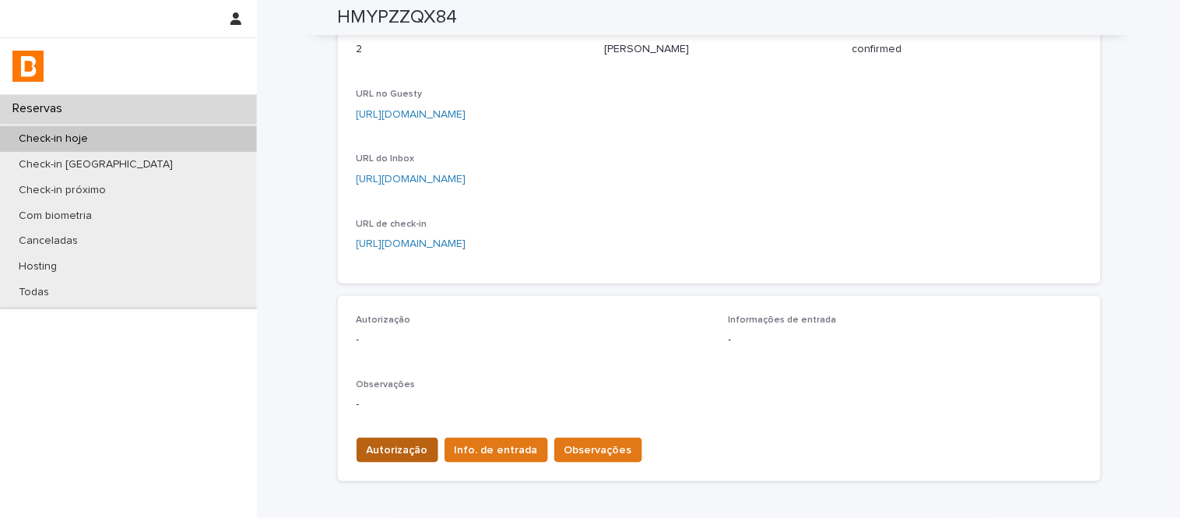
click at [391, 444] on span "Autorização" at bounding box center [397, 450] width 61 height 16
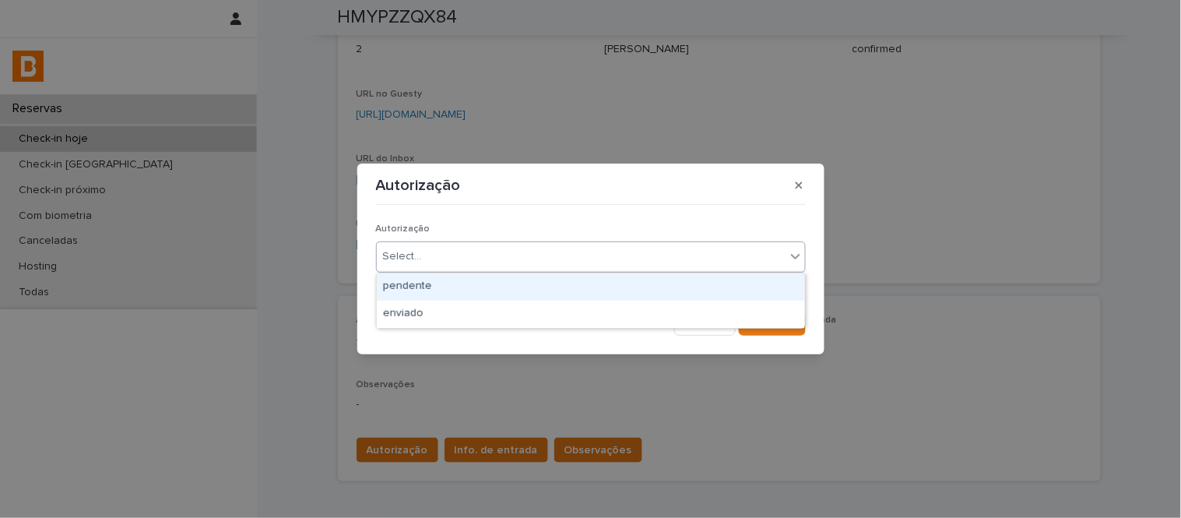
click at [423, 254] on div "Select..." at bounding box center [581, 257] width 409 height 26
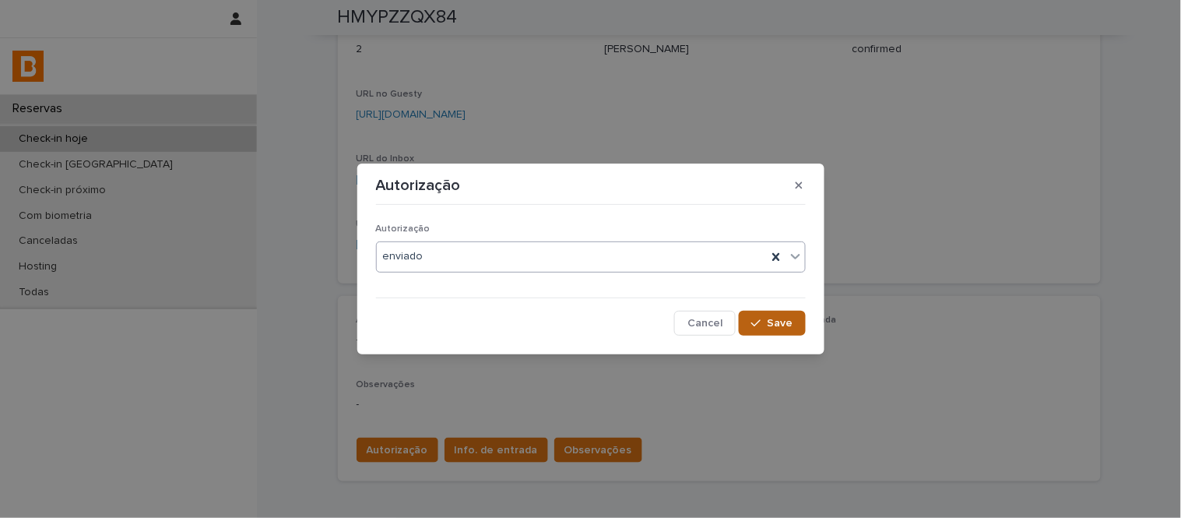
click at [767, 319] on button "Save" at bounding box center [772, 323] width 66 height 25
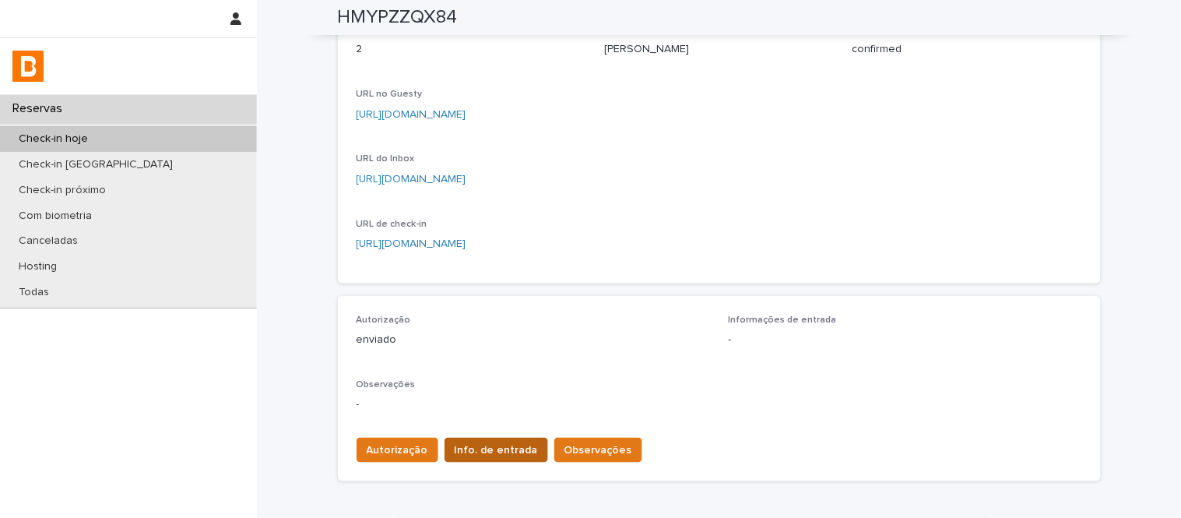
click at [495, 448] on span "Info. de entrada" at bounding box center [496, 450] width 83 height 16
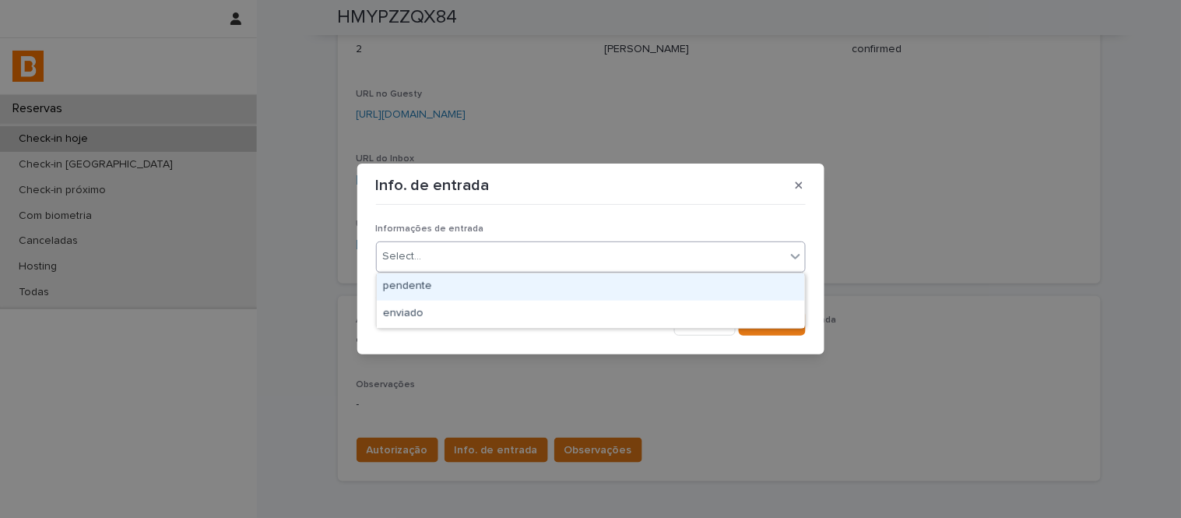
click at [510, 270] on div "Select..." at bounding box center [591, 256] width 430 height 31
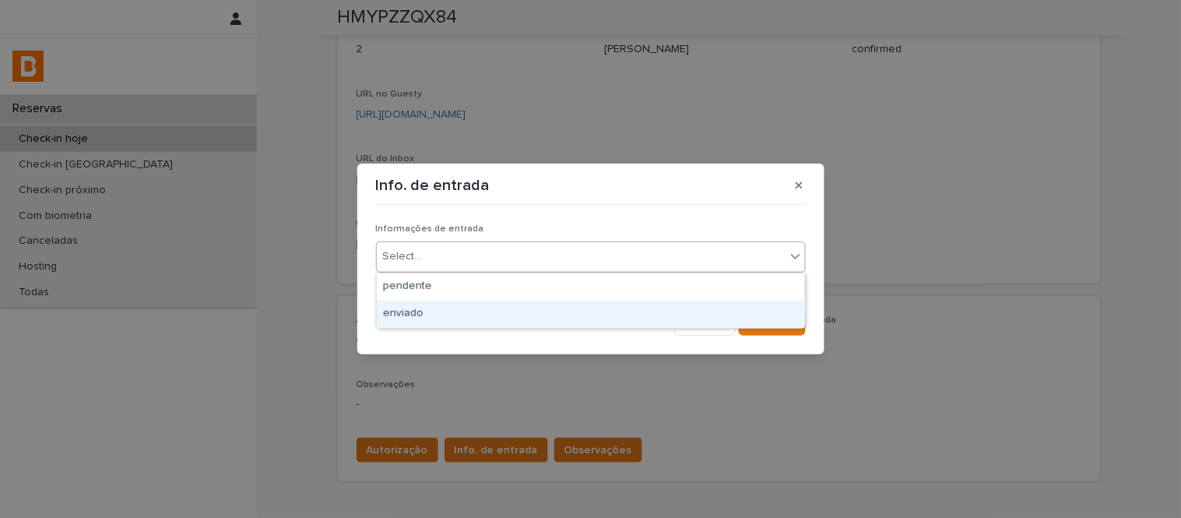
click at [520, 313] on div "enviado" at bounding box center [591, 313] width 428 height 27
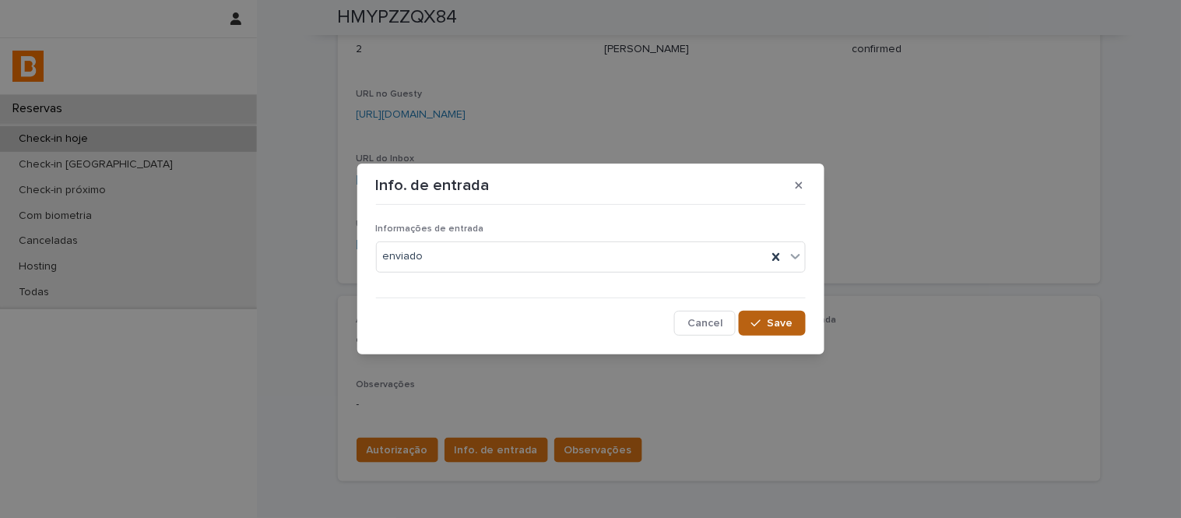
drag, startPoint x: 784, startPoint y: 329, endPoint x: 769, endPoint y: 332, distance: 15.0
click at [783, 329] on button "Save" at bounding box center [772, 323] width 66 height 25
click at [581, 449] on span "Observações" at bounding box center [598, 450] width 68 height 16
drag, startPoint x: 597, startPoint y: 267, endPoint x: 611, endPoint y: 226, distance: 42.8
click at [611, 228] on div "Observações" at bounding box center [591, 255] width 430 height 64
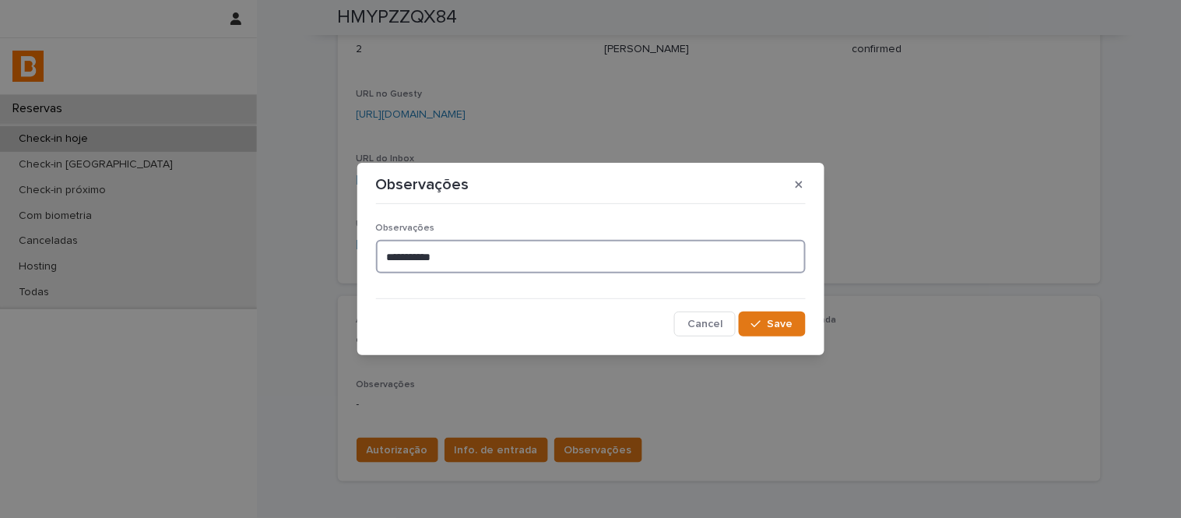
type textarea "**********"
click at [775, 310] on div "**********" at bounding box center [591, 273] width 430 height 127
click at [775, 317] on button "Save" at bounding box center [772, 323] width 66 height 25
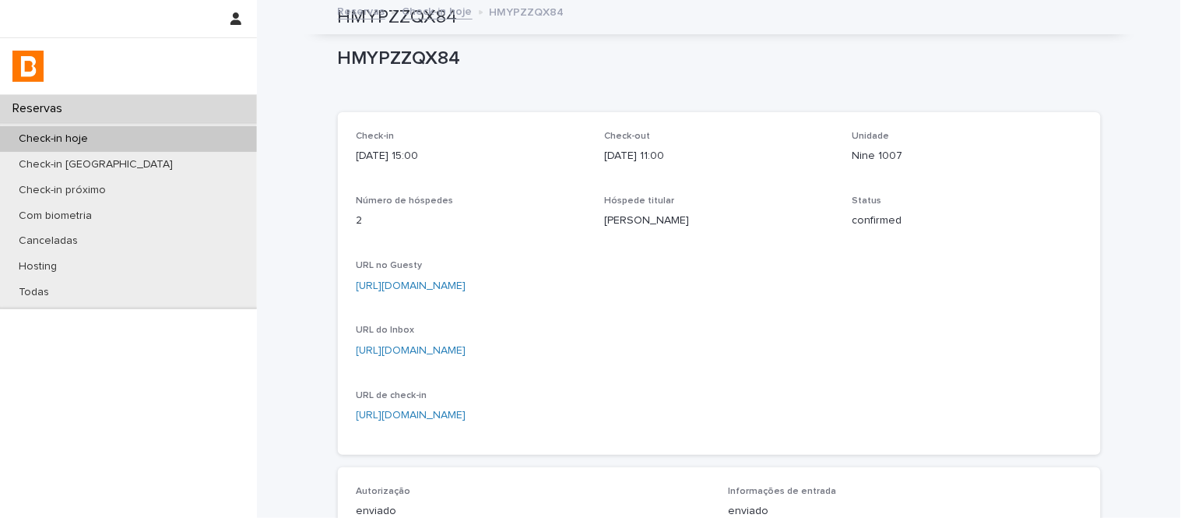
scroll to position [0, 0]
click at [415, 53] on p "HMYPZZQX84" at bounding box center [716, 60] width 757 height 23
click at [453, 9] on link "Check-in hoje" at bounding box center [437, 12] width 70 height 18
